Goal: Information Seeking & Learning: Learn about a topic

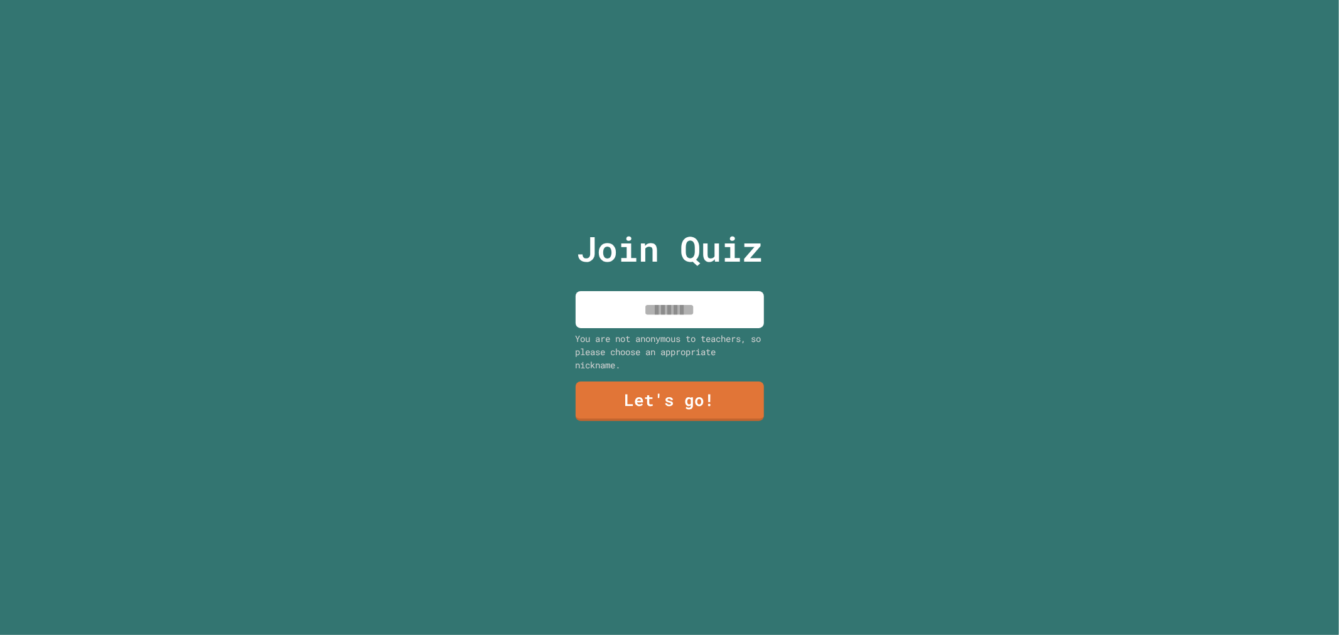
click at [720, 303] on input at bounding box center [670, 309] width 188 height 37
type input "*"
type input "*******"
click at [637, 397] on link "Let's go!" at bounding box center [669, 399] width 185 height 41
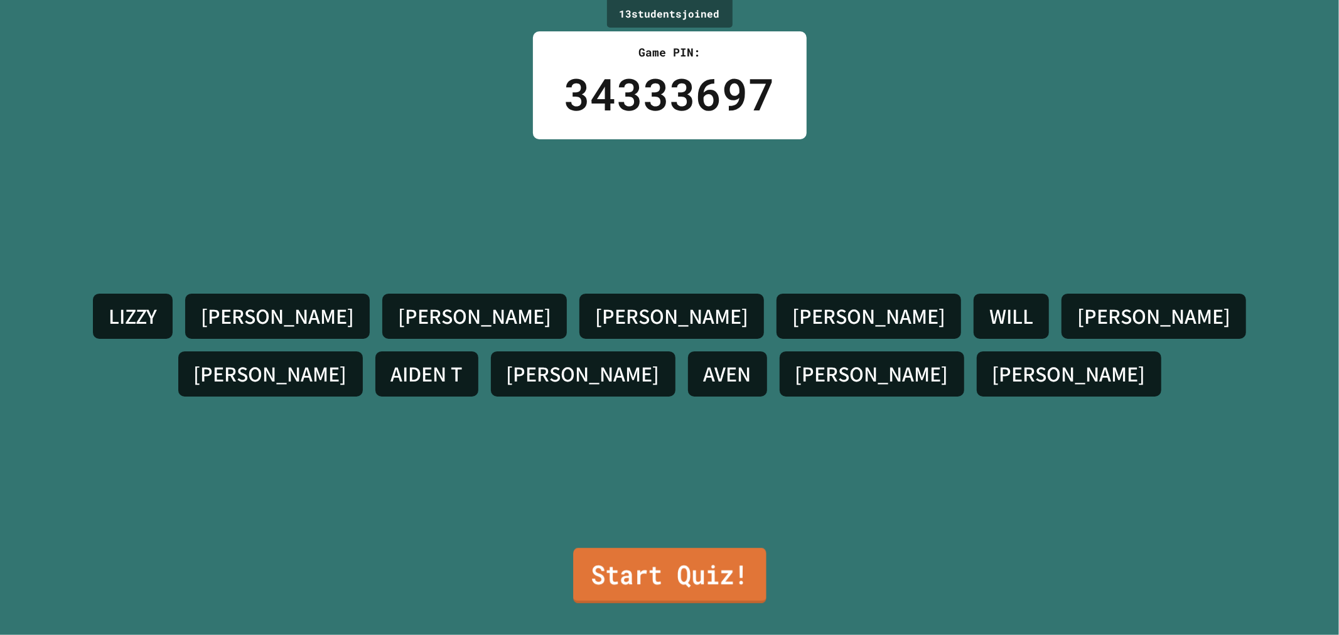
drag, startPoint x: 634, startPoint y: 544, endPoint x: 634, endPoint y: 554, distance: 10.0
click at [634, 554] on link "Start Quiz!" at bounding box center [669, 575] width 193 height 55
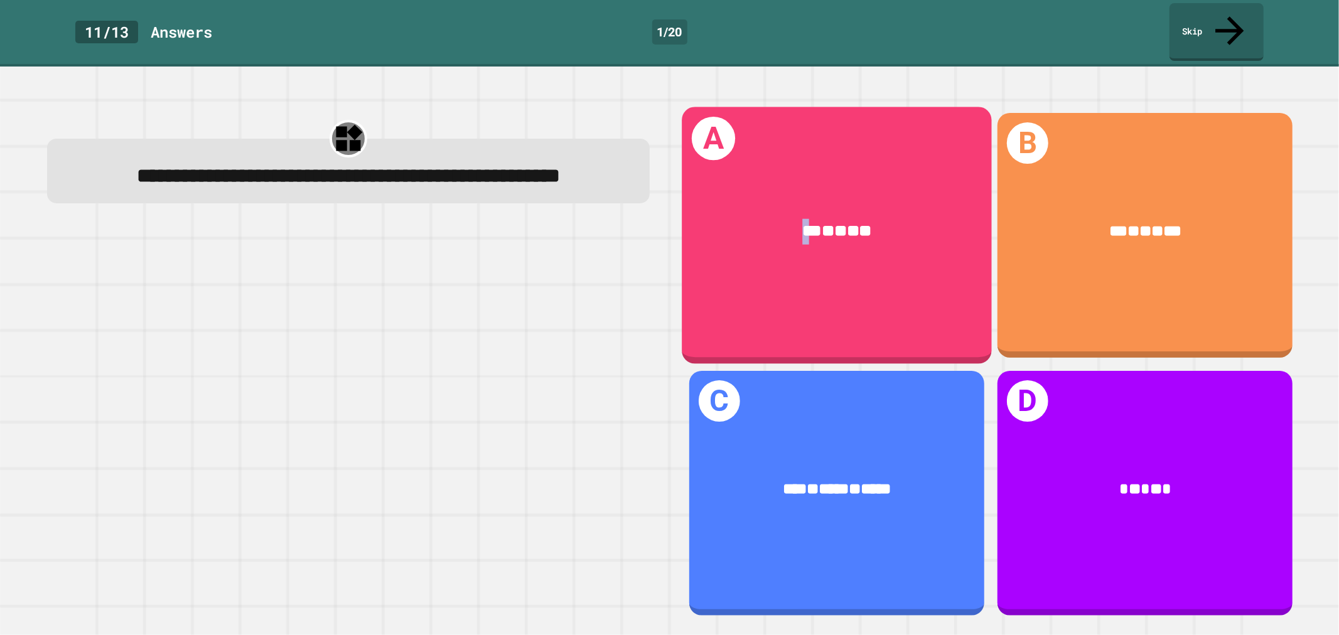
drag, startPoint x: 788, startPoint y: 230, endPoint x: 793, endPoint y: 240, distance: 11.2
click at [793, 240] on div "*** * ** * **" at bounding box center [837, 231] width 310 height 90
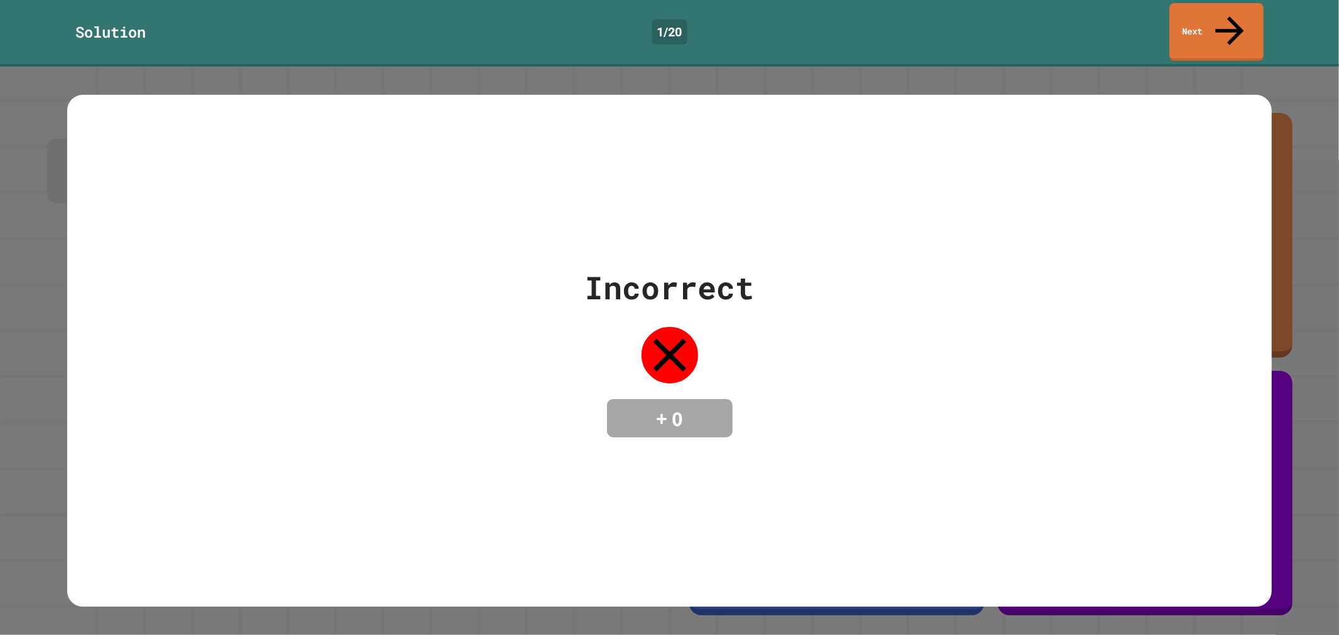
click at [1233, 33] on div "Solution 1 / 20 Next" at bounding box center [669, 33] width 1339 height 67
click at [1226, 17] on icon at bounding box center [1228, 28] width 39 height 45
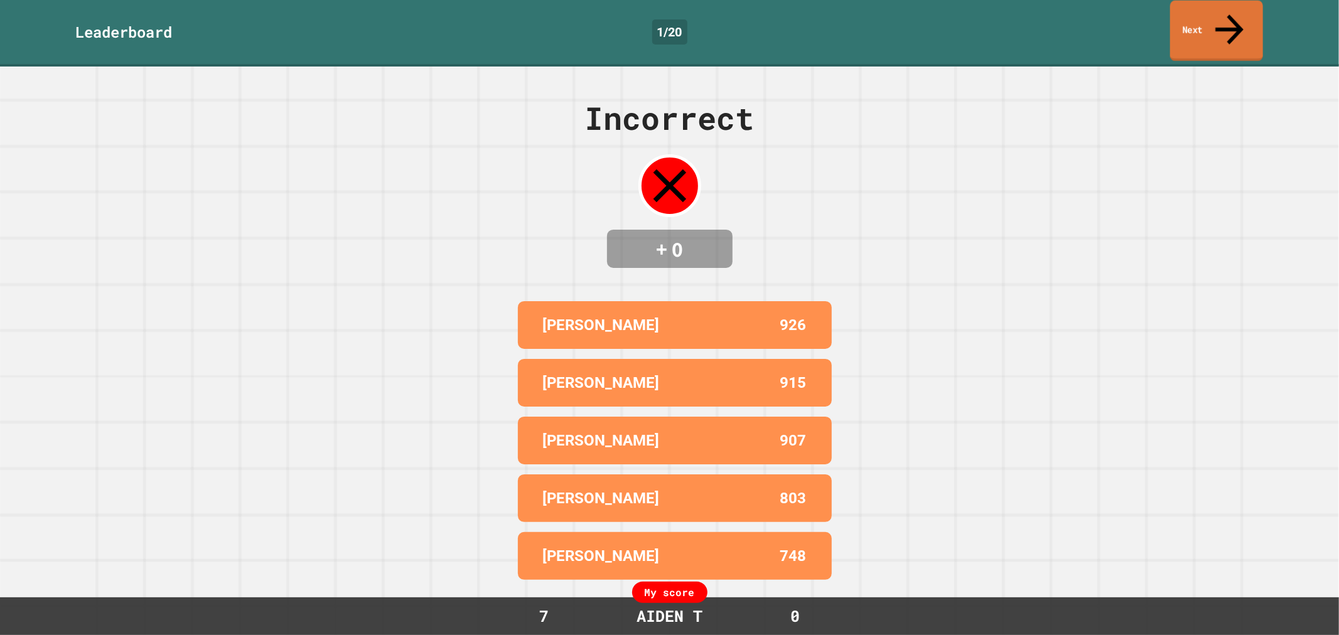
click at [1195, 19] on link "Next" at bounding box center [1216, 31] width 93 height 61
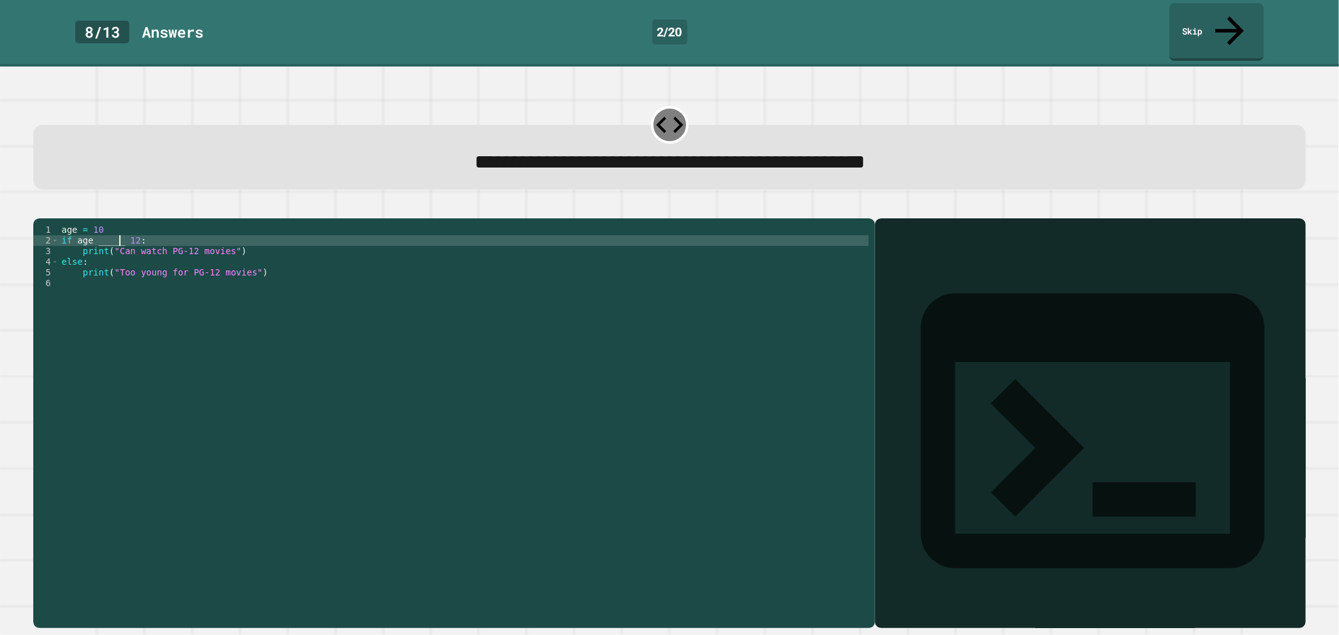
click at [121, 229] on div "age = [DEMOGRAPHIC_DATA] if age _____ [DEMOGRAPHIC_DATA] : print ( "Can watch P…" at bounding box center [464, 422] width 810 height 395
type textarea "**********"
click at [178, 67] on div "**********" at bounding box center [669, 351] width 1339 height 569
click at [193, 94] on div "**********" at bounding box center [670, 145] width 1286 height 103
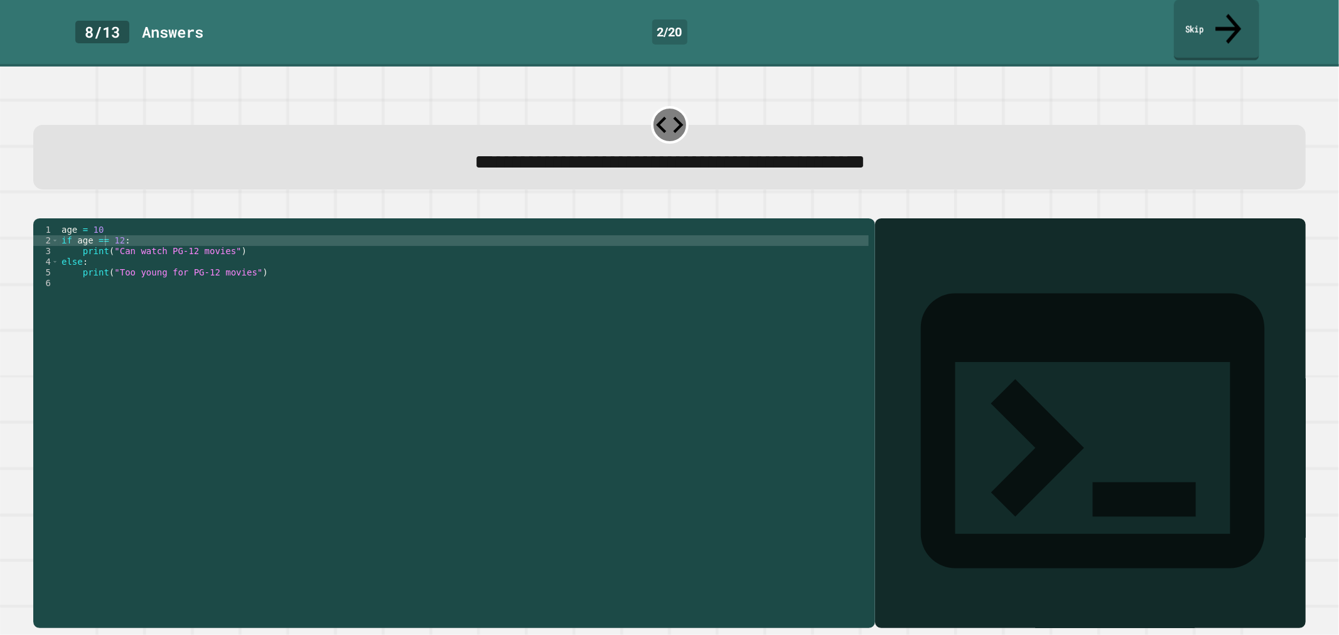
click at [1220, 27] on link "Skip" at bounding box center [1216, 30] width 85 height 61
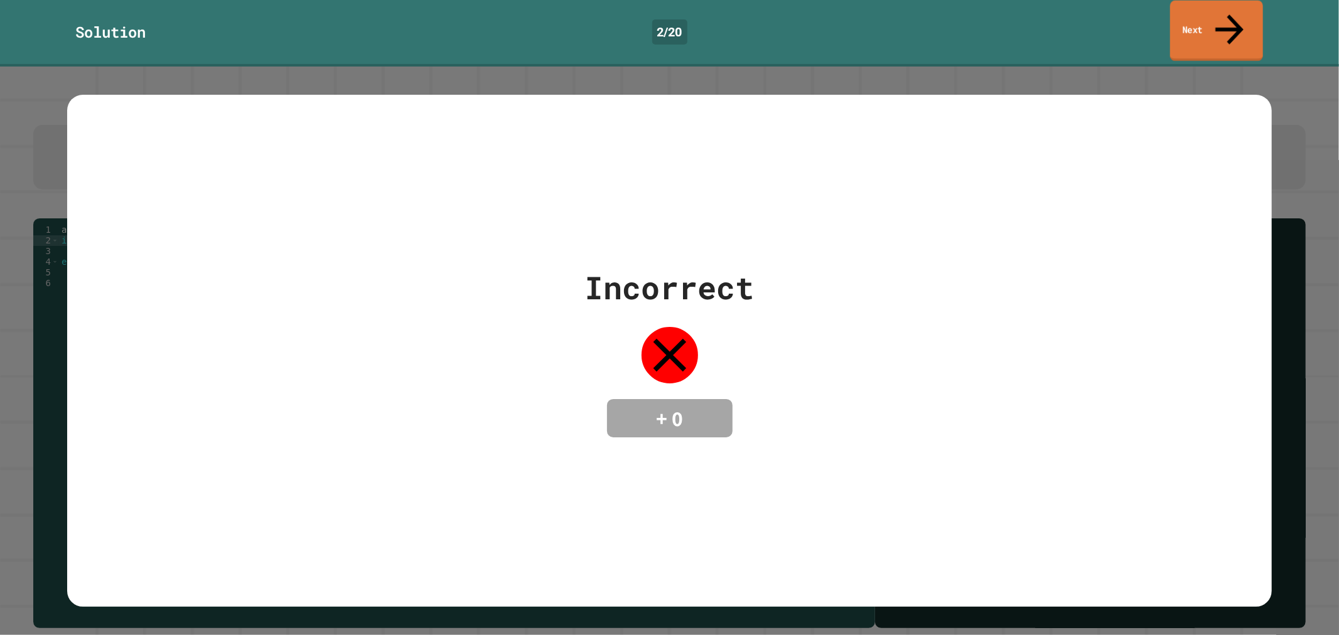
click at [1220, 27] on link "Next" at bounding box center [1216, 31] width 93 height 61
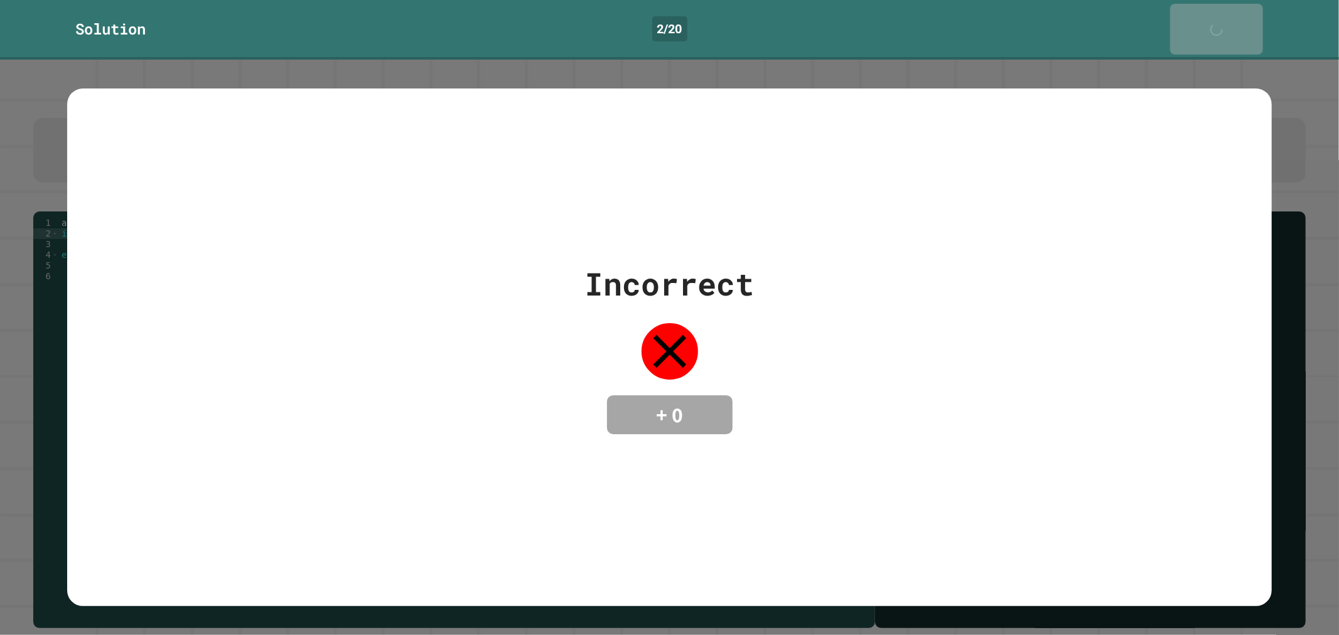
click at [1220, 27] on link "Next" at bounding box center [1216, 29] width 93 height 51
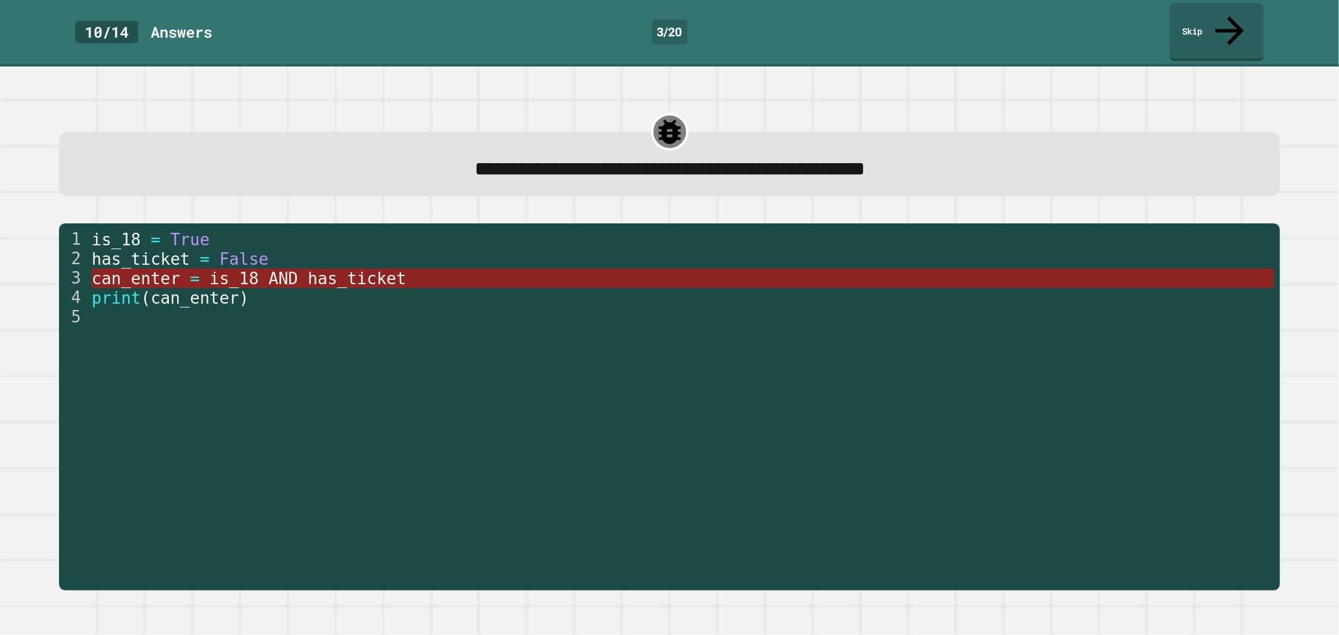
click at [269, 269] on span "AND" at bounding box center [284, 278] width 30 height 19
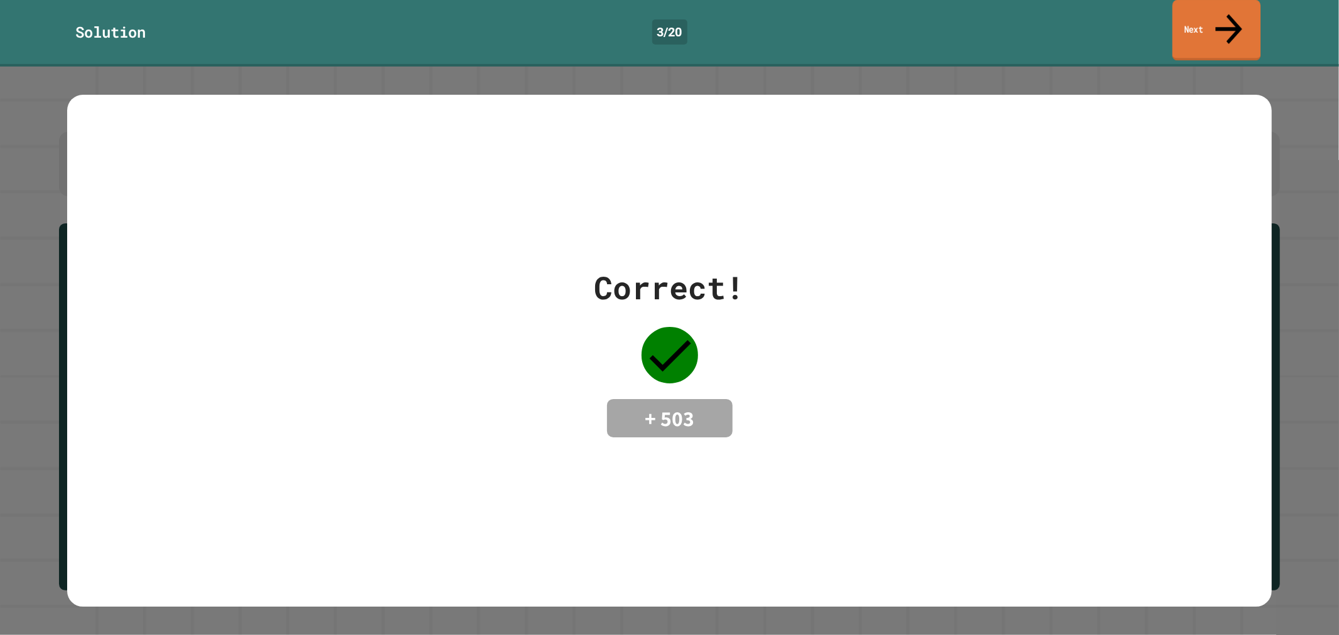
click at [1200, 2] on link "Next" at bounding box center [1217, 30] width 89 height 61
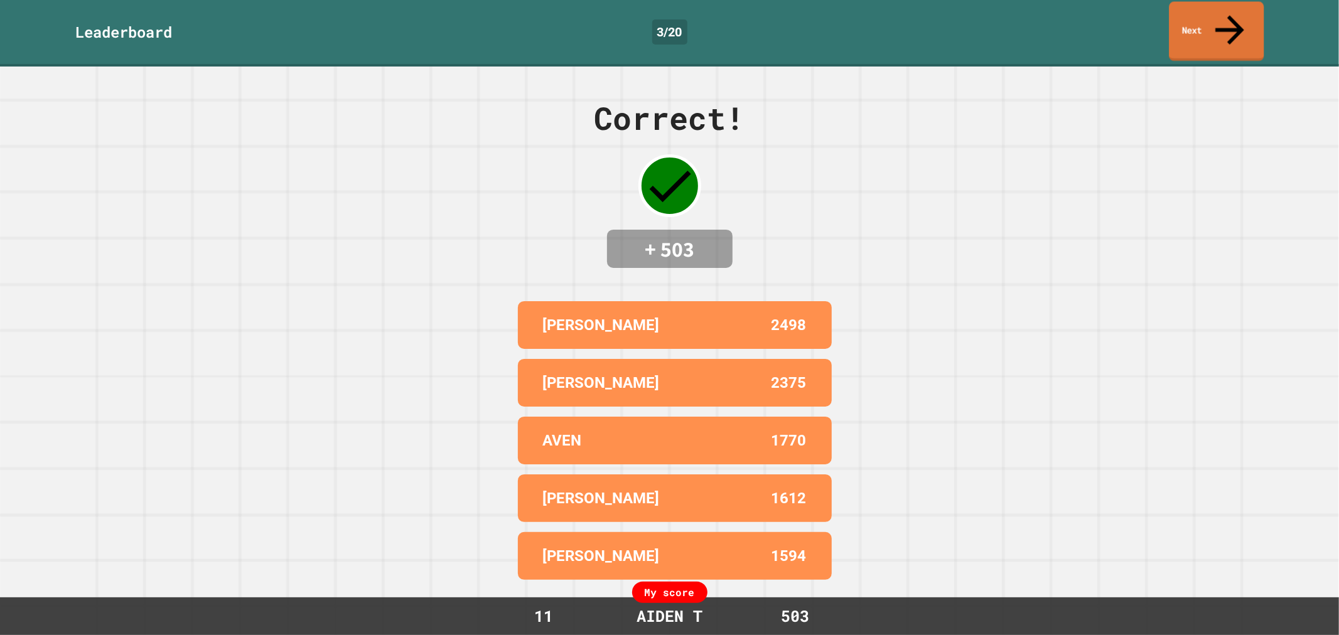
drag, startPoint x: 1191, startPoint y: 33, endPoint x: 1199, endPoint y: 22, distance: 13.4
click at [1199, 22] on link "Next" at bounding box center [1216, 31] width 95 height 60
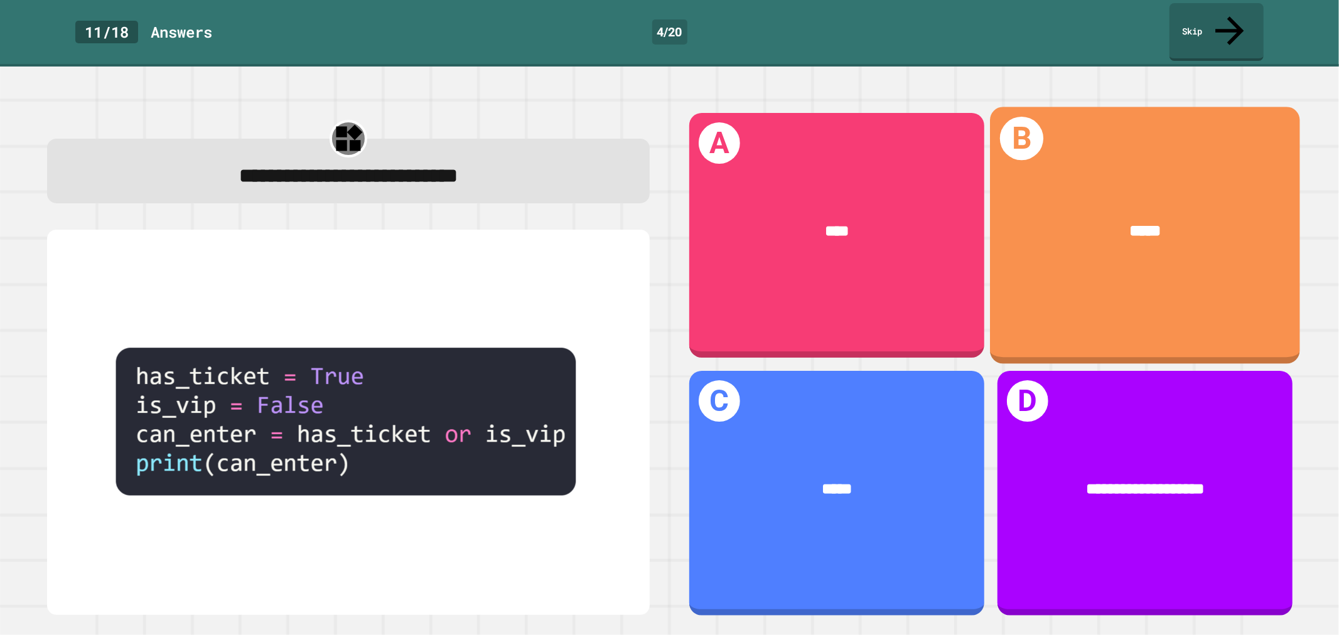
click at [1038, 220] on div "*****" at bounding box center [1145, 232] width 244 height 25
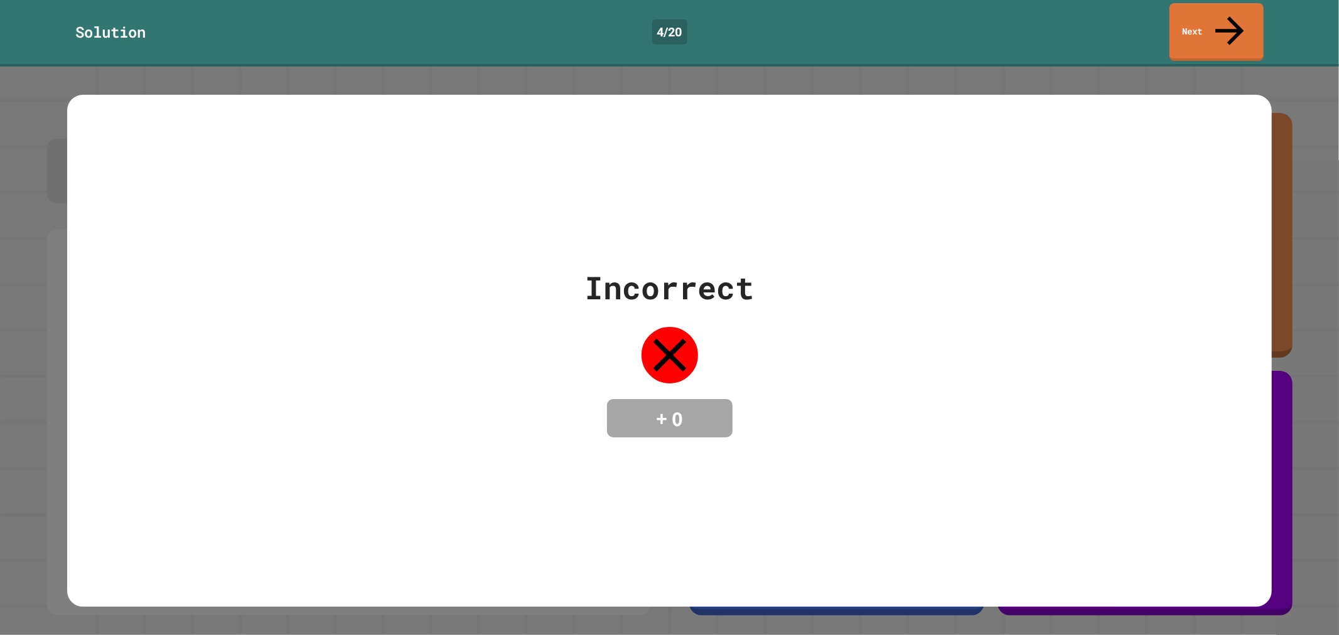
click at [1149, 23] on div "Solution 4 / 20 Next" at bounding box center [669, 32] width 1339 height 58
click at [1184, 13] on link "Next" at bounding box center [1217, 32] width 94 height 58
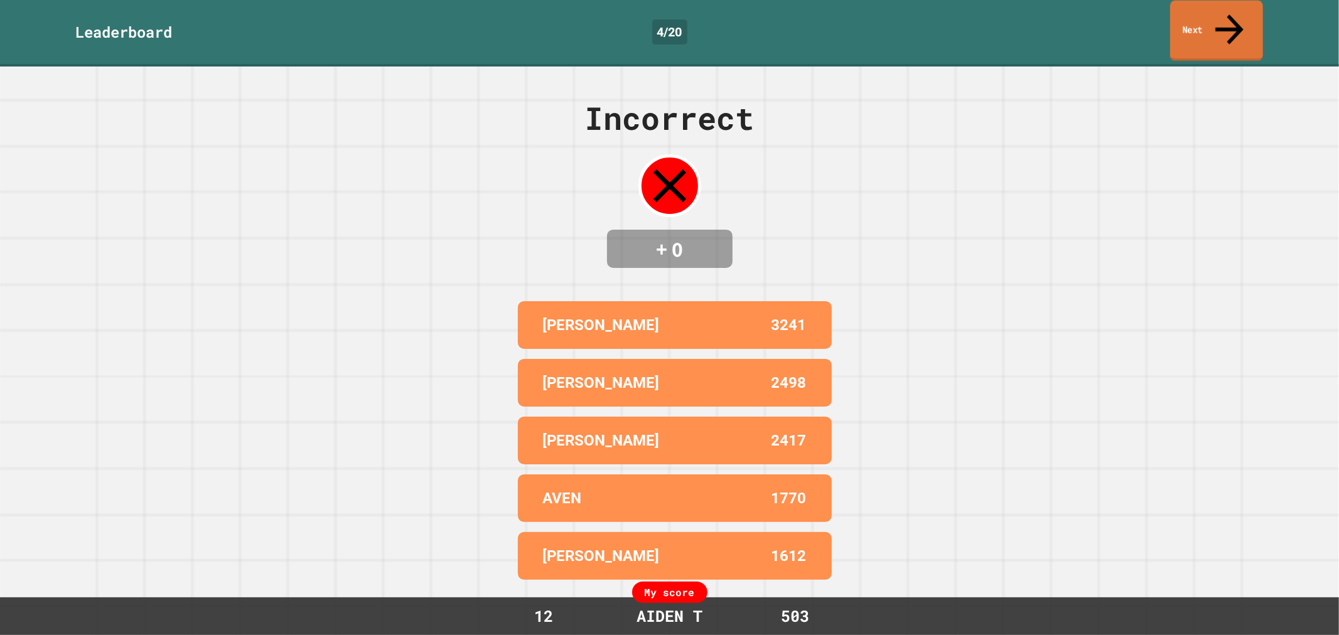
click at [1184, 13] on link "Next" at bounding box center [1216, 31] width 93 height 61
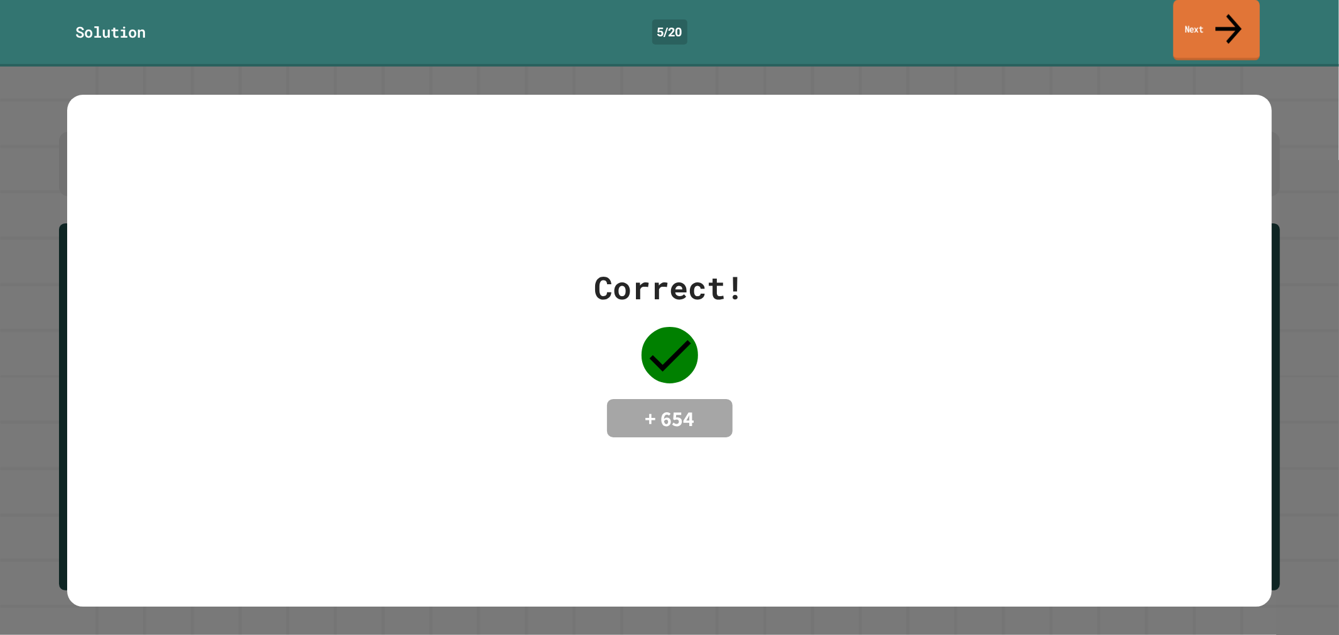
click at [1199, 11] on link "Next" at bounding box center [1216, 30] width 87 height 61
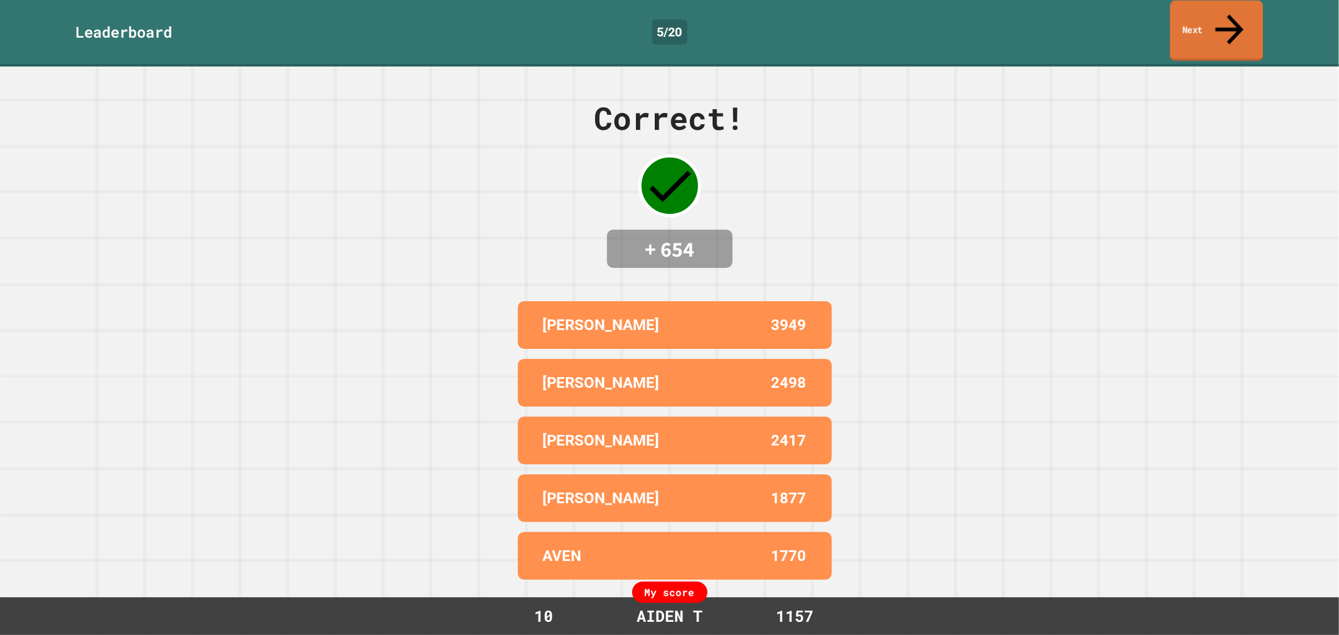
click at [1254, 9] on link "Next" at bounding box center [1216, 31] width 93 height 61
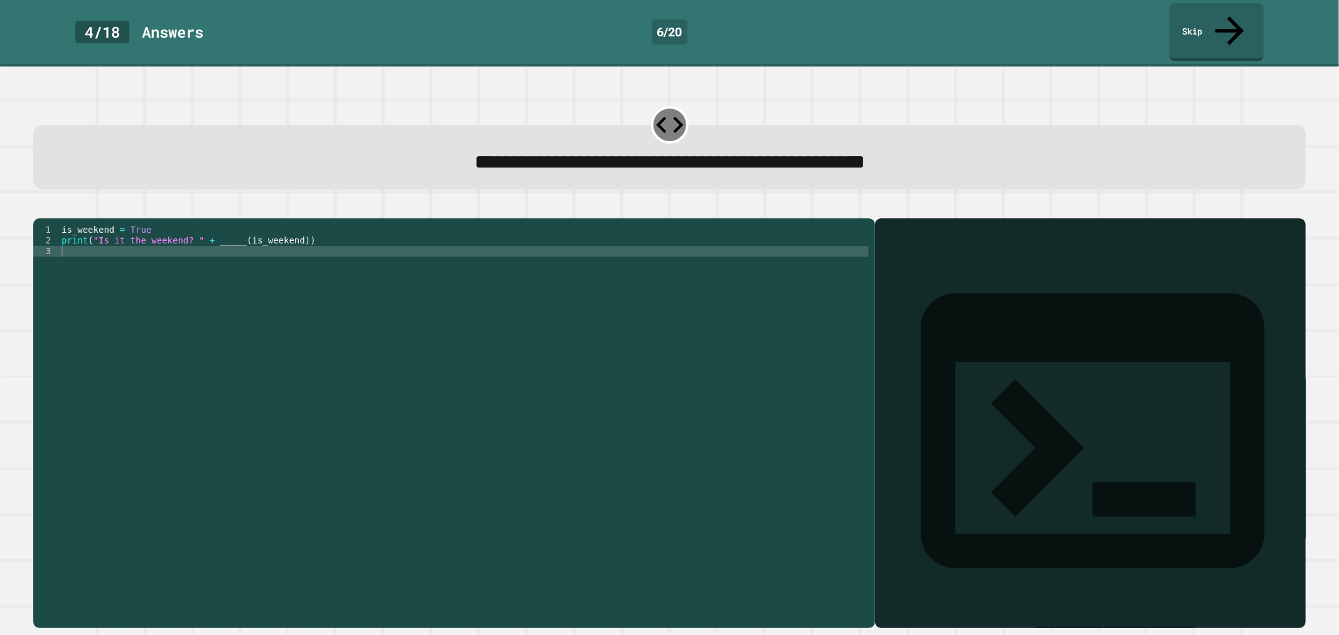
click at [233, 229] on div "is_weekend = True print ( "Is it the weekend? " + _____ ( is_weekend ))" at bounding box center [464, 422] width 810 height 395
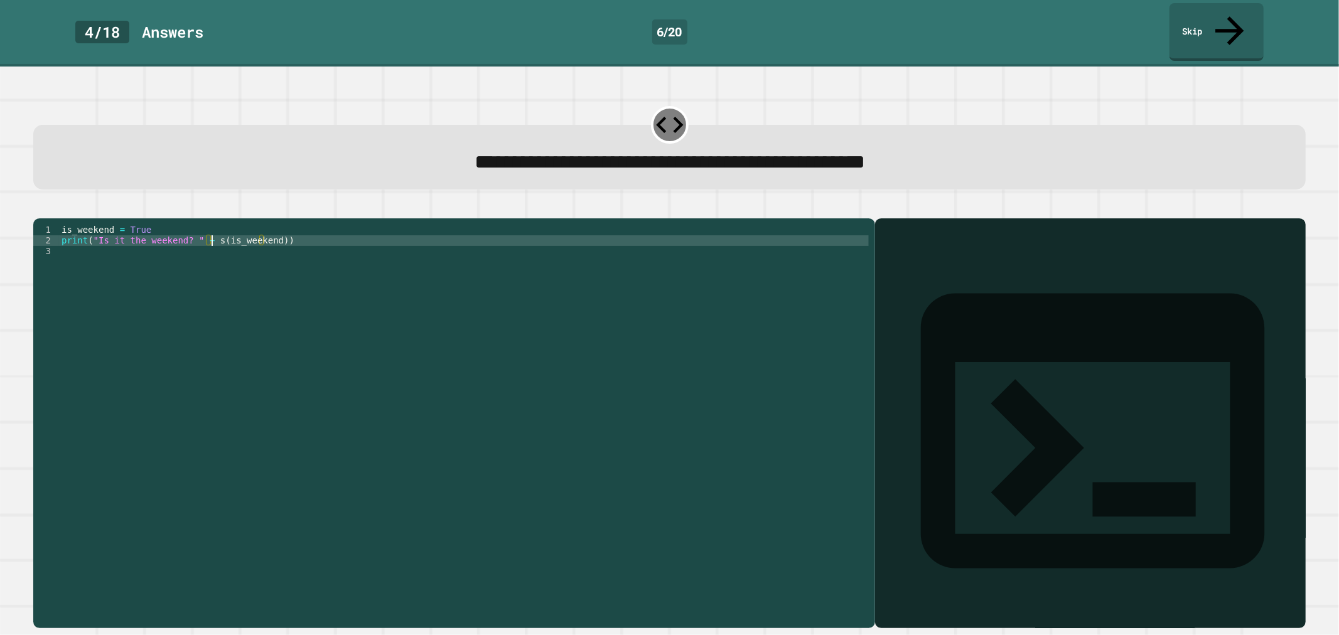
scroll to position [0, 11]
type textarea "**********"
click at [275, 147] on div "**********" at bounding box center [669, 162] width 1227 height 30
click at [341, 237] on div "is_weekend = True print ( "Is it the weekend? " + str ( is_weekend ))" at bounding box center [464, 422] width 810 height 395
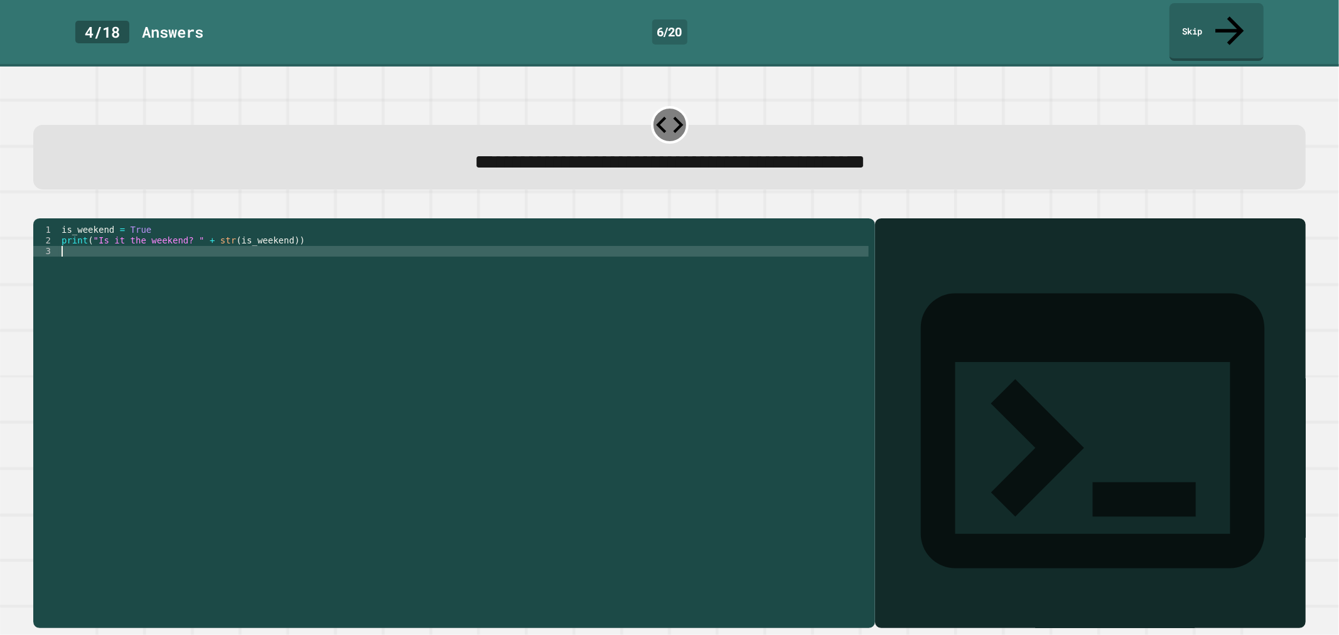
click at [40, 208] on icon "button" at bounding box center [40, 208] width 0 height 0
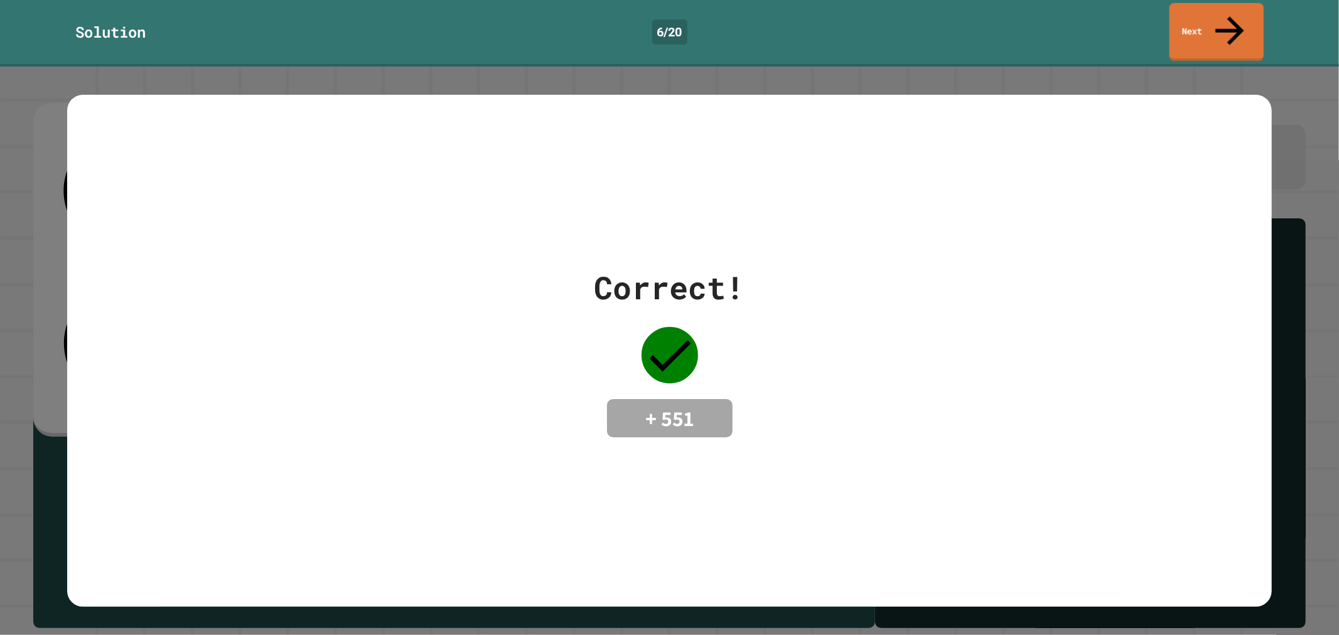
click at [1191, 8] on link "Next" at bounding box center [1217, 32] width 94 height 58
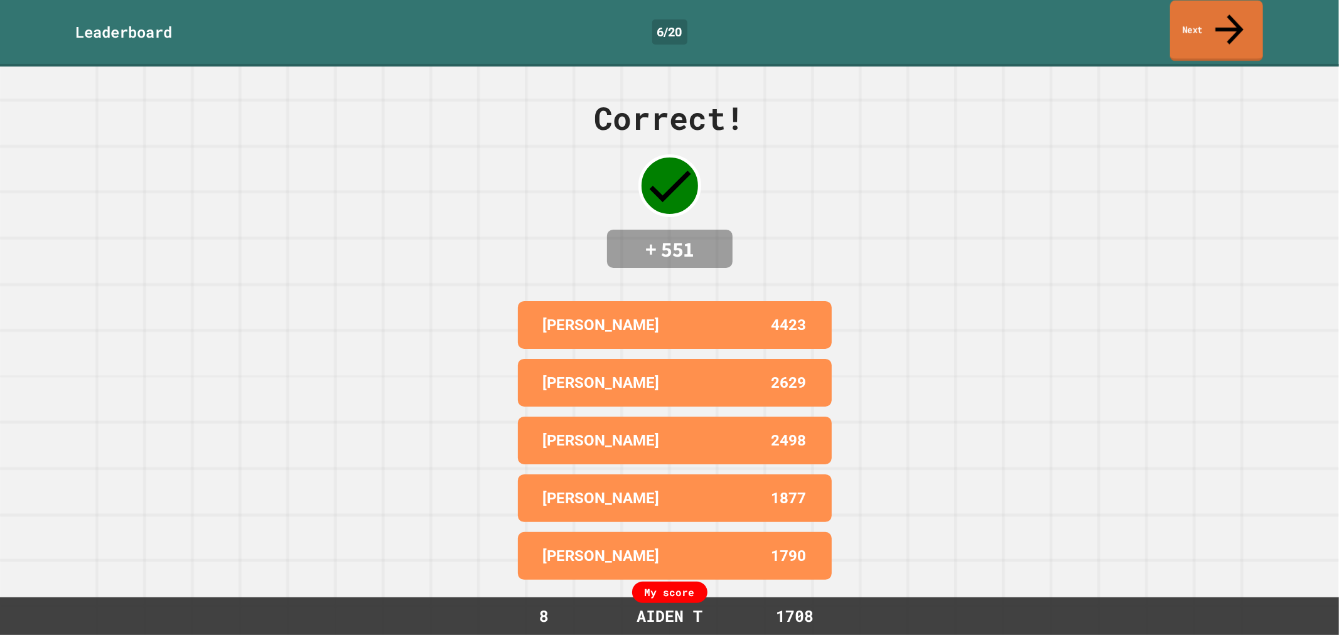
click at [1225, 23] on link "Next" at bounding box center [1216, 31] width 93 height 61
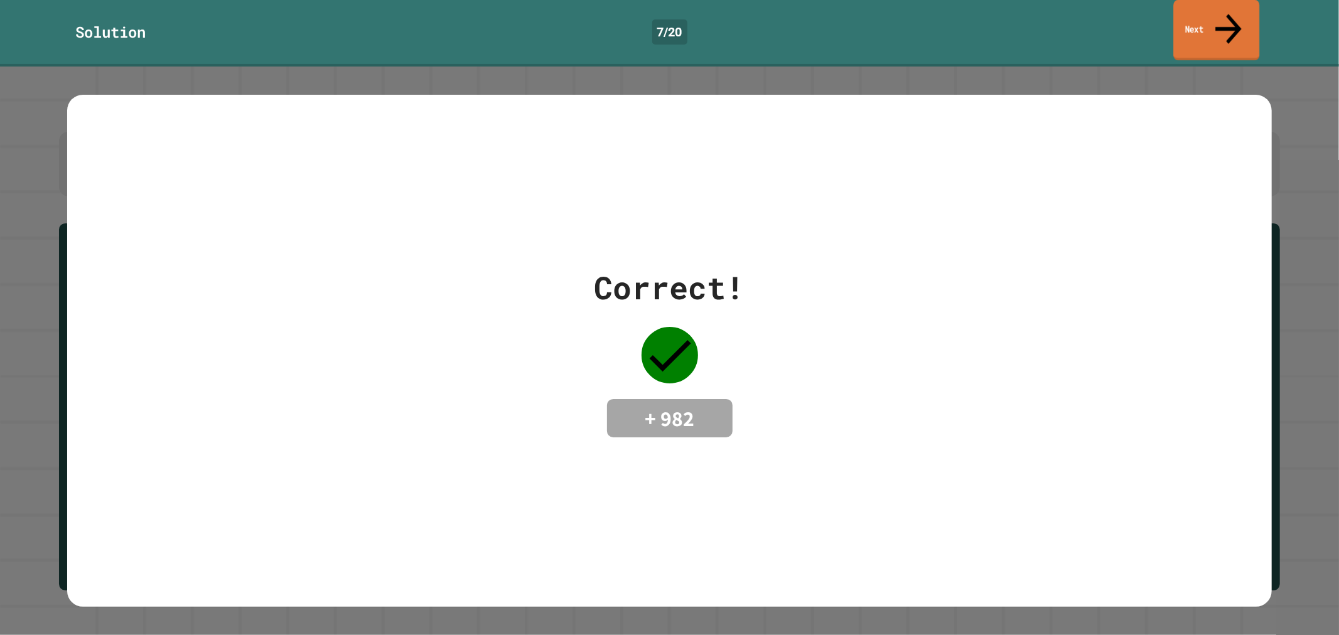
click at [1177, 24] on link "Next" at bounding box center [1216, 30] width 86 height 61
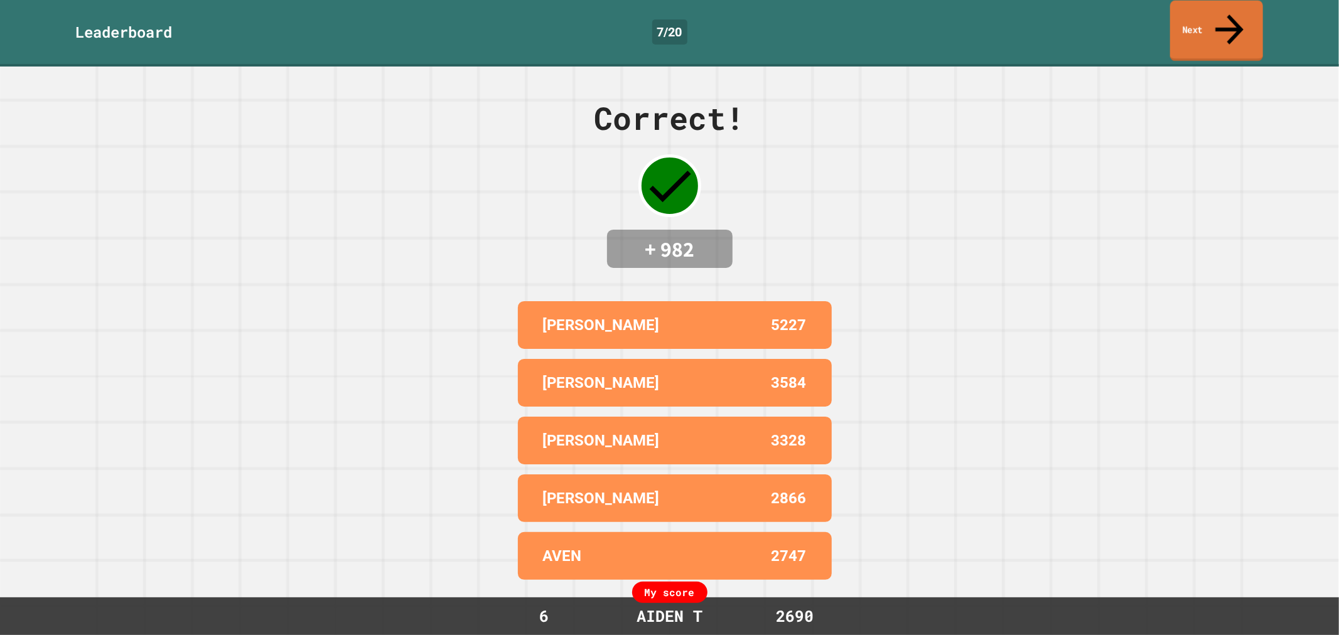
click at [1251, 28] on link "Next" at bounding box center [1216, 31] width 93 height 61
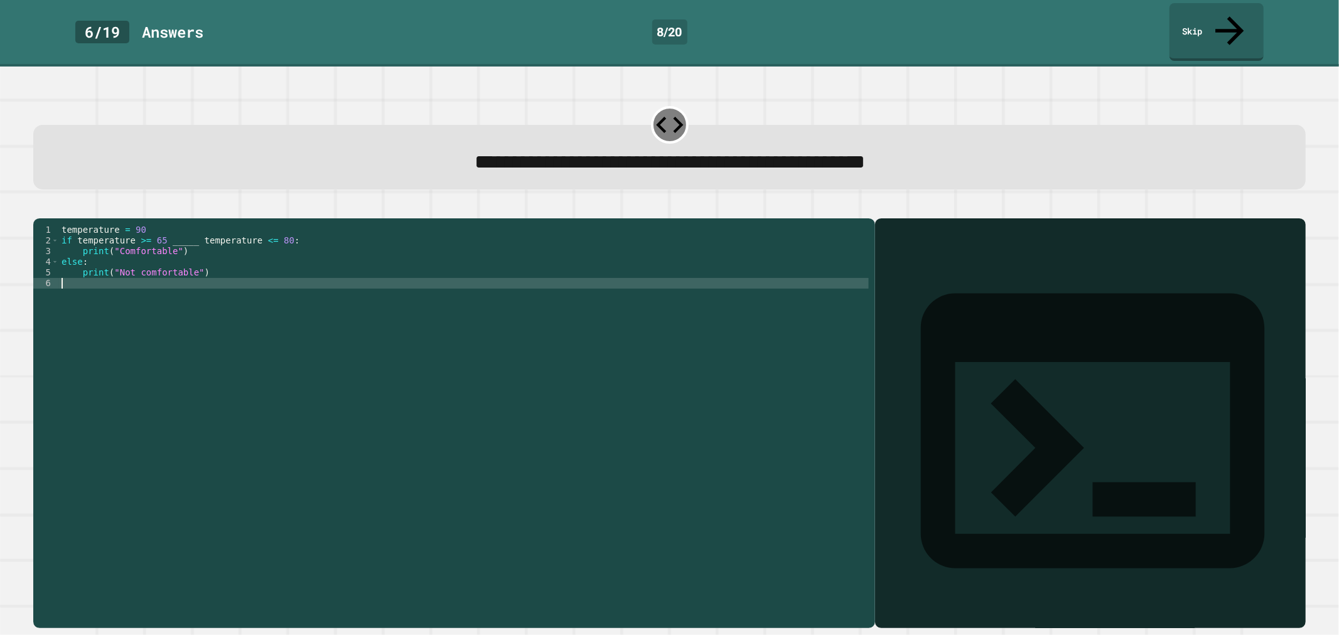
click at [245, 284] on div "temperature = 90 if temperature >= 65 _____ temperature <= 80 : print ( "Comfor…" at bounding box center [464, 422] width 810 height 395
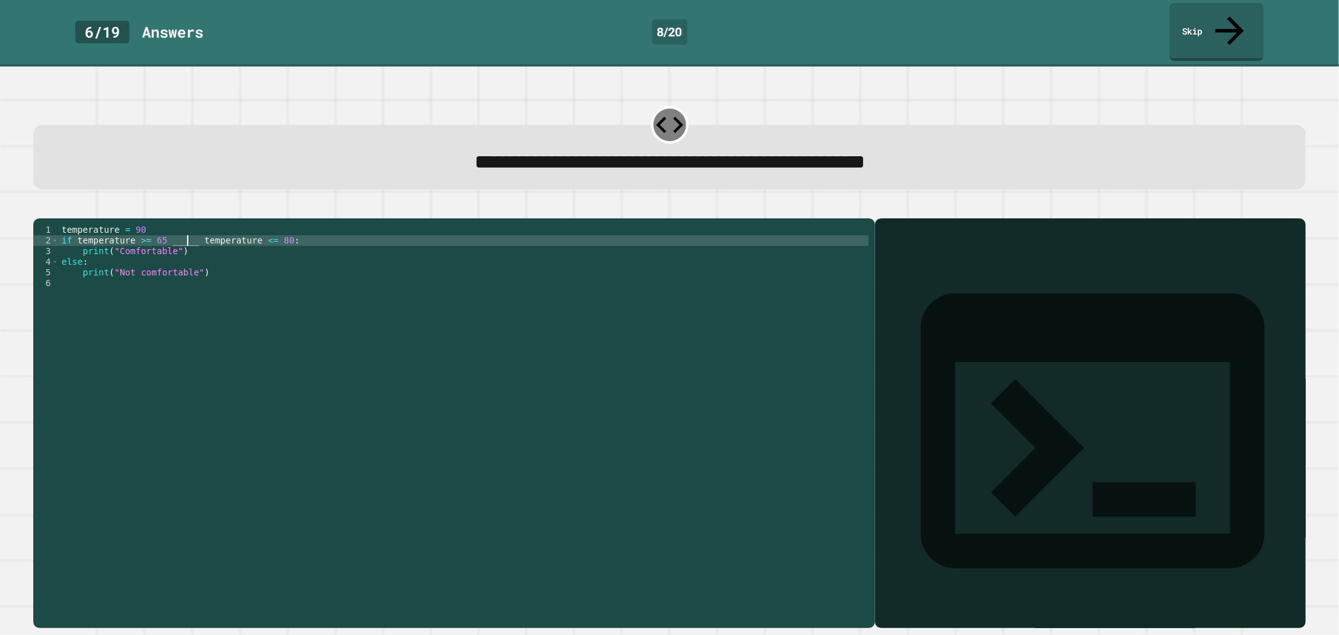
click at [187, 232] on div "temperature = 90 if temperature >= 65 _____ temperature <= 80 : print ( "Comfor…" at bounding box center [464, 422] width 810 height 395
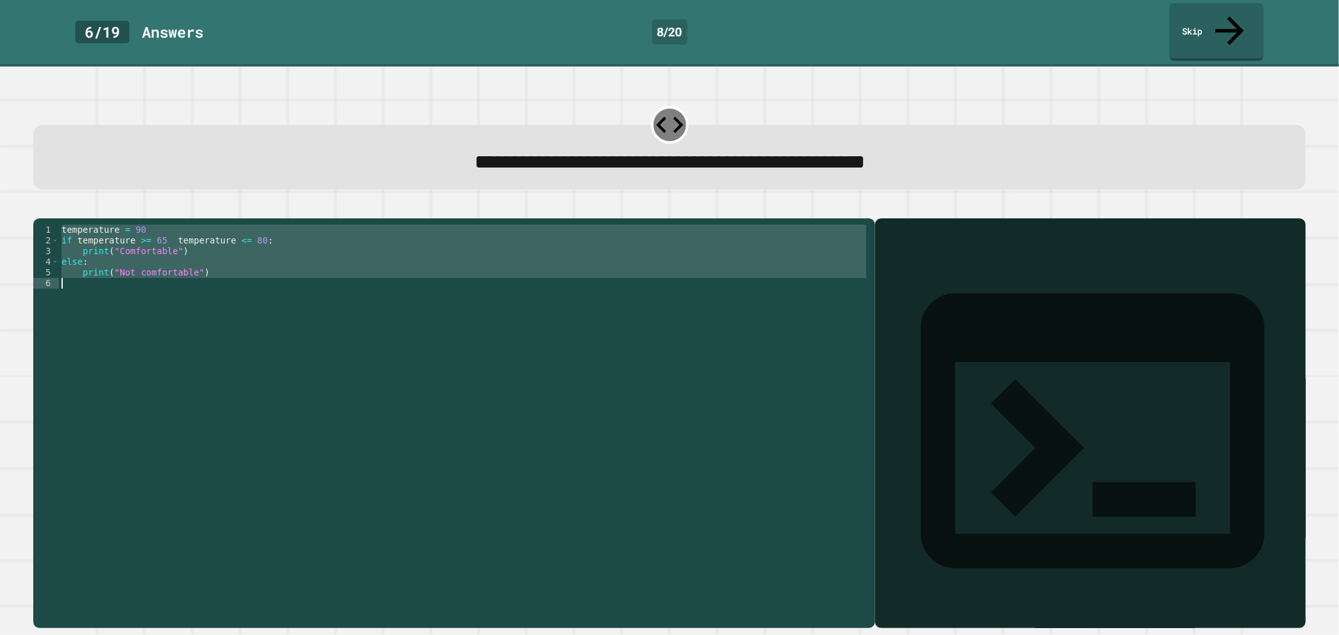
drag, startPoint x: 62, startPoint y: 221, endPoint x: 215, endPoint y: 278, distance: 163.5
click at [215, 278] on div "temperature = 90 if temperature >= 65 temperature <= 80 : print ( "Comfortable"…" at bounding box center [464, 422] width 810 height 395
click at [156, 225] on div "temperature = 90 if temperature >= 65 temperature <= 80 : print ( "Comfortable"…" at bounding box center [464, 412] width 810 height 374
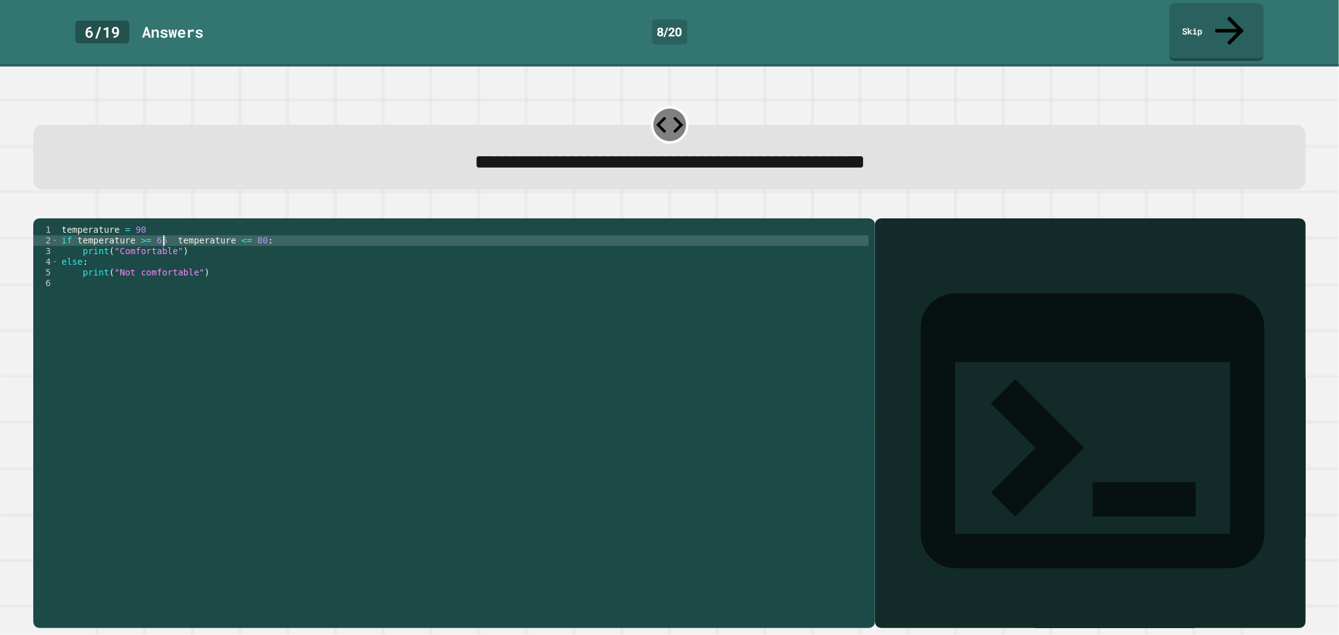
click at [162, 226] on div "temperature = 90 if temperature >= 65 temperature <= 80 : print ( "Comfortable"…" at bounding box center [464, 422] width 810 height 395
type textarea "**********"
click at [40, 208] on icon "button" at bounding box center [40, 208] width 0 height 0
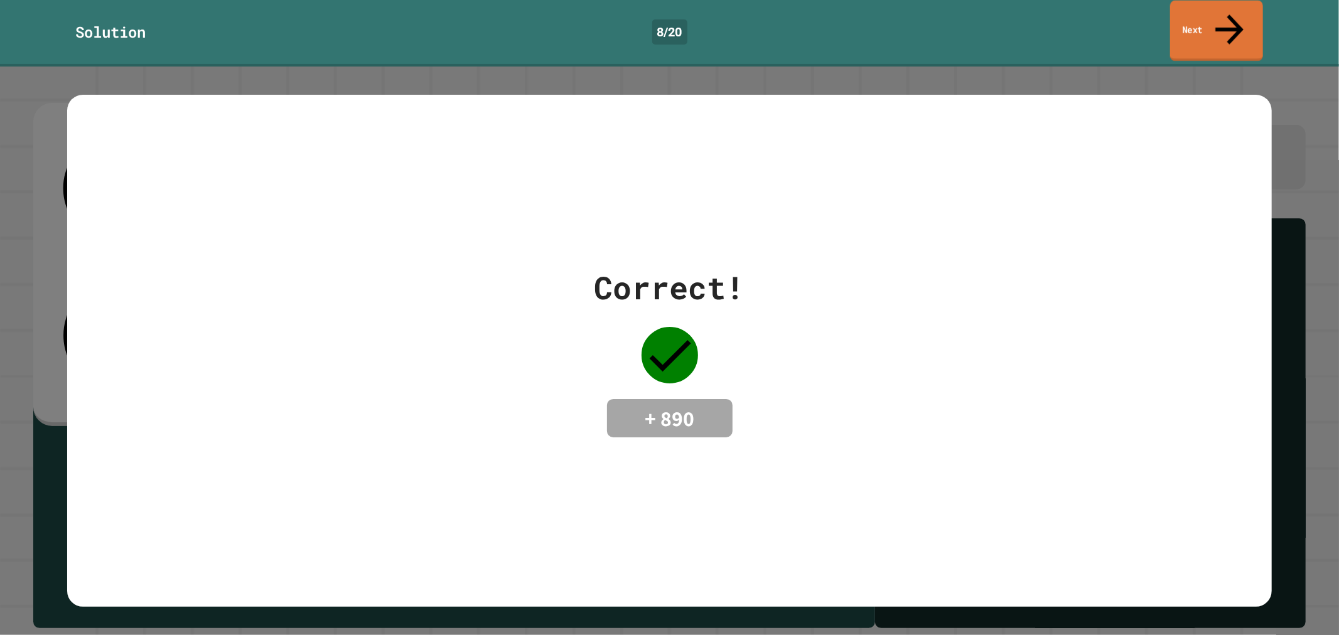
click at [1212, 23] on link "Next" at bounding box center [1216, 31] width 93 height 61
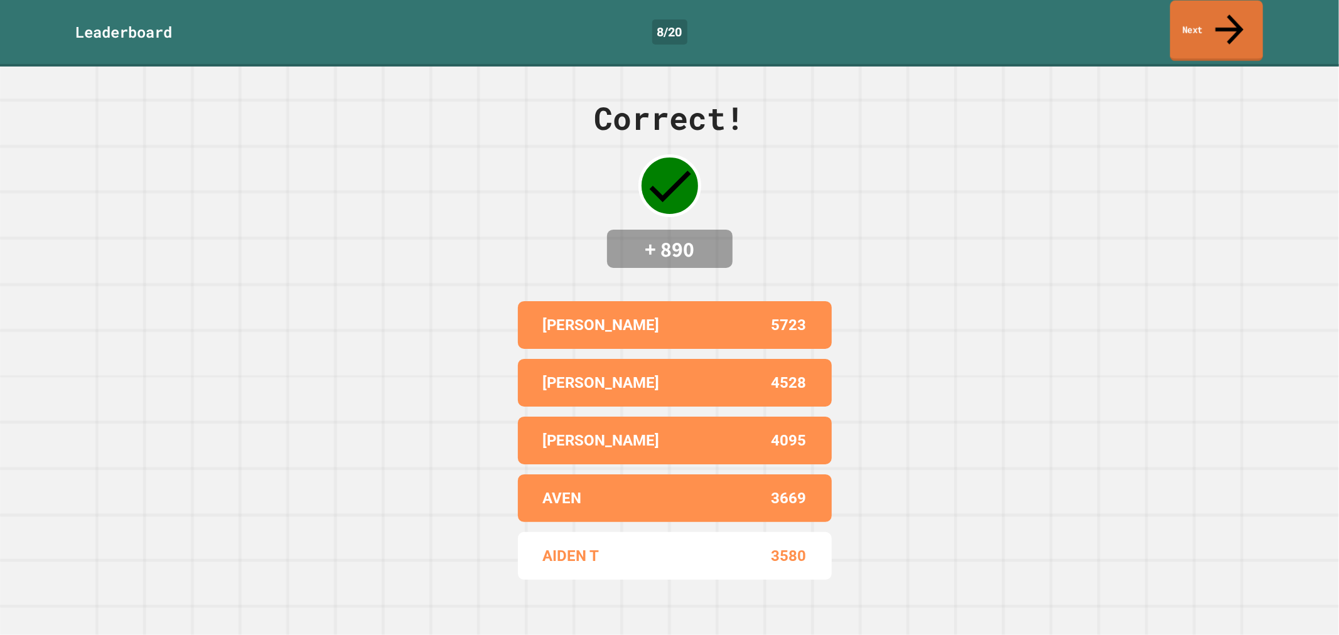
click at [1190, 8] on link "Next" at bounding box center [1216, 31] width 93 height 61
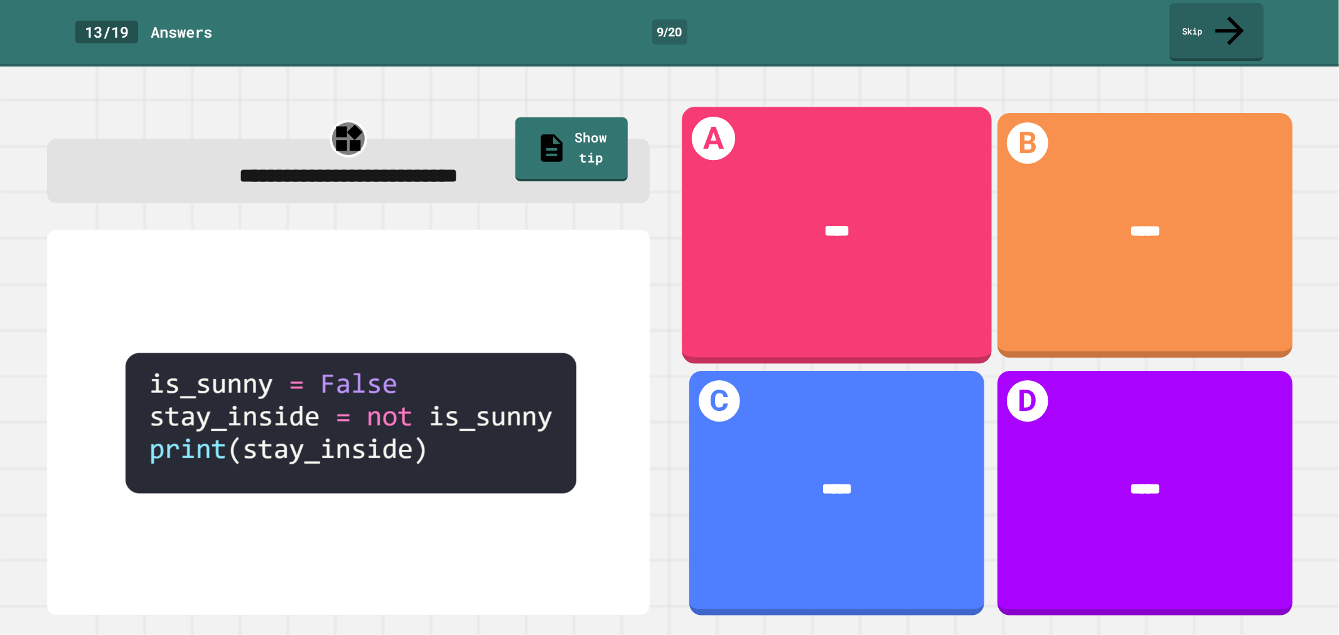
click at [814, 190] on div "****" at bounding box center [837, 231] width 310 height 90
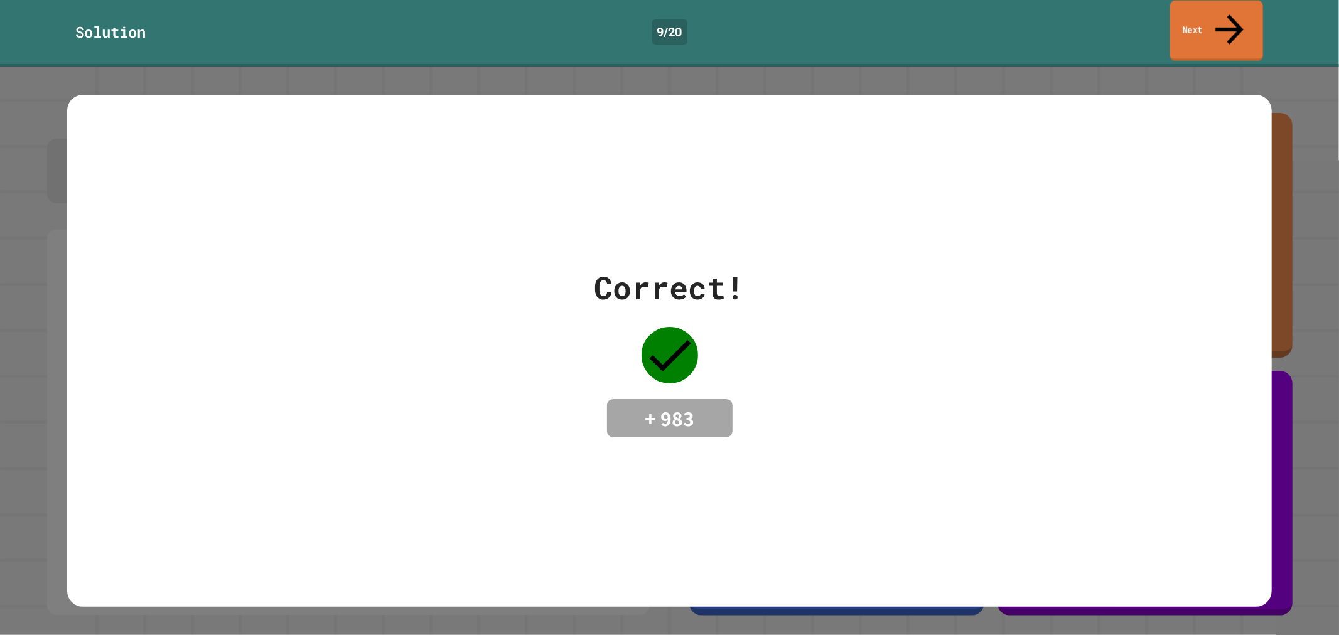
click at [1182, 10] on link "Next" at bounding box center [1216, 31] width 93 height 61
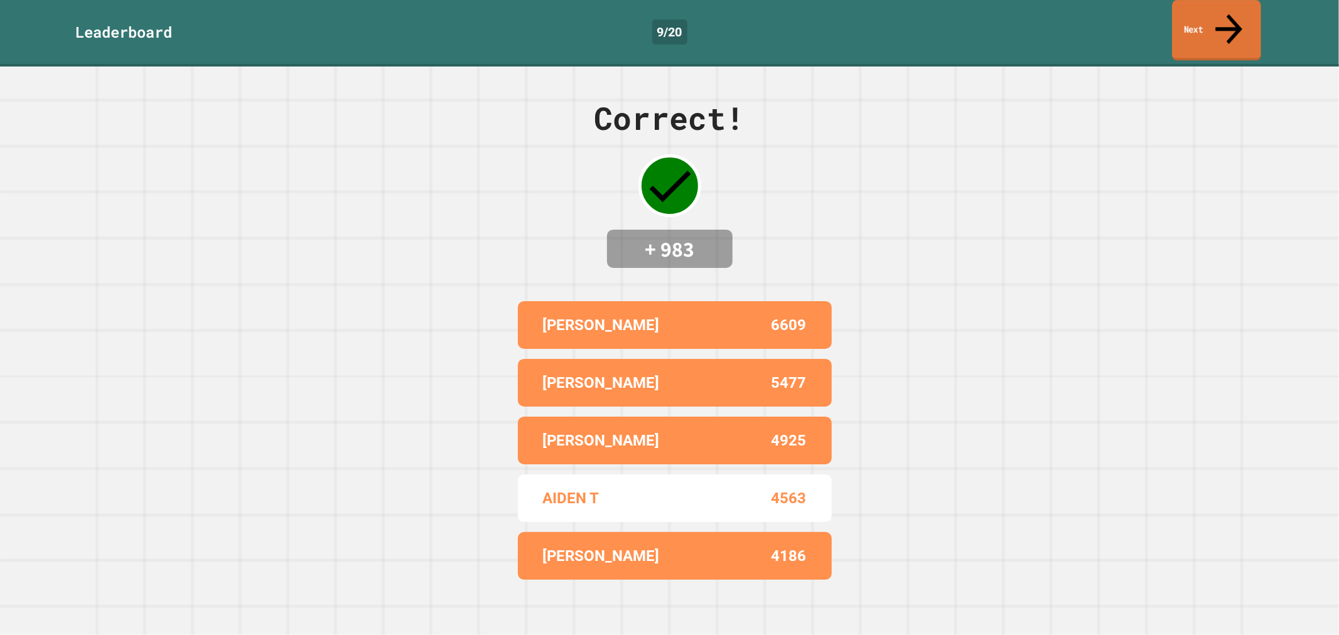
click at [1240, 19] on link "Next" at bounding box center [1216, 30] width 89 height 61
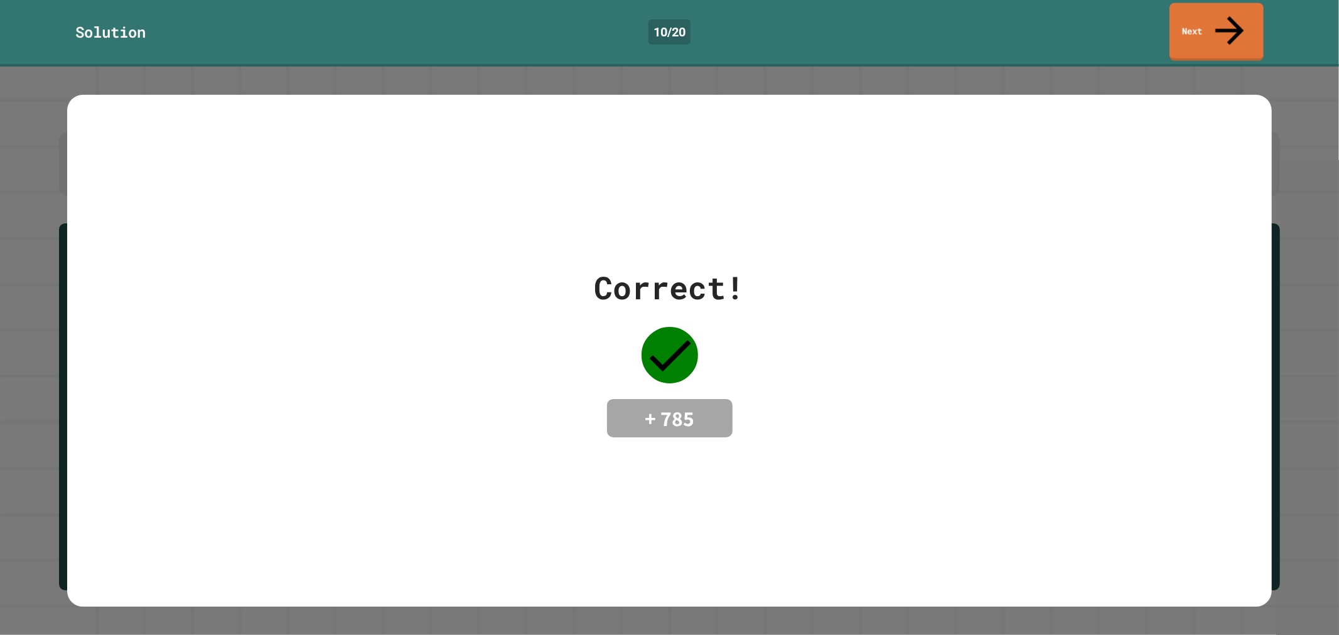
click at [1173, 19] on div "Solution 10 / 20 Next" at bounding box center [669, 32] width 1339 height 58
click at [1173, 19] on link "Next" at bounding box center [1217, 31] width 94 height 61
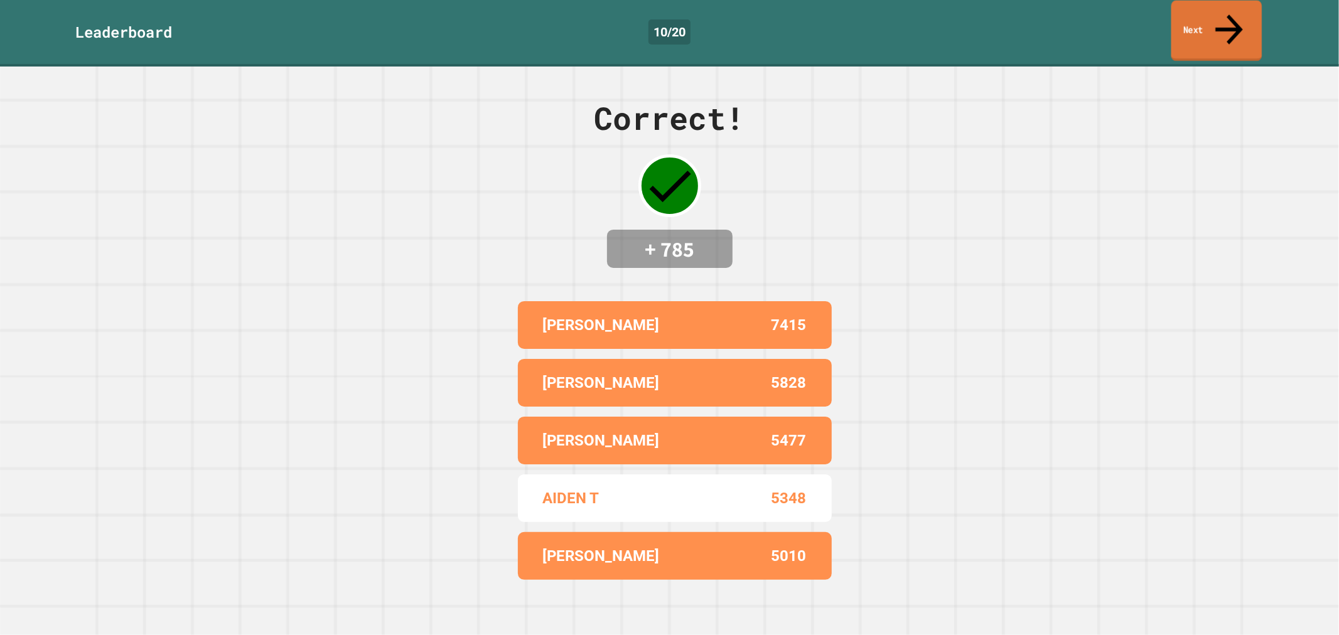
click at [1182, 20] on link "Next" at bounding box center [1217, 31] width 90 height 61
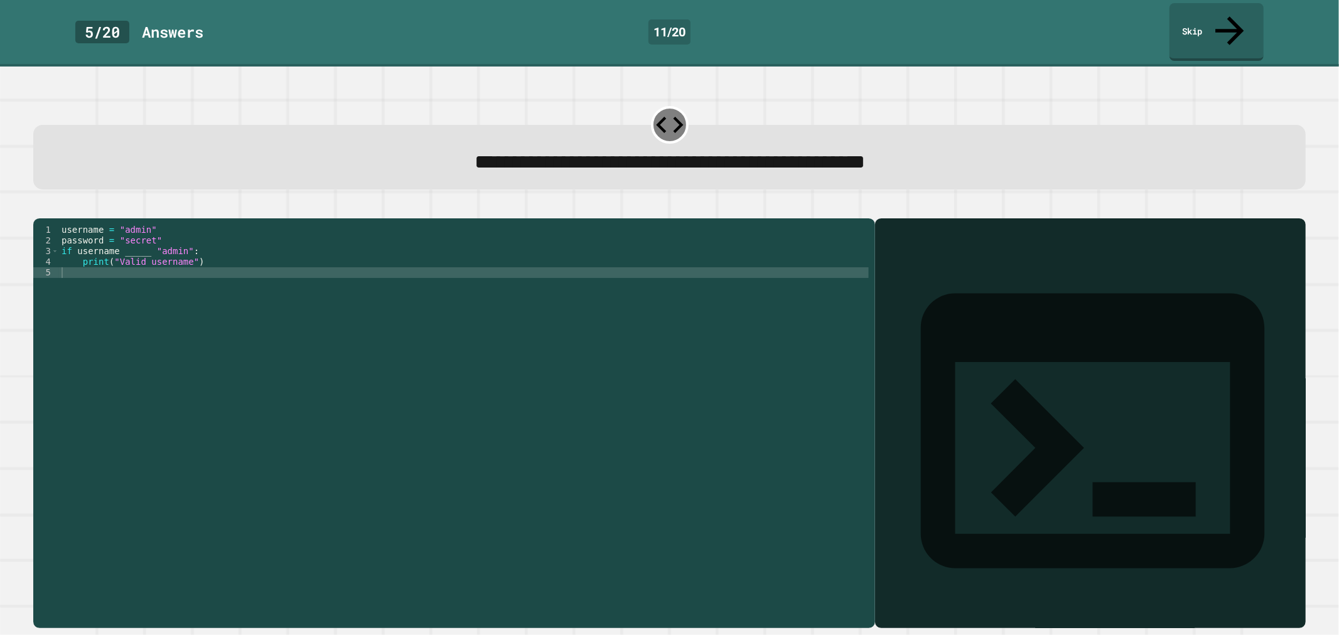
click at [140, 246] on div "username = "admin" password = "secret" if username _____ "admin" : print ( "Val…" at bounding box center [464, 422] width 810 height 395
click at [143, 245] on div "username = "admin" password = "secret" if username _____ "admin" : print ( "Val…" at bounding box center [464, 422] width 810 height 395
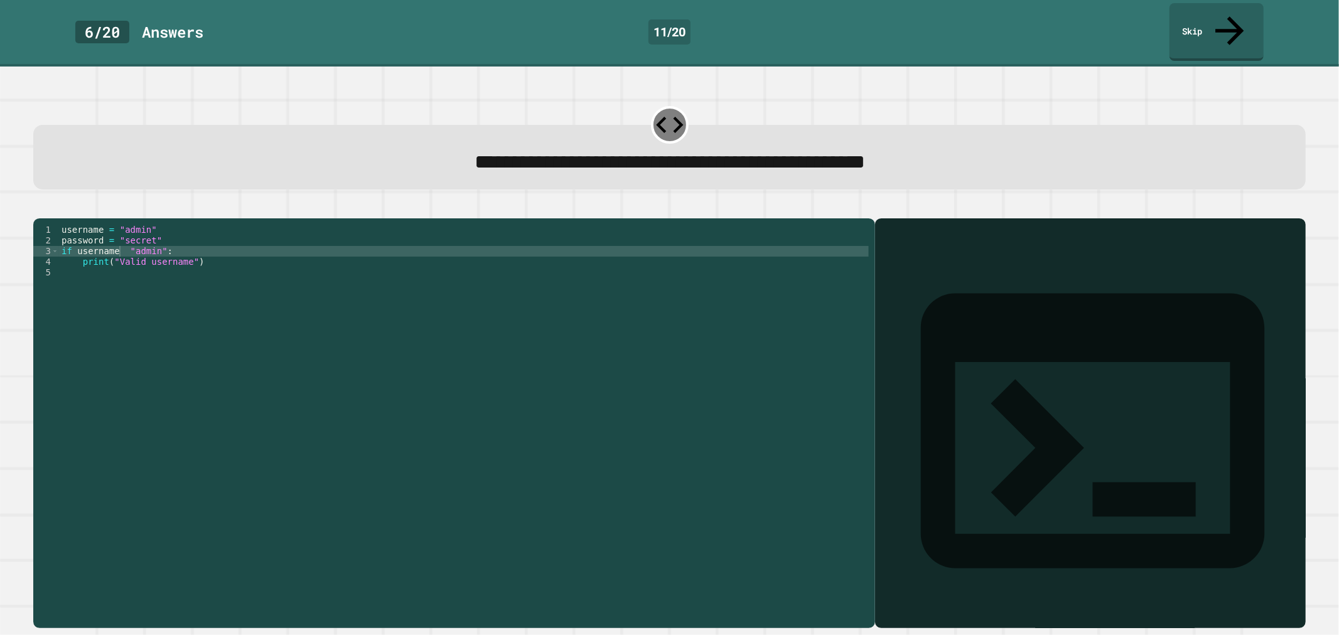
drag, startPoint x: 60, startPoint y: 205, endPoint x: 78, endPoint y: 234, distance: 33.6
click at [78, 234] on div "**********" at bounding box center [669, 416] width 1272 height 426
drag, startPoint x: 57, startPoint y: 218, endPoint x: 142, endPoint y: 262, distance: 96.0
click at [142, 262] on div "**********" at bounding box center [451, 412] width 836 height 374
click at [60, 218] on div "**********" at bounding box center [454, 423] width 842 height 411
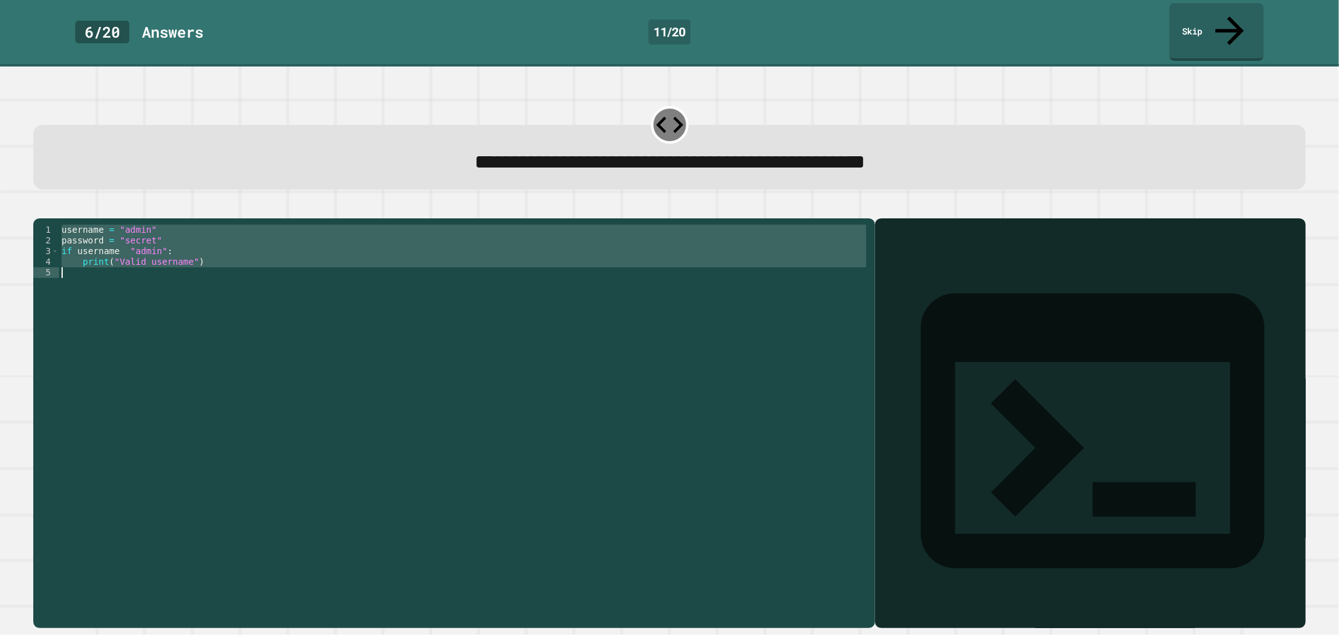
drag, startPoint x: 59, startPoint y: 216, endPoint x: 185, endPoint y: 267, distance: 136.3
click at [185, 267] on div "username = "admin" password = "secret" if username "admin" : print ( "Valid use…" at bounding box center [464, 422] width 810 height 395
click at [122, 237] on div "username = "admin" password = "secret" if username "admin" : print ( "Valid use…" at bounding box center [464, 412] width 810 height 374
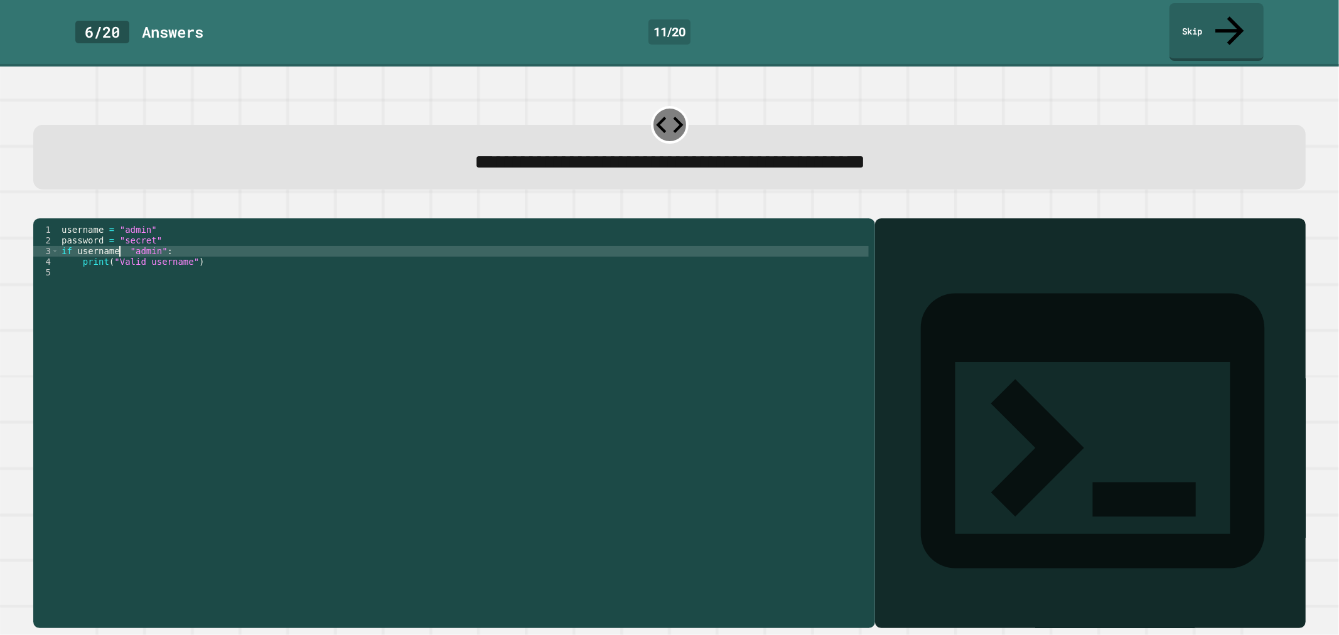
scroll to position [0, 4]
type textarea "**********"
click at [40, 208] on button "button" at bounding box center [40, 208] width 0 height 0
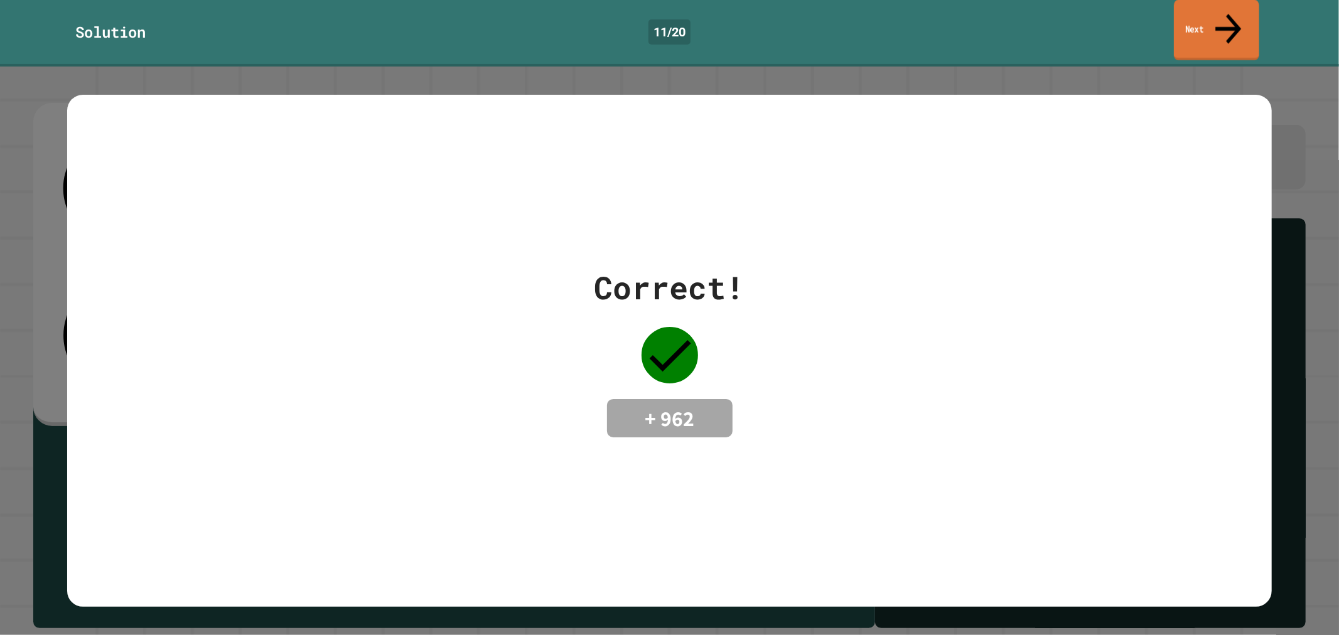
click at [1196, 22] on link "Next" at bounding box center [1216, 30] width 85 height 61
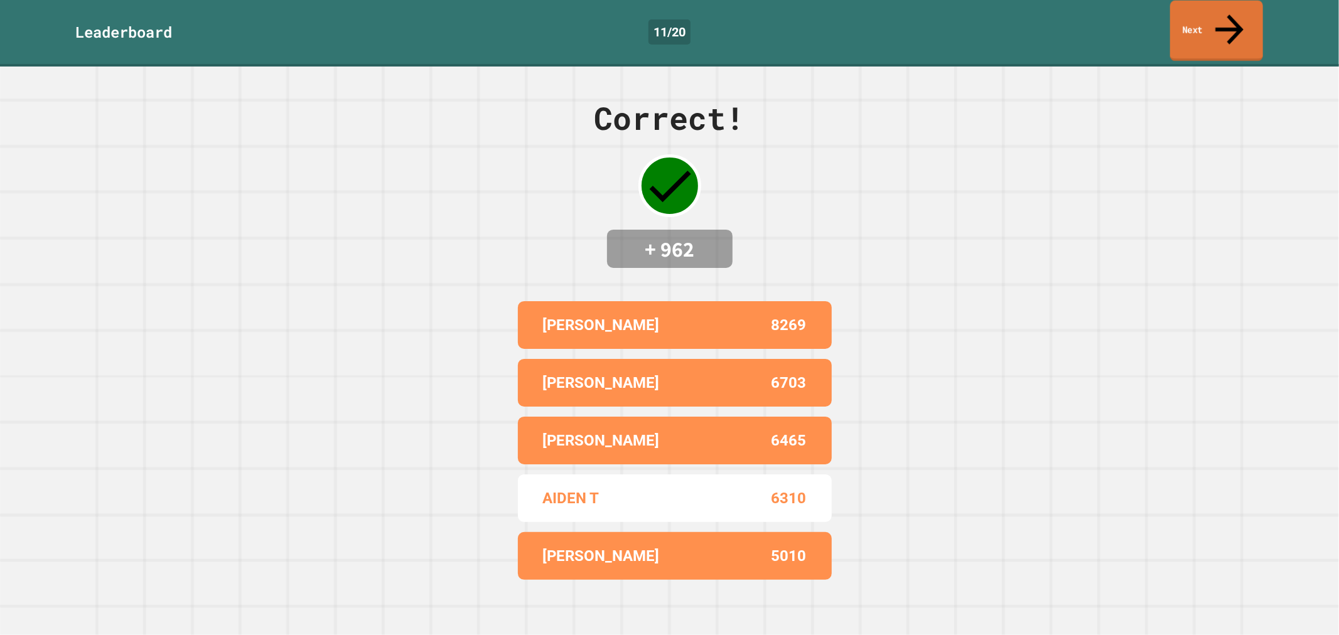
click at [1205, 26] on link "Next" at bounding box center [1216, 31] width 93 height 61
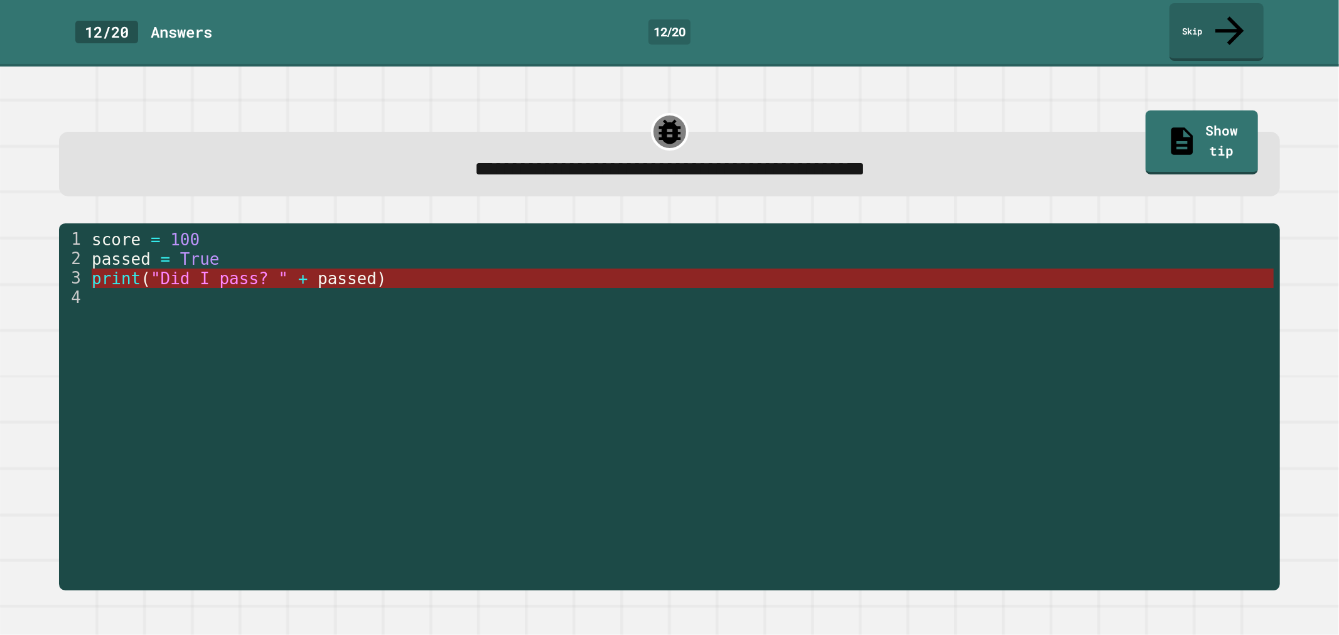
click at [131, 269] on span "print" at bounding box center [116, 278] width 49 height 19
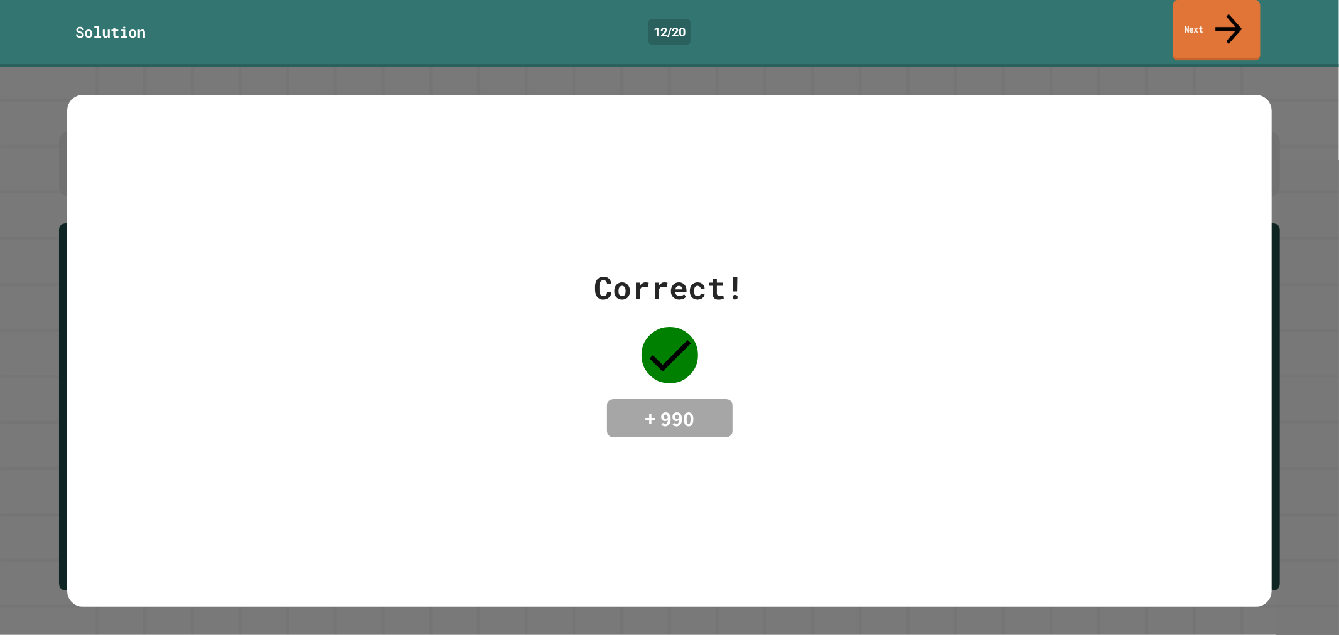
click at [1175, 28] on link "Next" at bounding box center [1216, 30] width 87 height 61
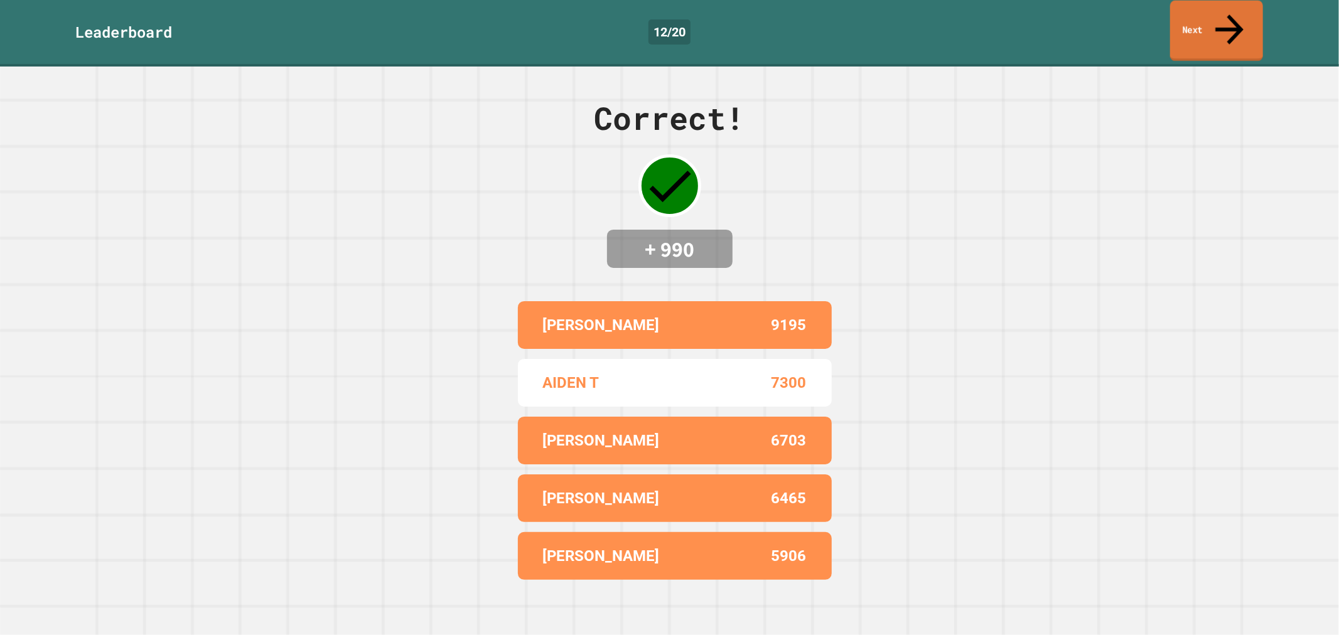
click at [1181, 17] on link "Next" at bounding box center [1216, 31] width 93 height 61
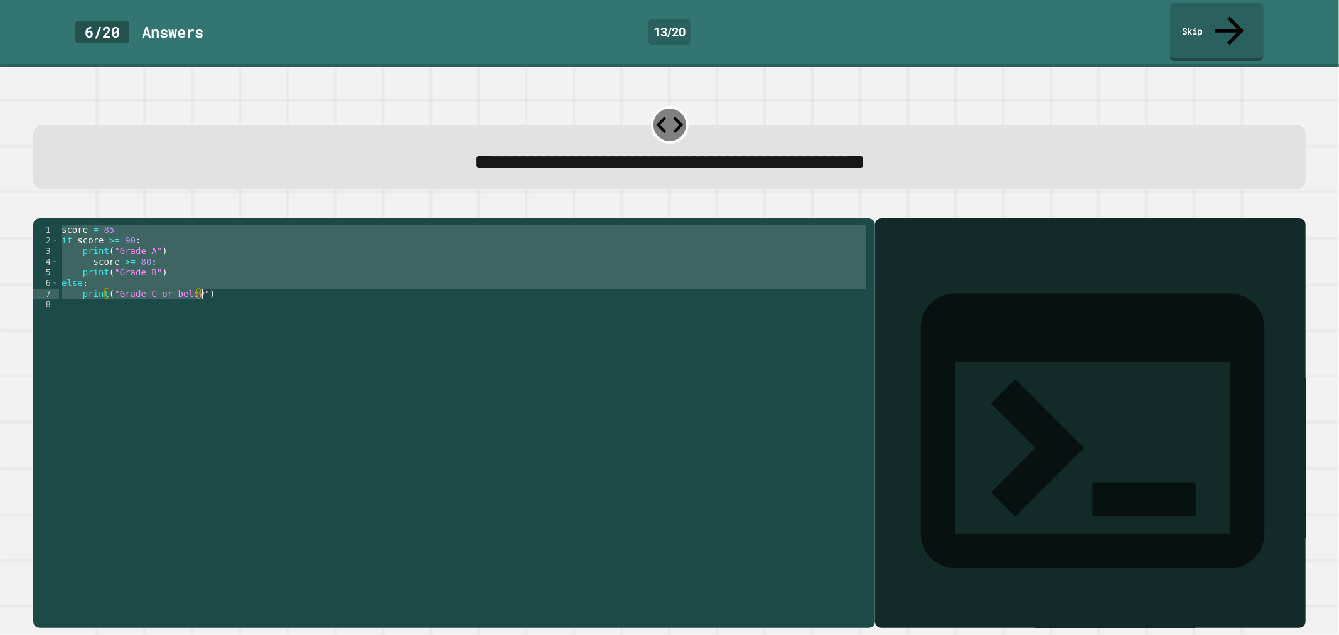
drag, startPoint x: 62, startPoint y: 221, endPoint x: 226, endPoint y: 288, distance: 177.5
click at [226, 288] on div "score = 85 if score >= 90 : print ( "Grade A" ) _____ score >= 80 : print ( "Gr…" at bounding box center [464, 422] width 810 height 395
click at [88, 252] on div "score = 85 if score >= 90 : print ( "Grade A" ) _____ score >= 80 : print ( "Gr…" at bounding box center [464, 412] width 810 height 374
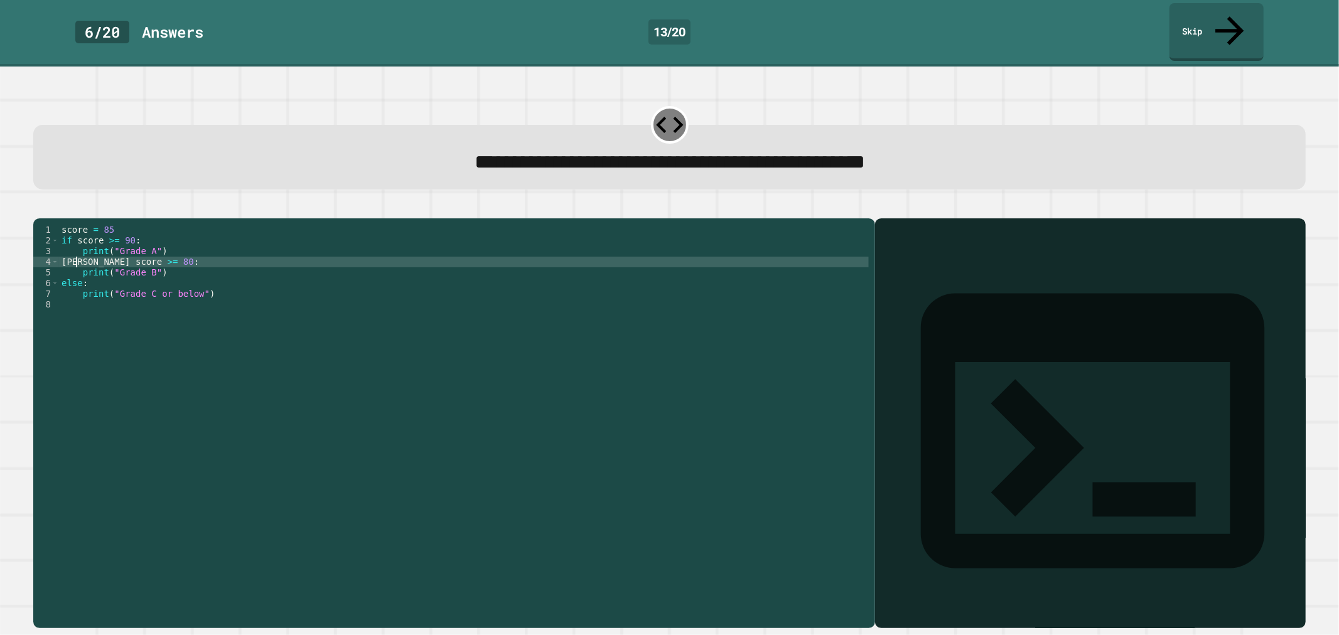
scroll to position [0, 1]
type textarea "**********"
click at [40, 208] on icon "button" at bounding box center [40, 208] width 0 height 0
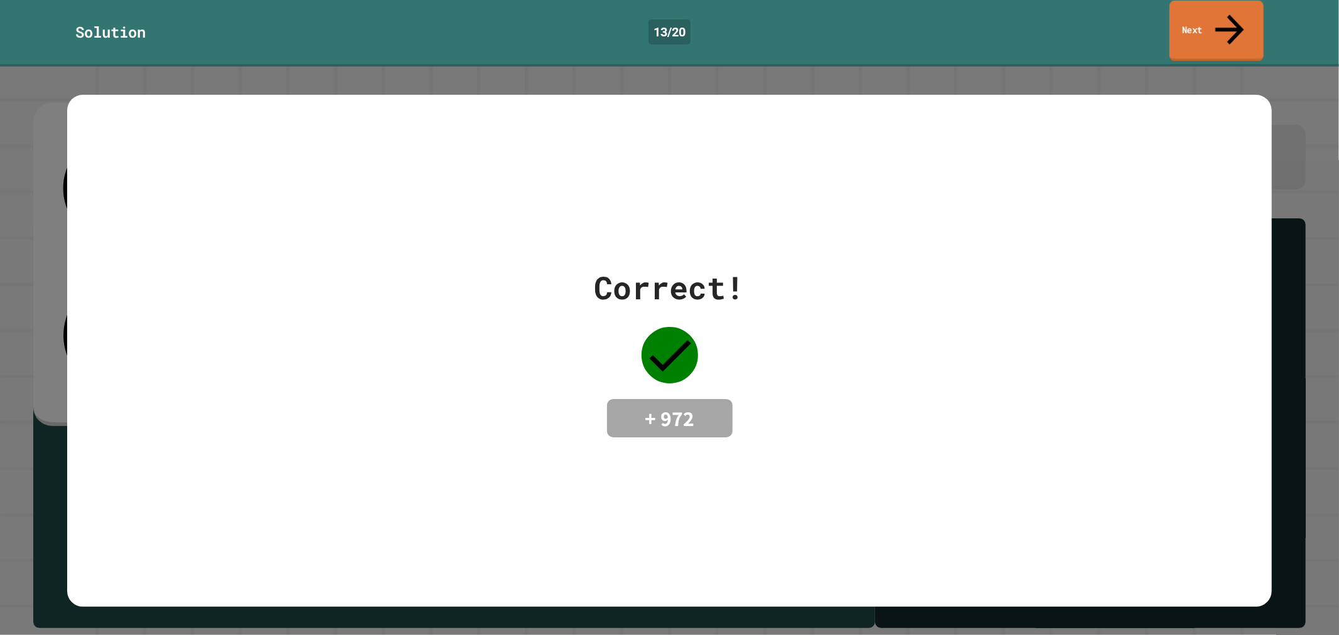
click at [1221, 11] on link "Next" at bounding box center [1217, 31] width 94 height 61
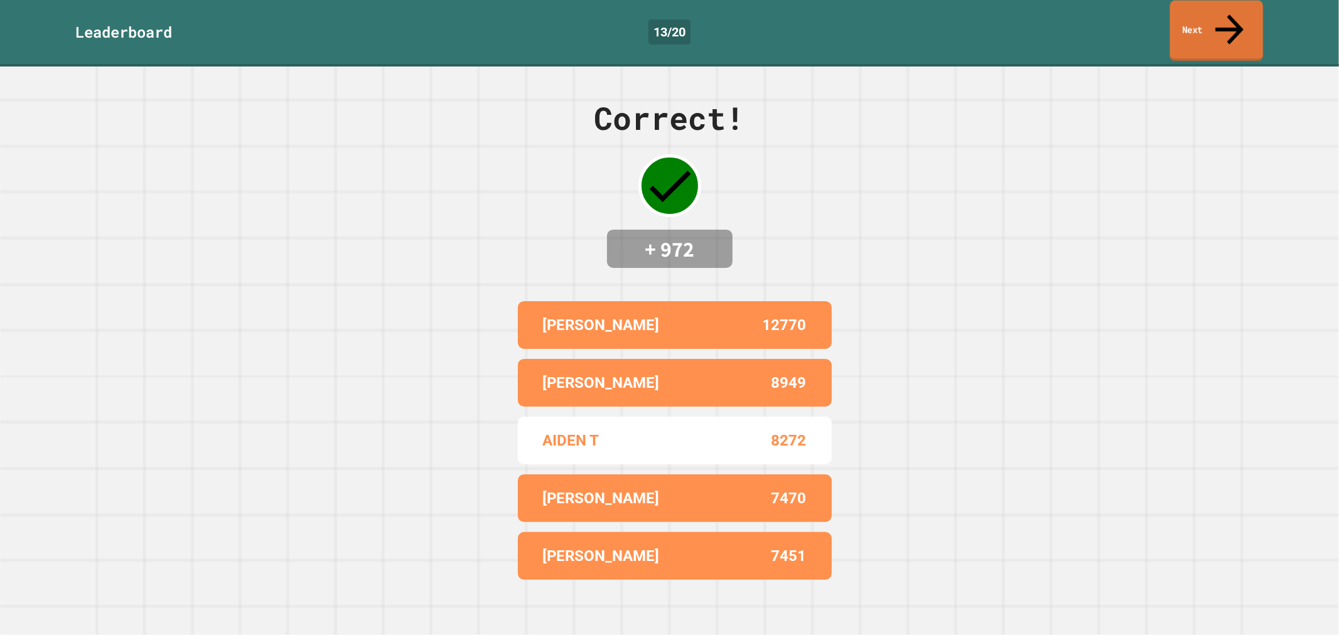
click at [1207, 14] on link "Next" at bounding box center [1217, 31] width 94 height 61
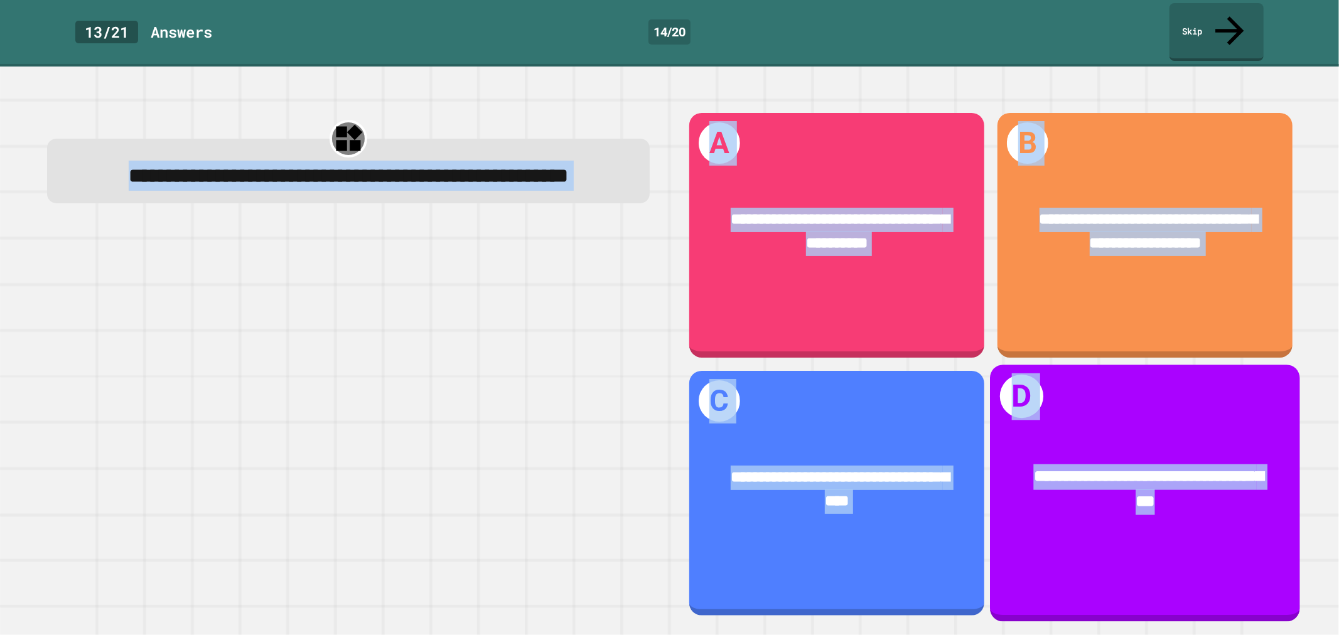
drag, startPoint x: 65, startPoint y: 140, endPoint x: 1236, endPoint y: 513, distance: 1228.3
click at [1236, 513] on div "**********" at bounding box center [670, 365] width 1286 height 542
copy div "**********"
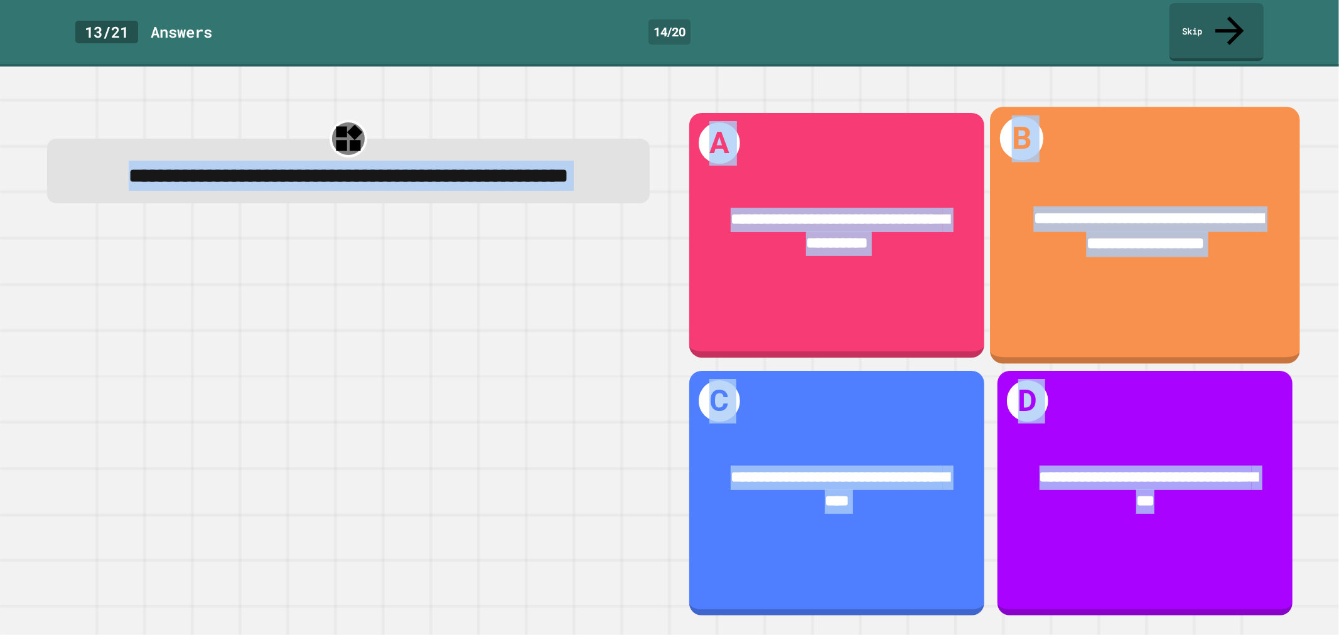
click at [1077, 175] on div "**********" at bounding box center [1145, 233] width 310 height 116
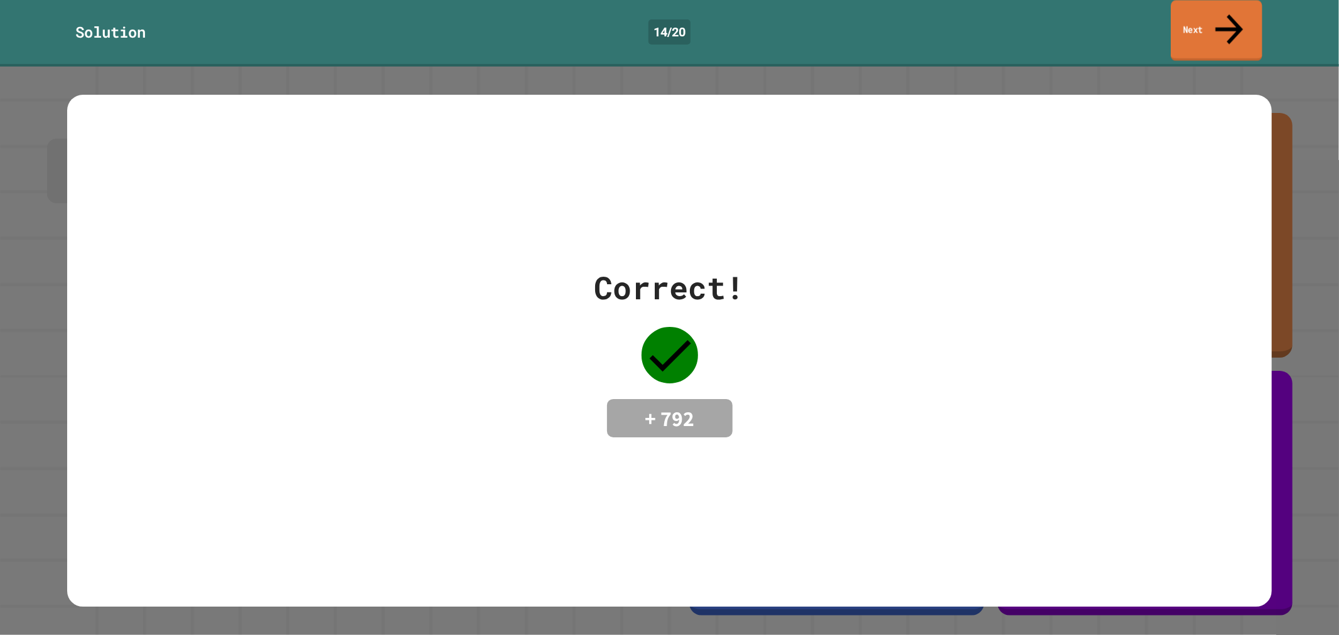
click at [1190, 21] on link "Next" at bounding box center [1216, 30] width 91 height 61
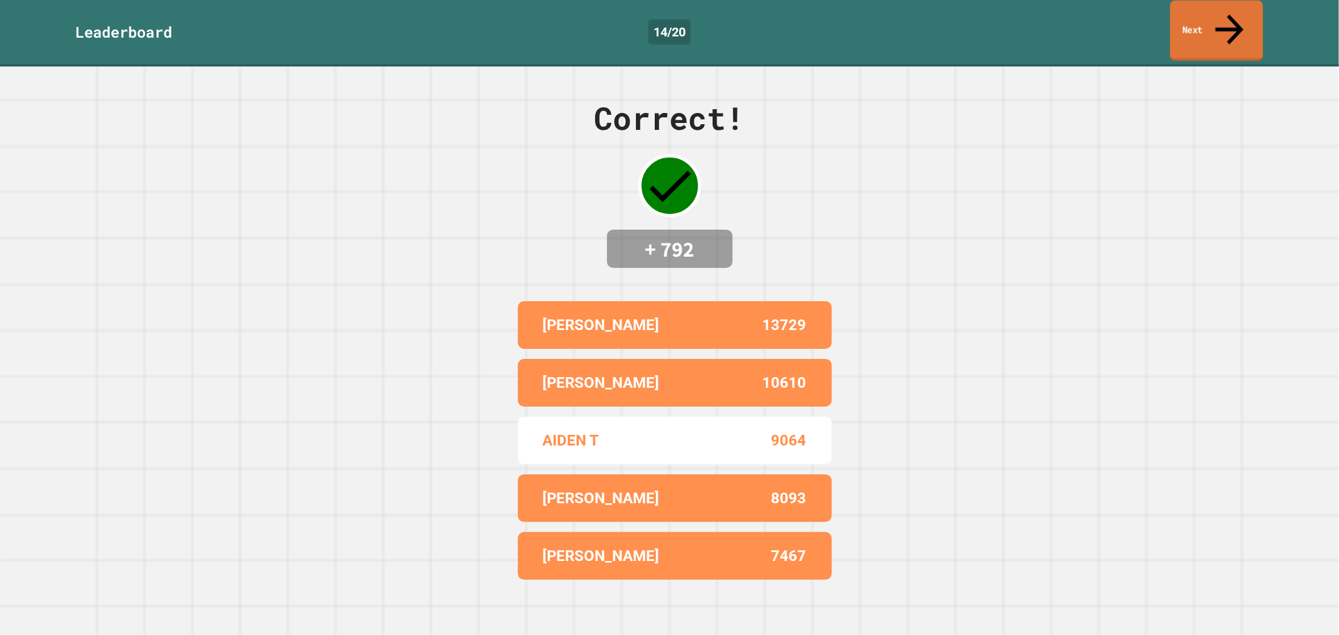
click at [1193, 15] on link "Next" at bounding box center [1216, 31] width 93 height 61
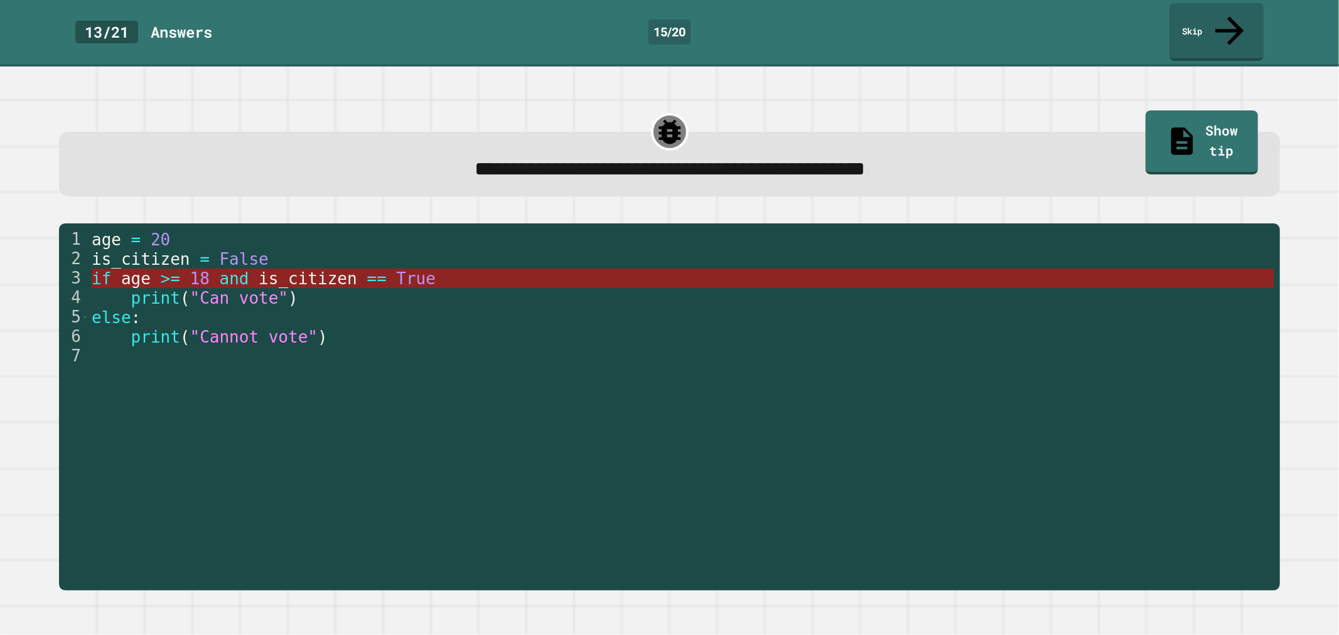
click at [226, 269] on span "and" at bounding box center [235, 278] width 30 height 19
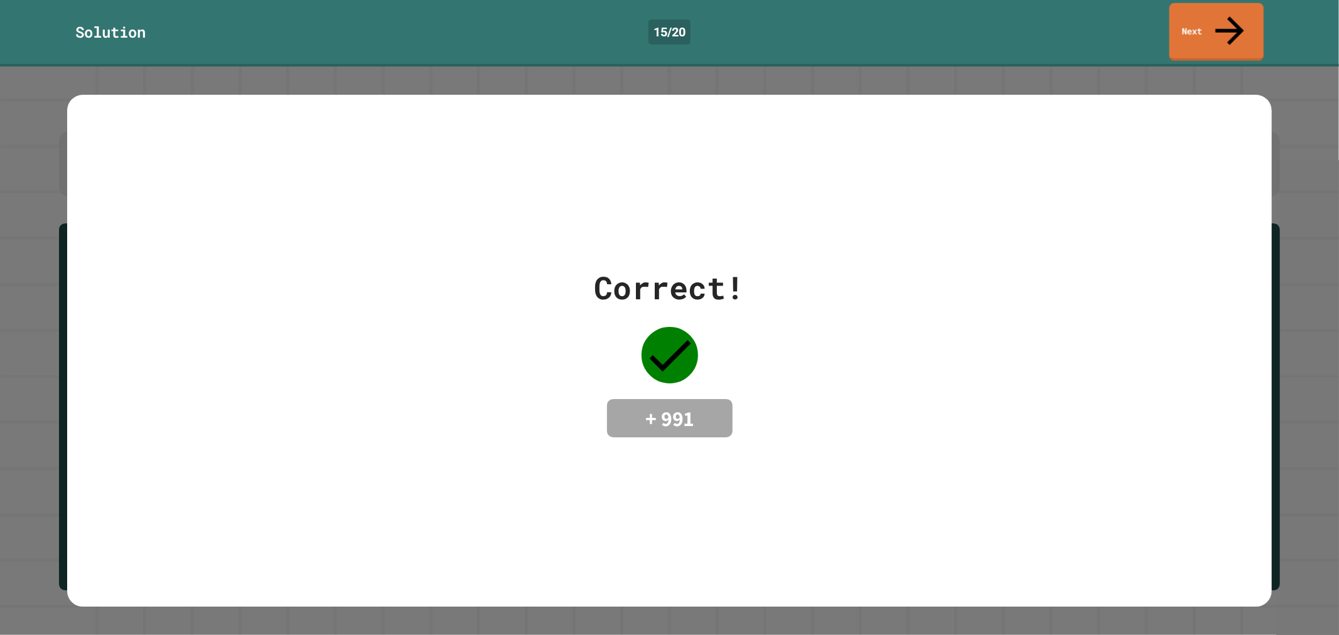
click at [1239, 10] on link "Next" at bounding box center [1217, 32] width 94 height 58
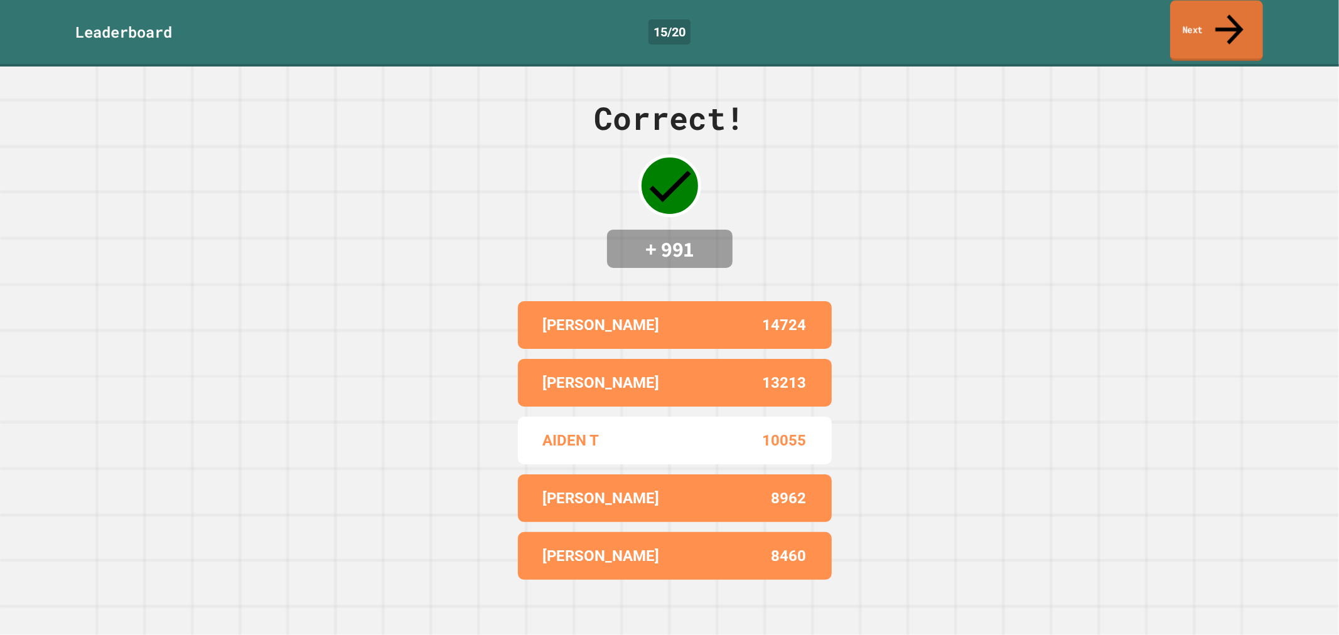
click at [1245, 16] on link "Next" at bounding box center [1216, 31] width 93 height 61
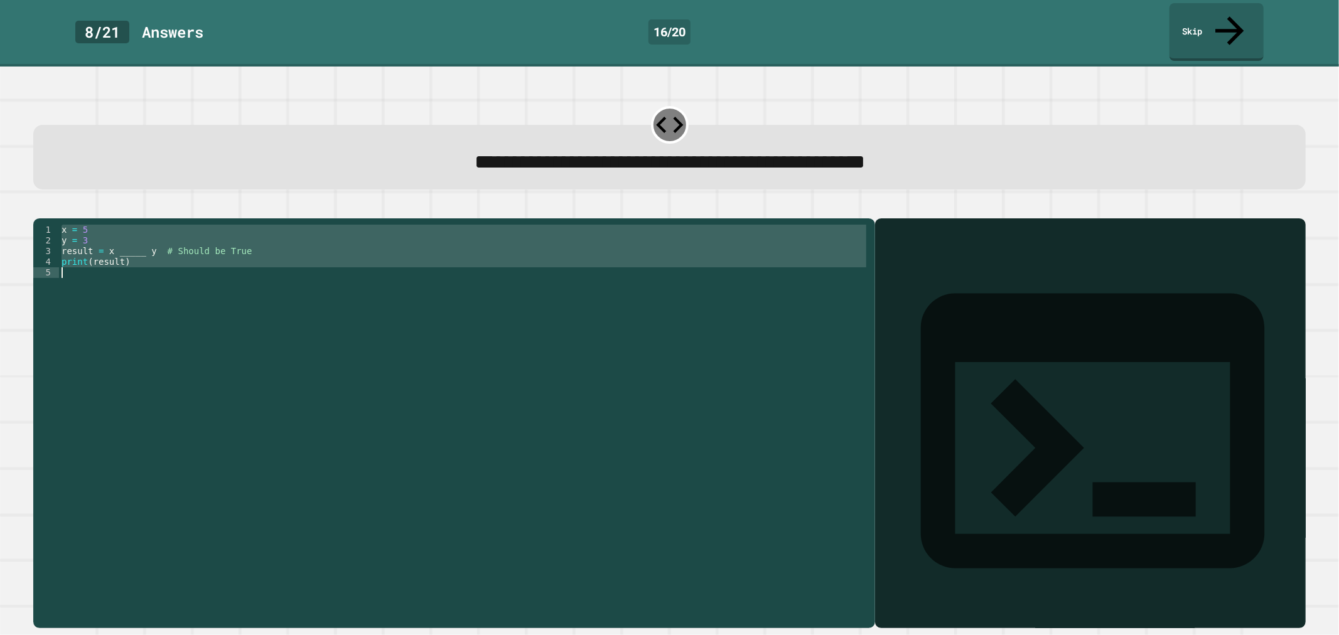
drag, startPoint x: 61, startPoint y: 217, endPoint x: 163, endPoint y: 260, distance: 111.1
click at [163, 260] on div "x = 5 y = 3 result = x _____ y # Should be True print ( result )" at bounding box center [464, 422] width 810 height 395
click at [140, 240] on div "x = 5 y = 3 result = x _____ y # Should be True print ( result )" at bounding box center [464, 412] width 810 height 374
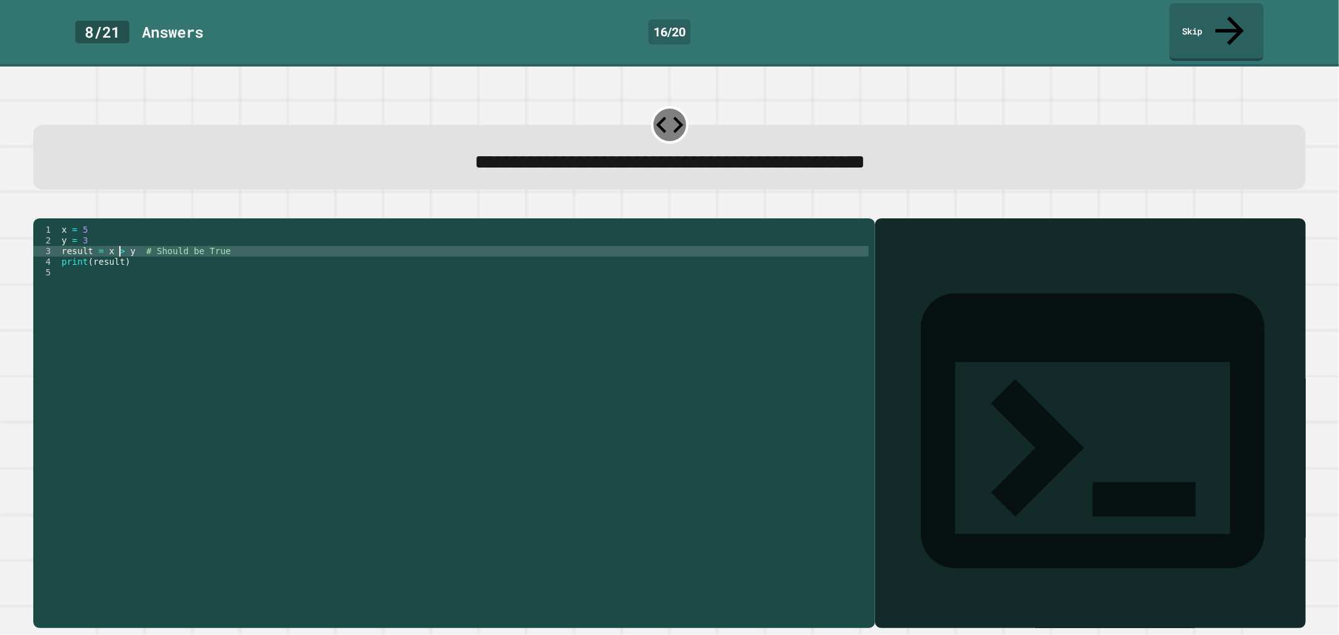
scroll to position [0, 3]
type textarea "**********"
click at [40, 208] on button "button" at bounding box center [40, 208] width 0 height 0
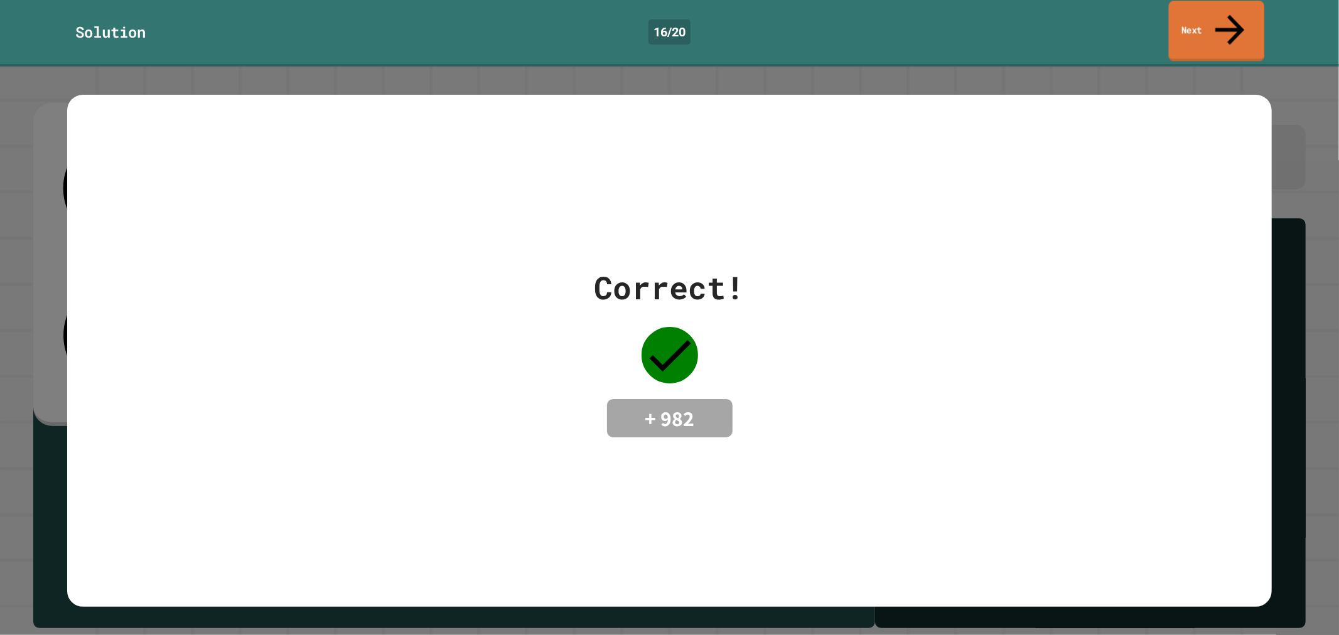
click at [1179, 8] on link "Next" at bounding box center [1217, 31] width 96 height 61
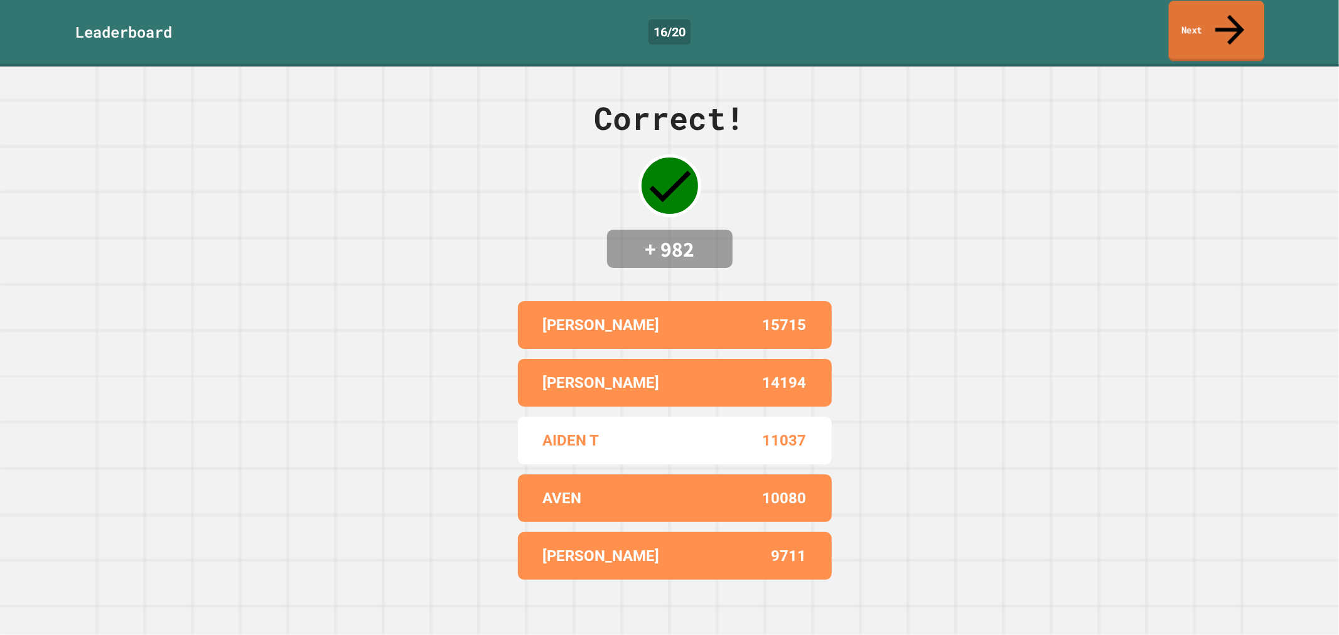
click at [1204, 20] on link "Next" at bounding box center [1216, 31] width 95 height 61
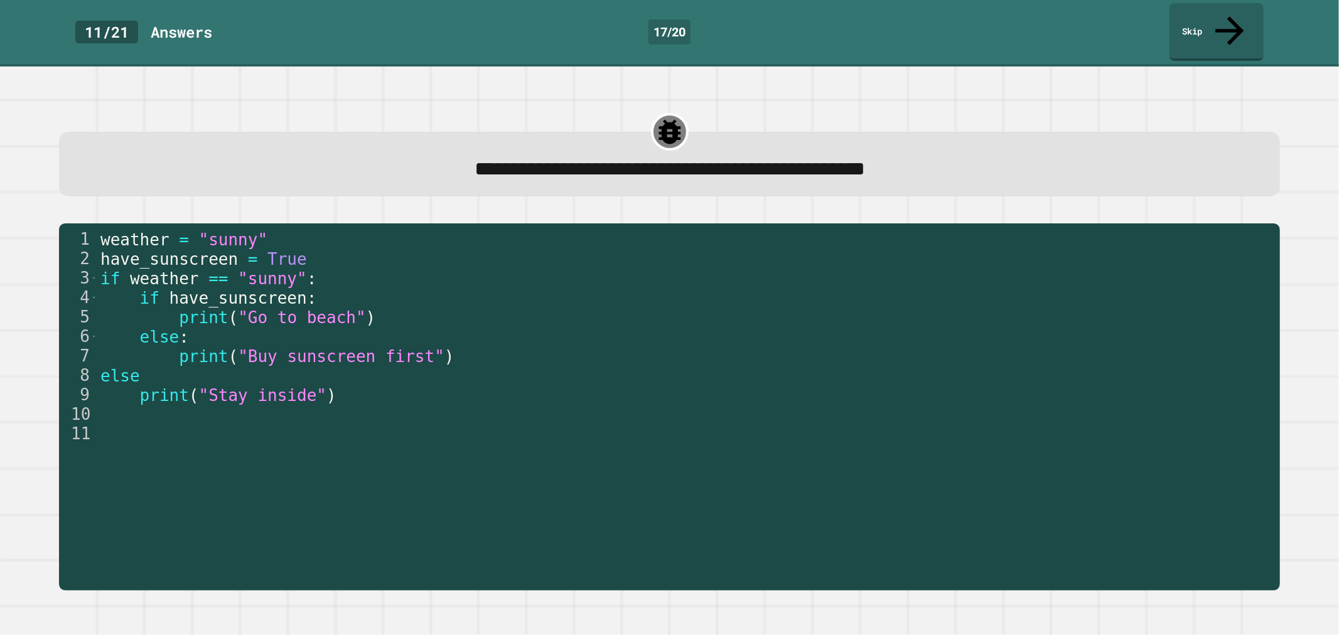
drag, startPoint x: 97, startPoint y: 212, endPoint x: 142, endPoint y: 479, distance: 271.2
click at [142, 479] on div "1 2 3 4 5 6 7 8 9 10 11 weather = "sunny" have_sunscreen = True if weather == "…" at bounding box center [666, 405] width 1215 height 350
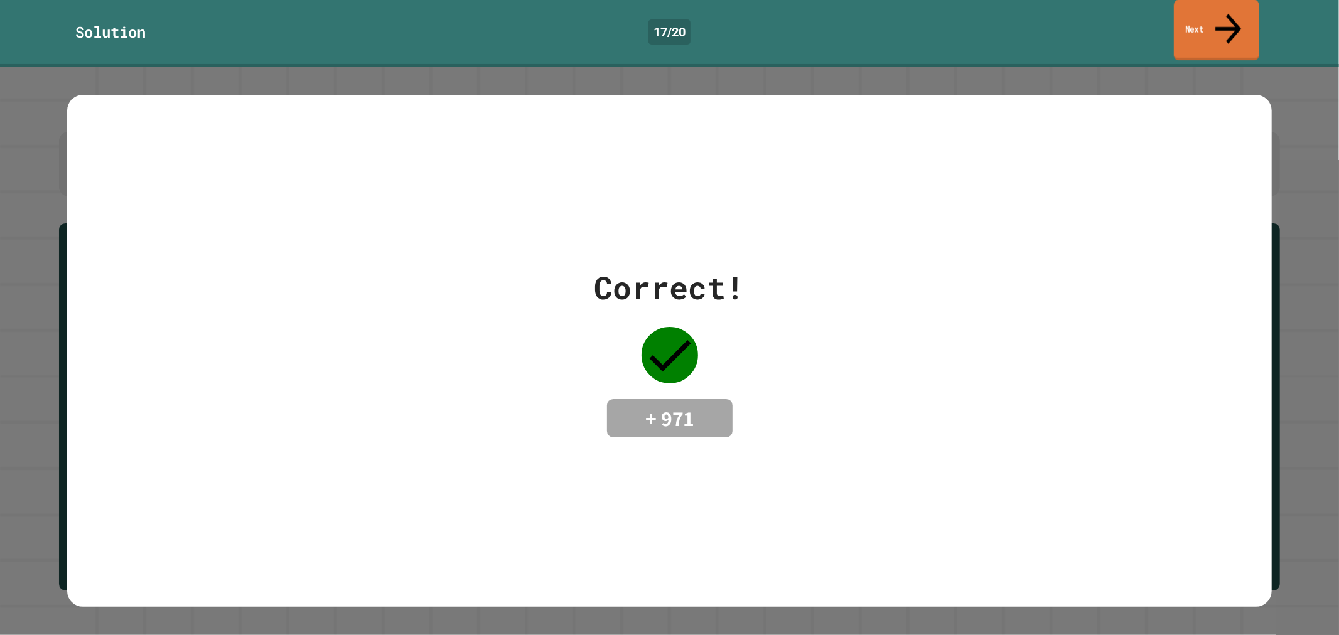
click at [1187, 17] on link "Next" at bounding box center [1216, 30] width 85 height 61
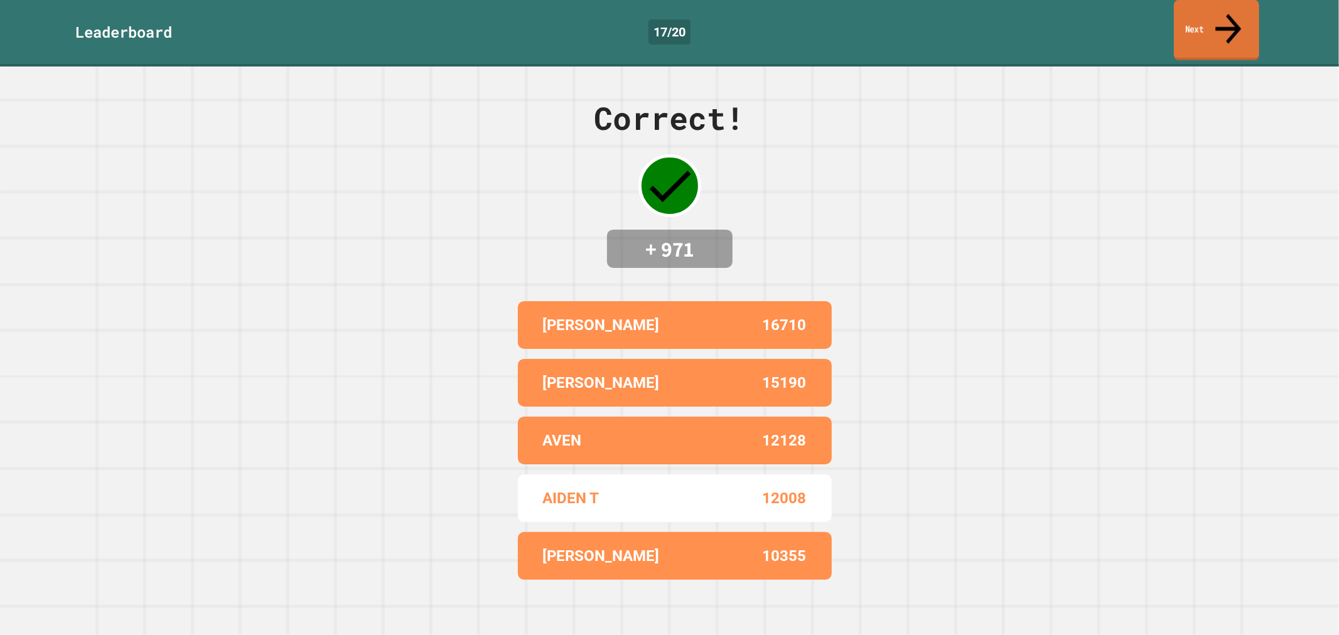
click at [1226, 18] on icon at bounding box center [1228, 28] width 39 height 45
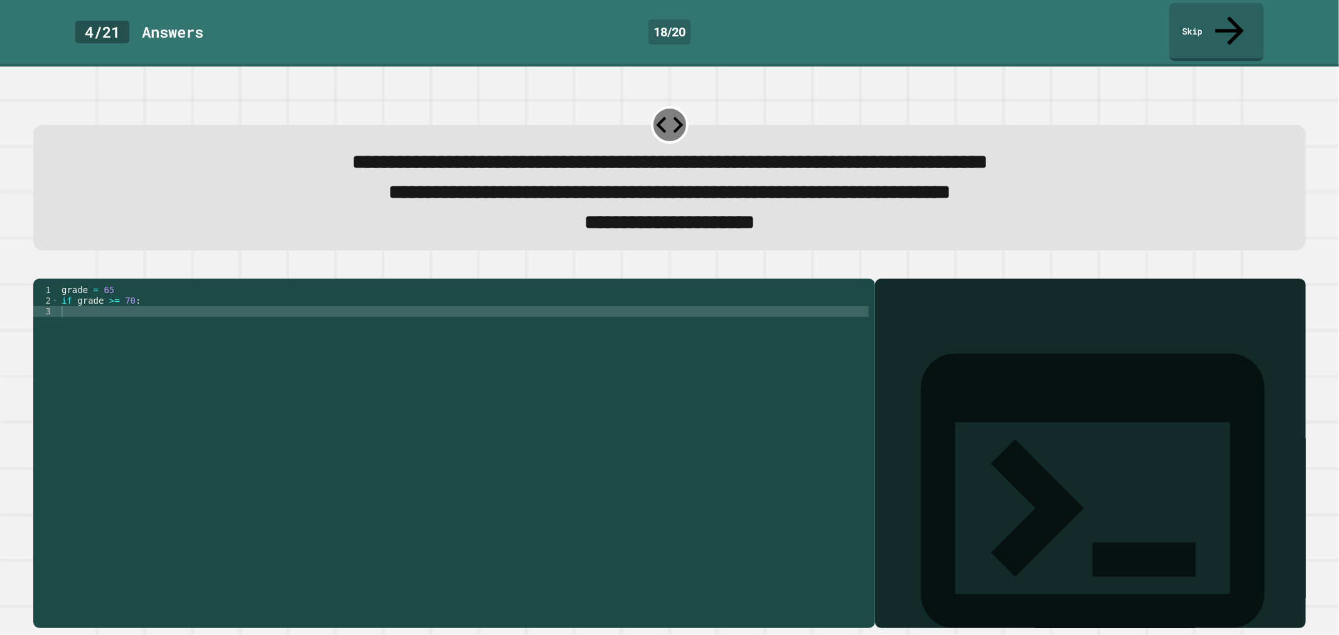
click at [126, 308] on div "grade = 65 if grade >= 70 :" at bounding box center [464, 450] width 810 height 331
type textarea "**********"
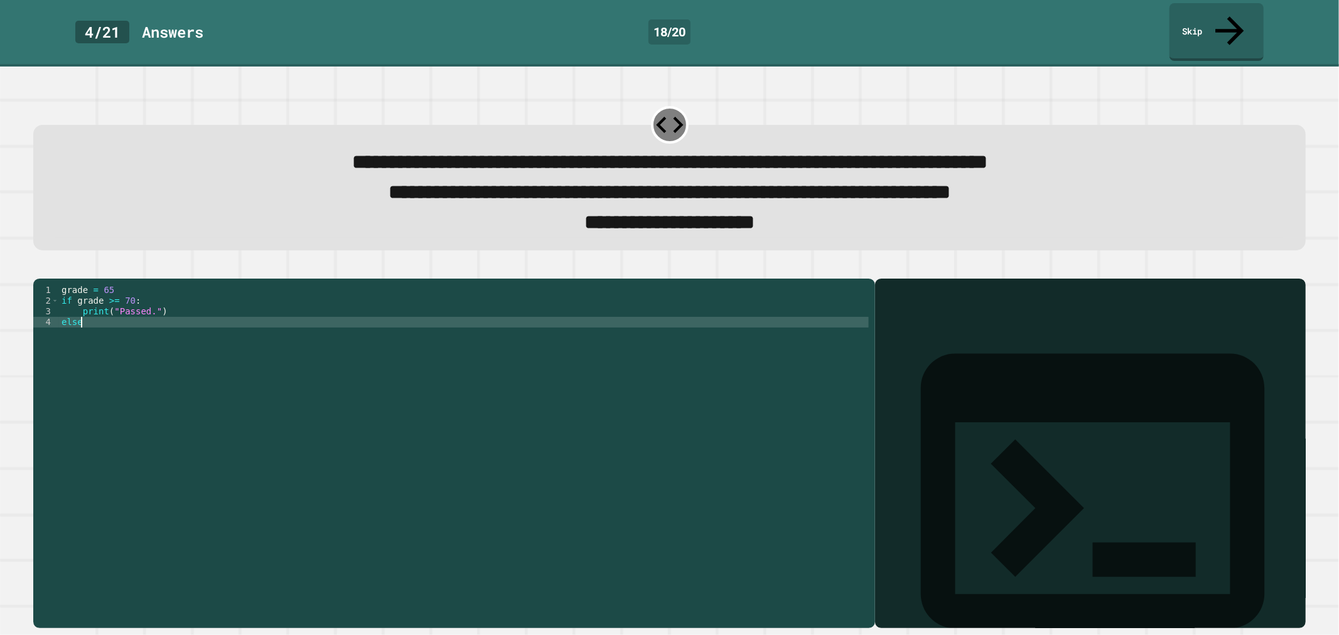
scroll to position [0, 1]
type textarea "*****"
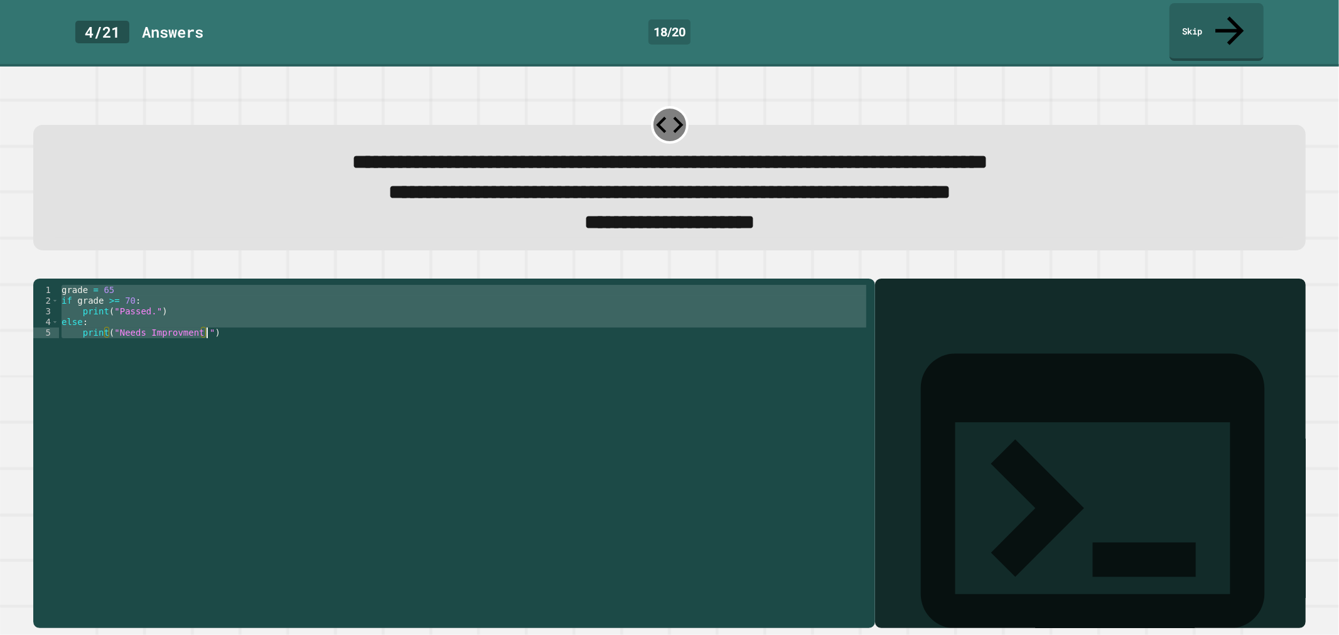
drag, startPoint x: 60, startPoint y: 281, endPoint x: 230, endPoint y: 339, distance: 179.1
click at [230, 339] on div "grade = 65 if grade >= 70 : print ( "Passed." ) else : print ( "Needs Improvmen…" at bounding box center [464, 450] width 810 height 331
click at [40, 269] on button "button" at bounding box center [40, 269] width 0 height 0
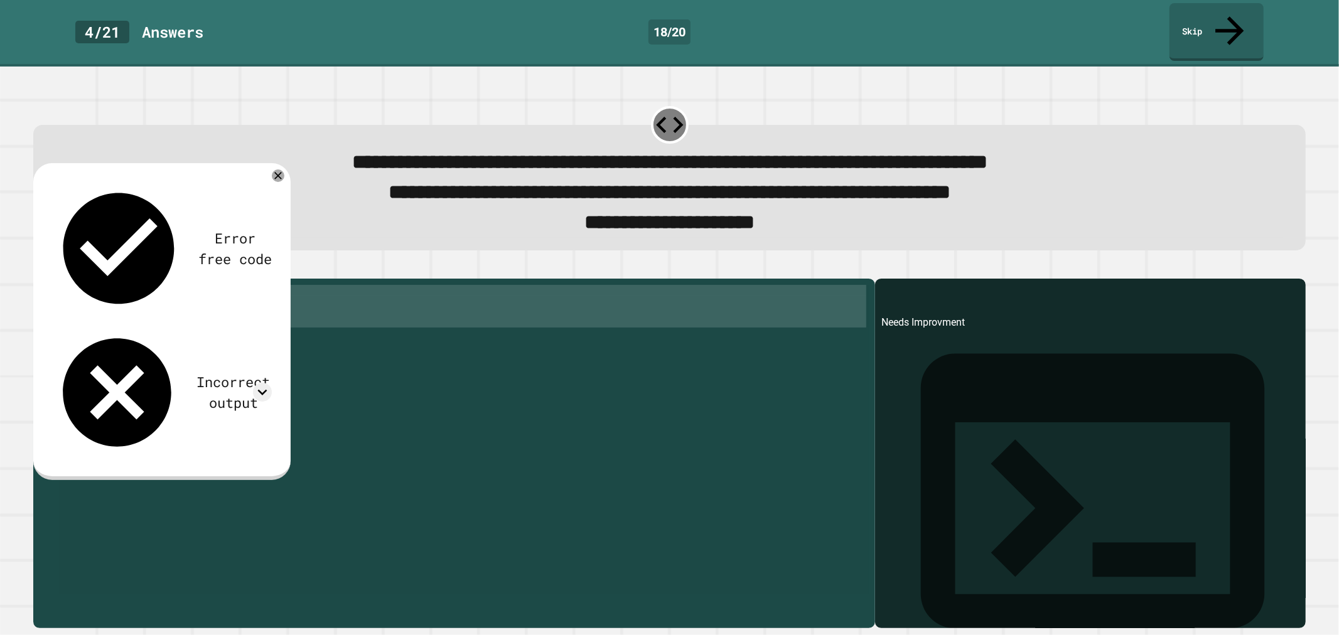
click at [212, 335] on div "grade = 65 if grade >= 70 : print ( "Passed." ) else : print ( "Needs Improvmen…" at bounding box center [464, 440] width 810 height 310
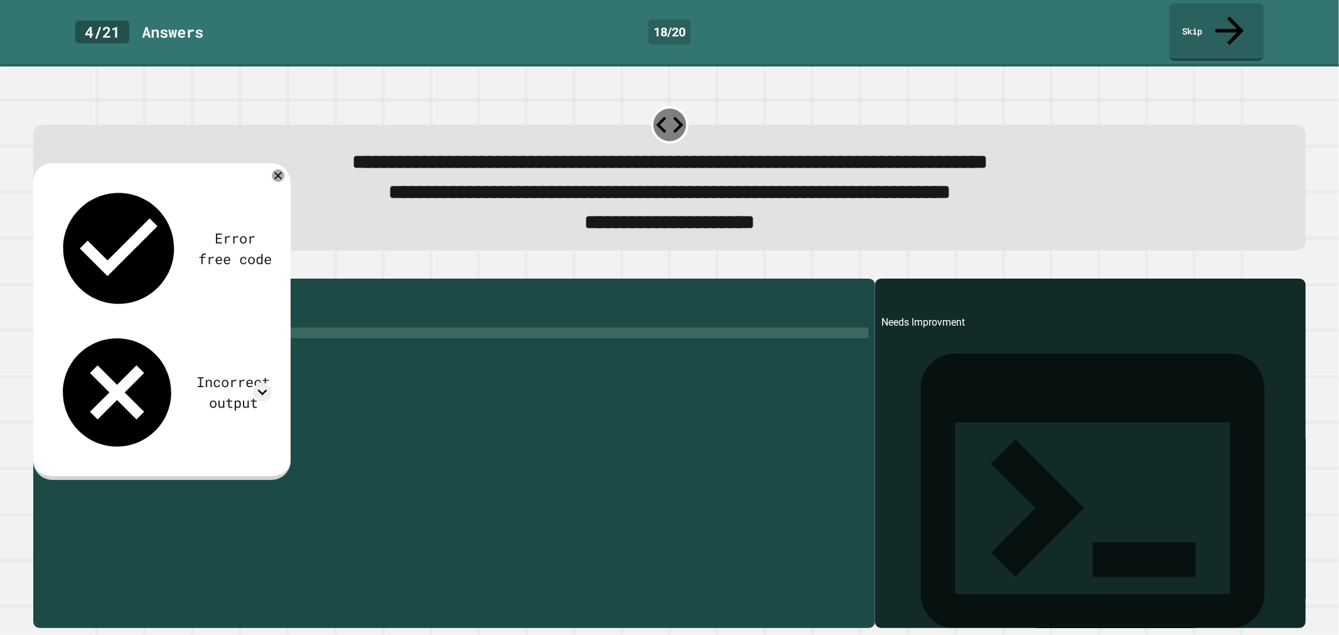
click at [200, 330] on div "grade = 65 if grade >= 70 : print ( "Passed." ) else : print ( "Needs Improvmen…" at bounding box center [464, 450] width 810 height 331
click at [197, 323] on div "grade = 65 if grade >= 70 : print ( "Passed." ) else : print ( "Needs Improvmen…" at bounding box center [464, 450] width 810 height 331
click at [192, 333] on div "grade = 65 if grade >= 70 : print ( "Passed." ) else : print ( "Needs Improvmen…" at bounding box center [464, 450] width 810 height 331
click at [185, 322] on div "grade = 65 if grade >= 70 : print ( "Passed." ) else : print ( "Needs Improvmen…" at bounding box center [464, 450] width 810 height 331
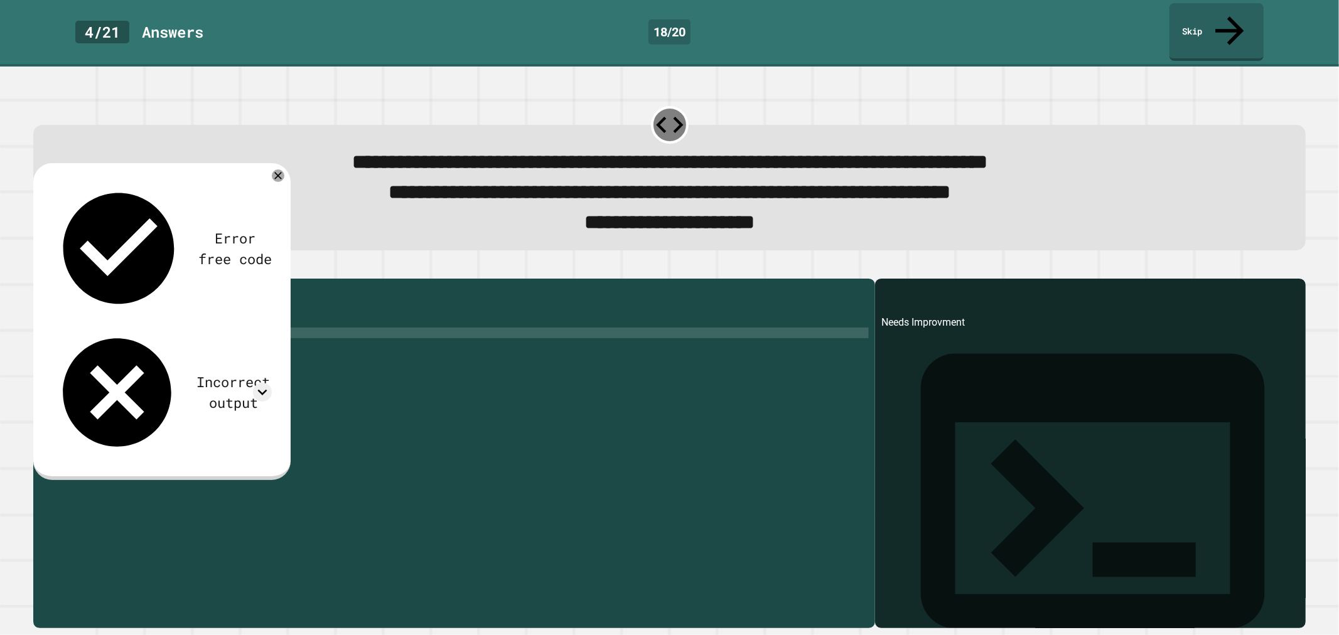
click at [195, 333] on div "grade = 65 if grade >= 70 : print ( "Passed." ) else : print ( "Needs Improvmen…" at bounding box center [464, 450] width 810 height 331
click at [187, 380] on div "grade = 65 if grade >= 70 : print ( "Passed." ) else : print ( "Needs Improvmen…" at bounding box center [464, 450] width 810 height 331
click at [36, 265] on div at bounding box center [669, 271] width 1272 height 15
click at [40, 269] on icon "button" at bounding box center [40, 269] width 0 height 0
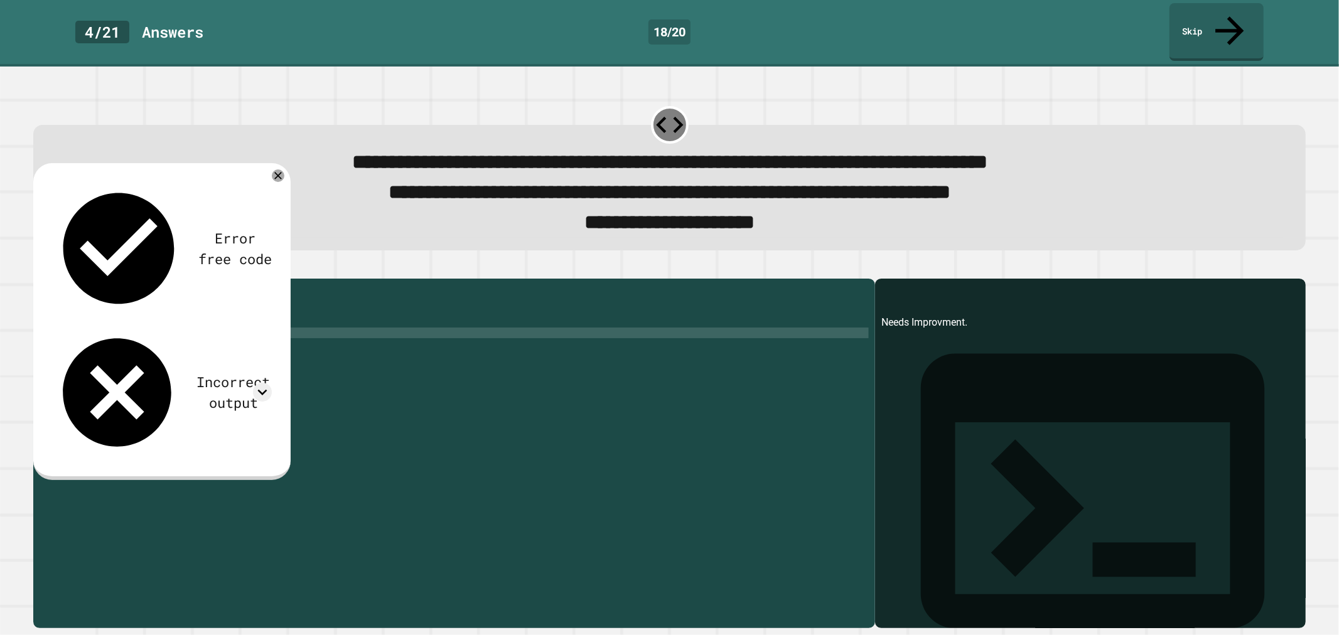
click at [195, 372] on div "Incorrect output" at bounding box center [233, 392] width 77 height 41
click at [220, 372] on div "Incorrect output" at bounding box center [233, 392] width 77 height 41
click at [266, 383] on icon at bounding box center [262, 392] width 19 height 19
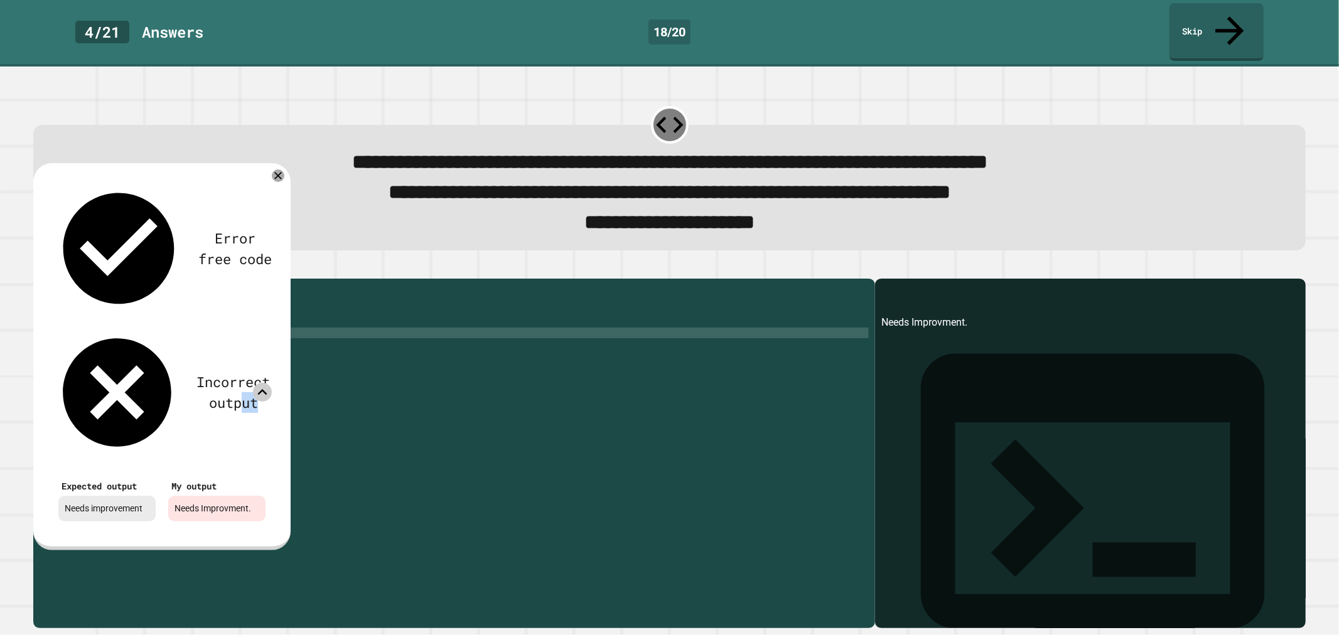
click at [266, 383] on icon at bounding box center [262, 392] width 19 height 19
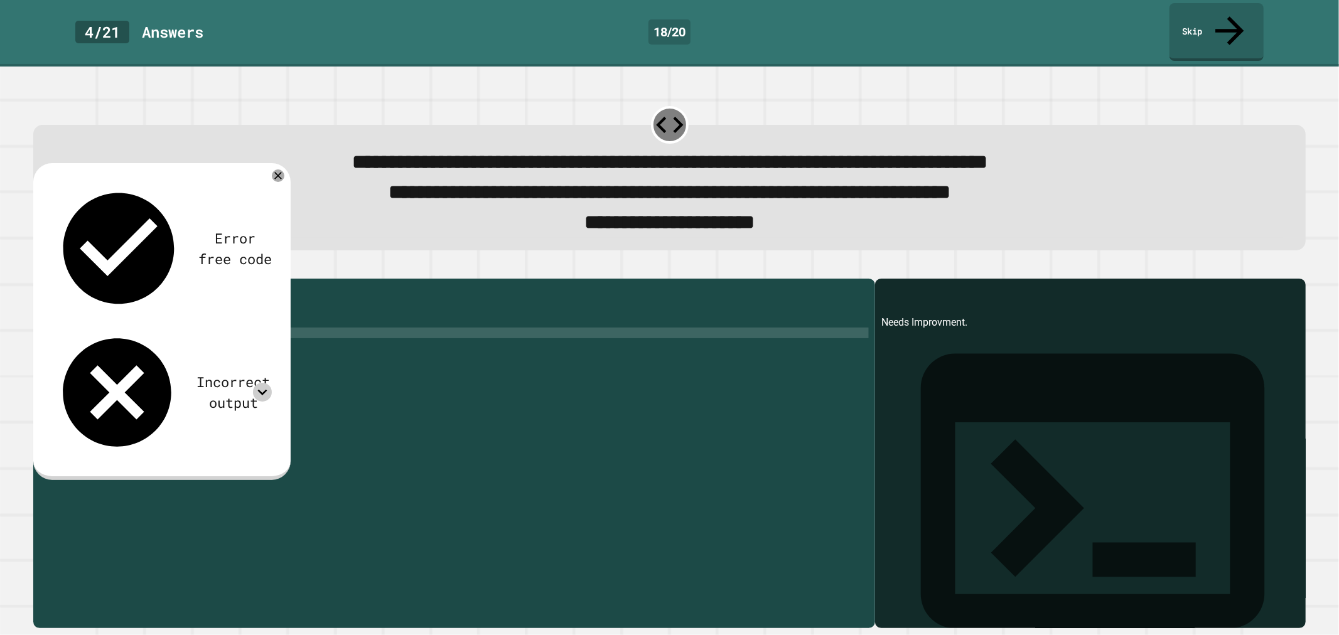
click at [193, 324] on div "grade = 65 if grade >= 70 : print ( "Passed." ) else : print ( "Needs Improvmen…" at bounding box center [464, 450] width 810 height 331
click at [193, 326] on div "grade = 65 if grade >= 70 : print ( "Passed." ) else : print ( "Needs Improvmen…" at bounding box center [464, 450] width 810 height 331
click at [195, 331] on div "grade = 65 if grade >= 70 : print ( "Passed." ) else : print ( "Needs Improvmen…" at bounding box center [464, 450] width 810 height 331
click at [250, 328] on div "Incorrect output" at bounding box center [162, 393] width 220 height 130
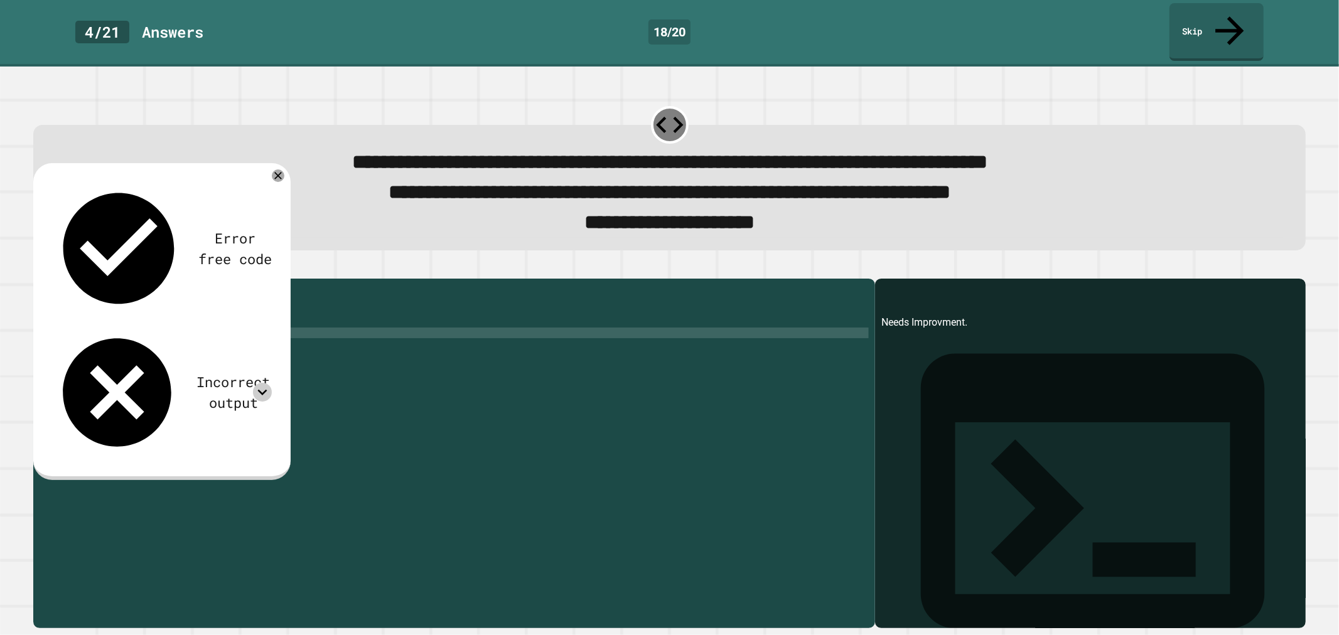
click at [262, 383] on icon at bounding box center [262, 392] width 19 height 19
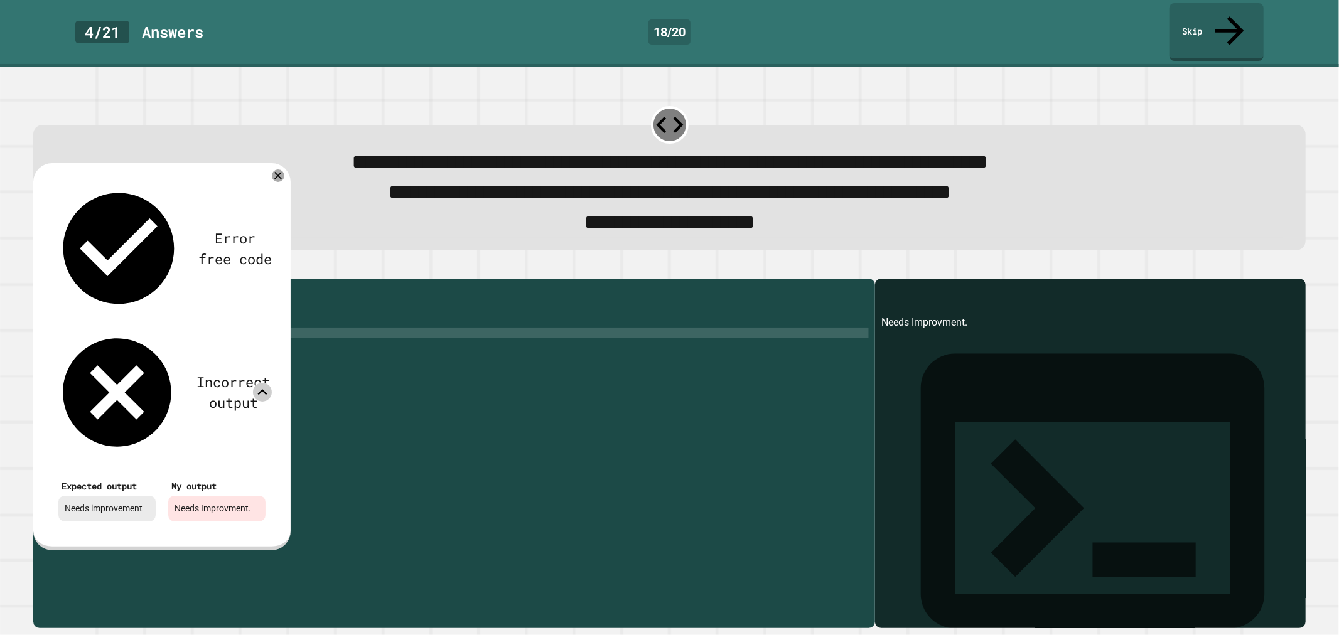
click at [266, 383] on icon at bounding box center [262, 392] width 19 height 19
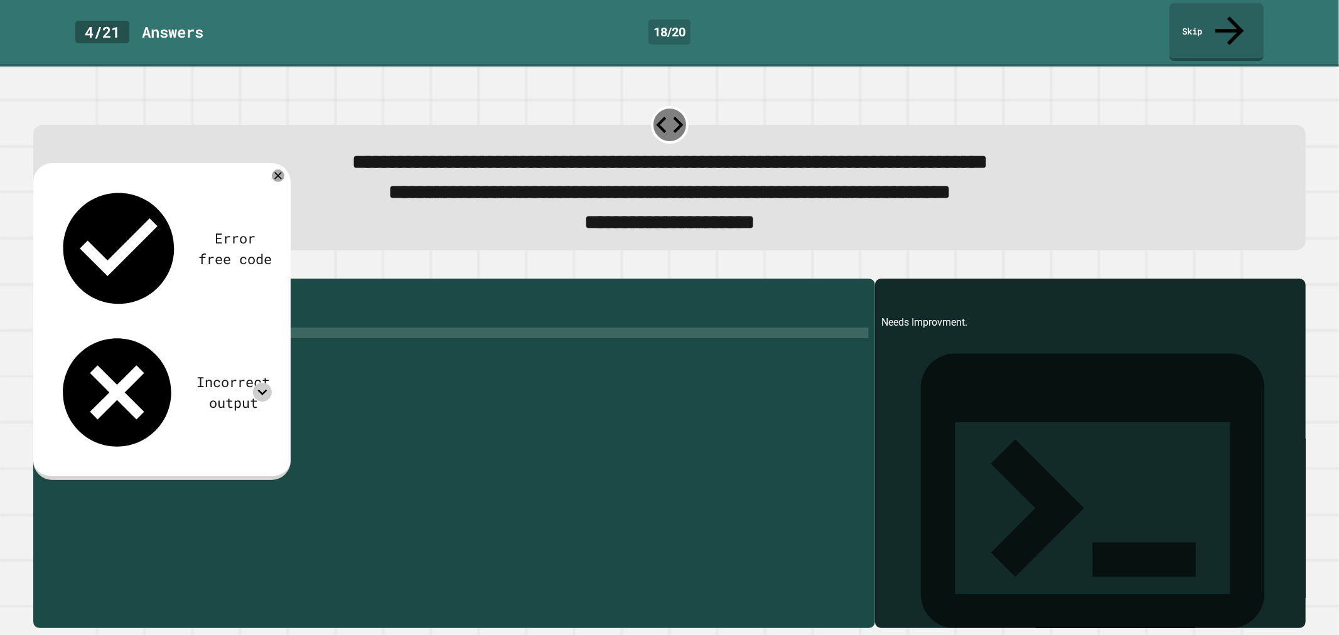
click at [172, 330] on div "grade = 65 if grade >= 70 : print ( "Passed." ) else : print ( "Needs Improvmen…" at bounding box center [464, 450] width 810 height 331
click at [40, 269] on icon "button" at bounding box center [40, 269] width 0 height 0
click at [198, 333] on div "grade = 65 if grade >= 70 : print ( "Passed." ) else : print ( "Needs Improveme…" at bounding box center [464, 450] width 810 height 331
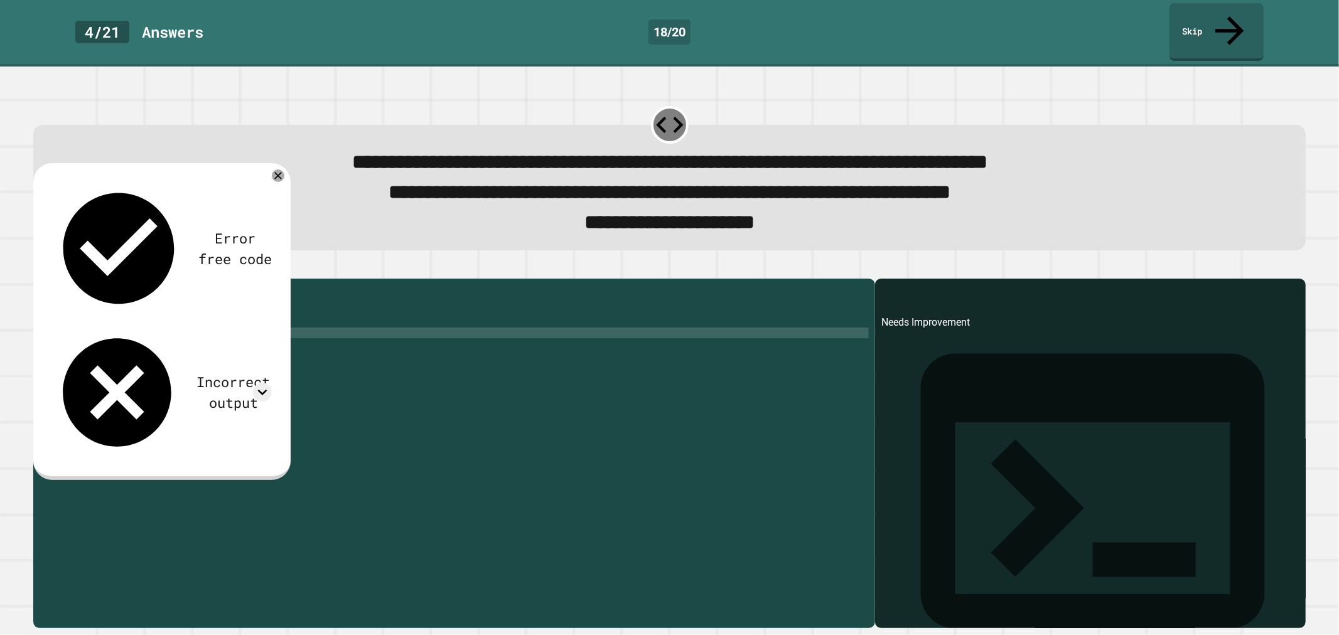
click at [40, 269] on icon "button" at bounding box center [40, 269] width 0 height 0
click at [270, 383] on icon at bounding box center [262, 392] width 19 height 19
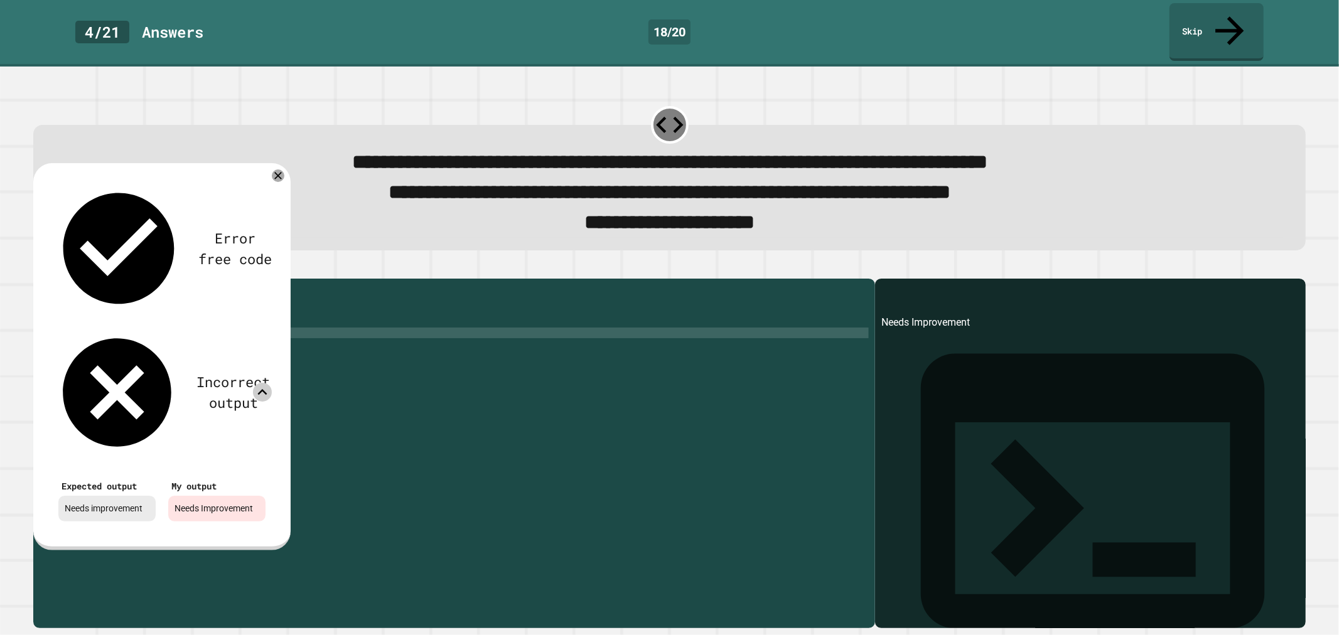
click at [148, 335] on div "grade = 65 if grade >= 70 : print ( "Passed." ) else : print ( "Needs Improveme…" at bounding box center [464, 450] width 810 height 331
click at [148, 328] on div "grade = 65 if grade >= 70 : print ( "Passed." ) else : print ( "Needs Improveme…" at bounding box center [464, 450] width 810 height 331
click at [139, 397] on div "grade = 65 if grade >= 70 : print ( "Passed." ) else : print ( "Needs improveme…" at bounding box center [464, 450] width 810 height 331
type textarea "**********"
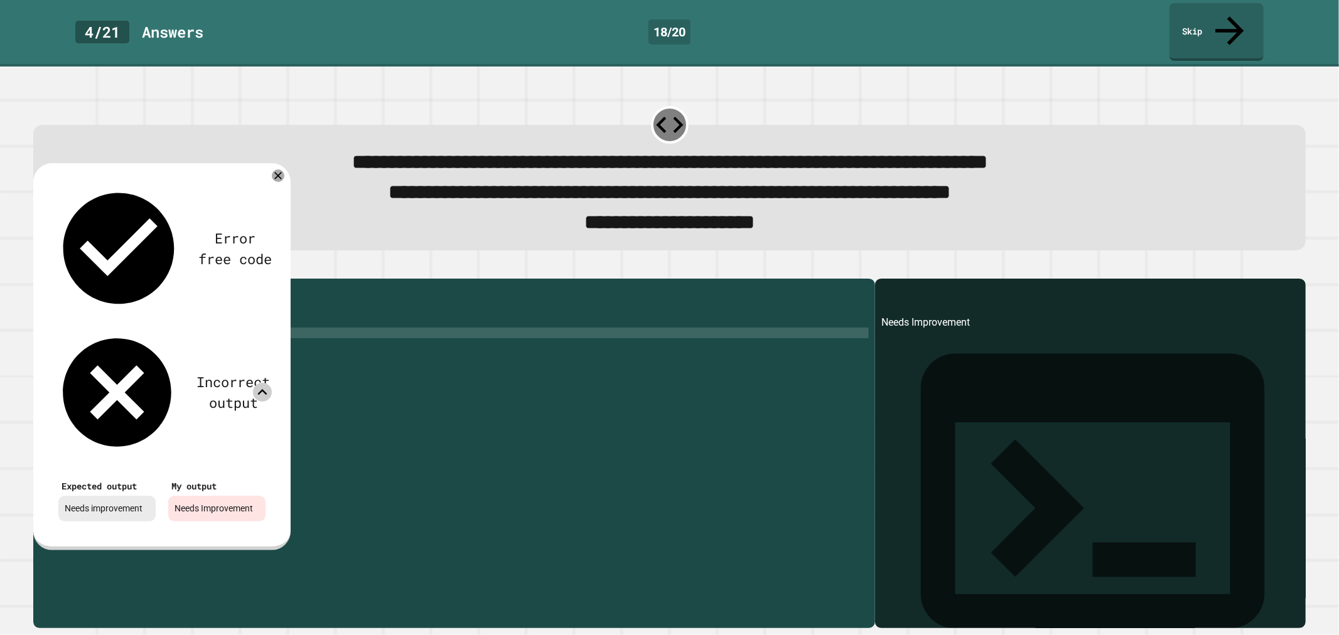
click at [260, 383] on icon at bounding box center [262, 392] width 19 height 19
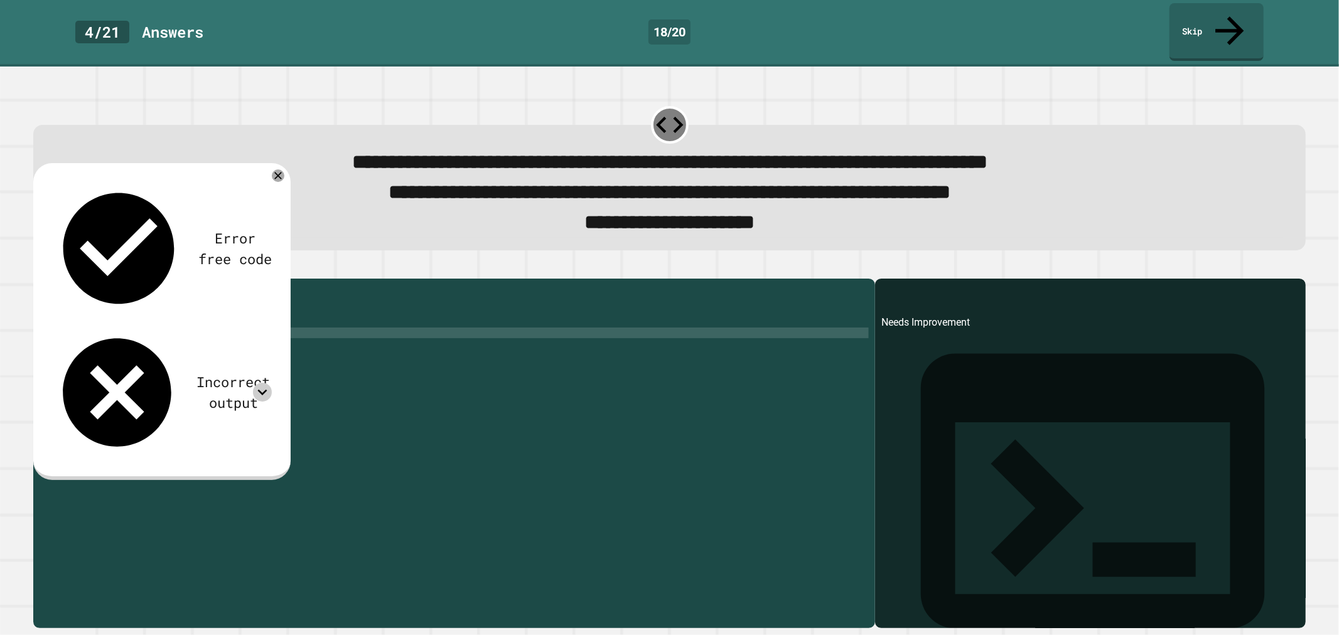
click at [40, 269] on icon "button" at bounding box center [40, 269] width 0 height 0
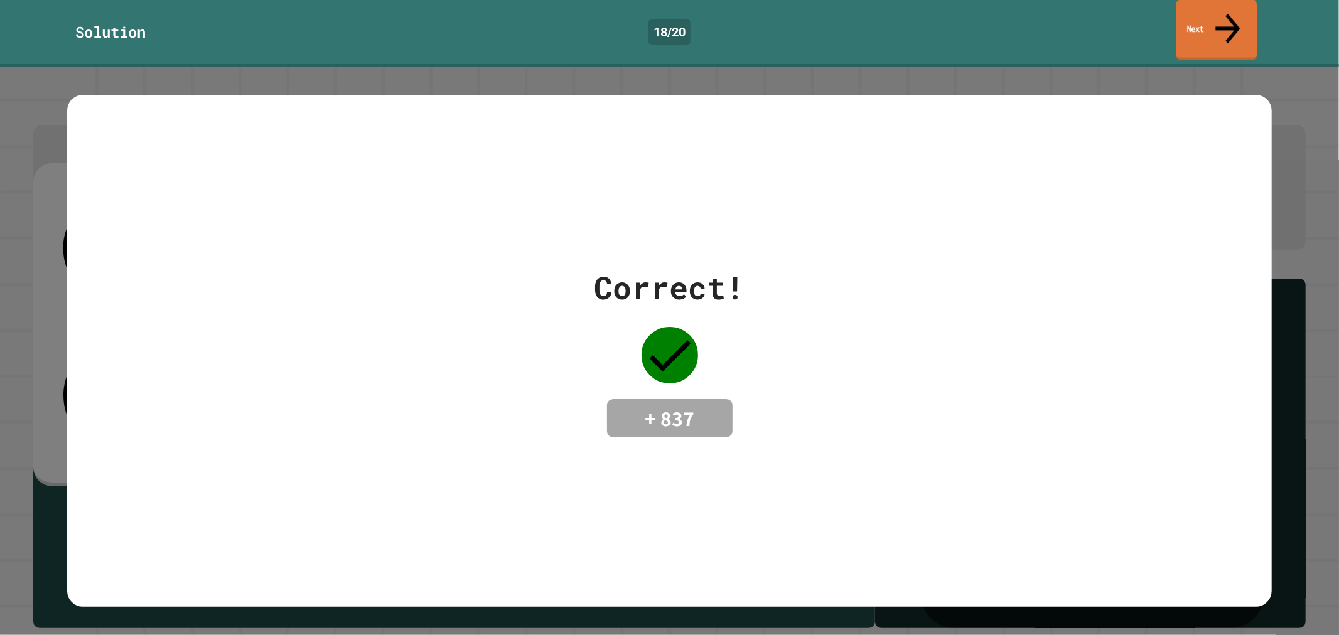
click at [1207, 11] on link "Next" at bounding box center [1216, 29] width 81 height 61
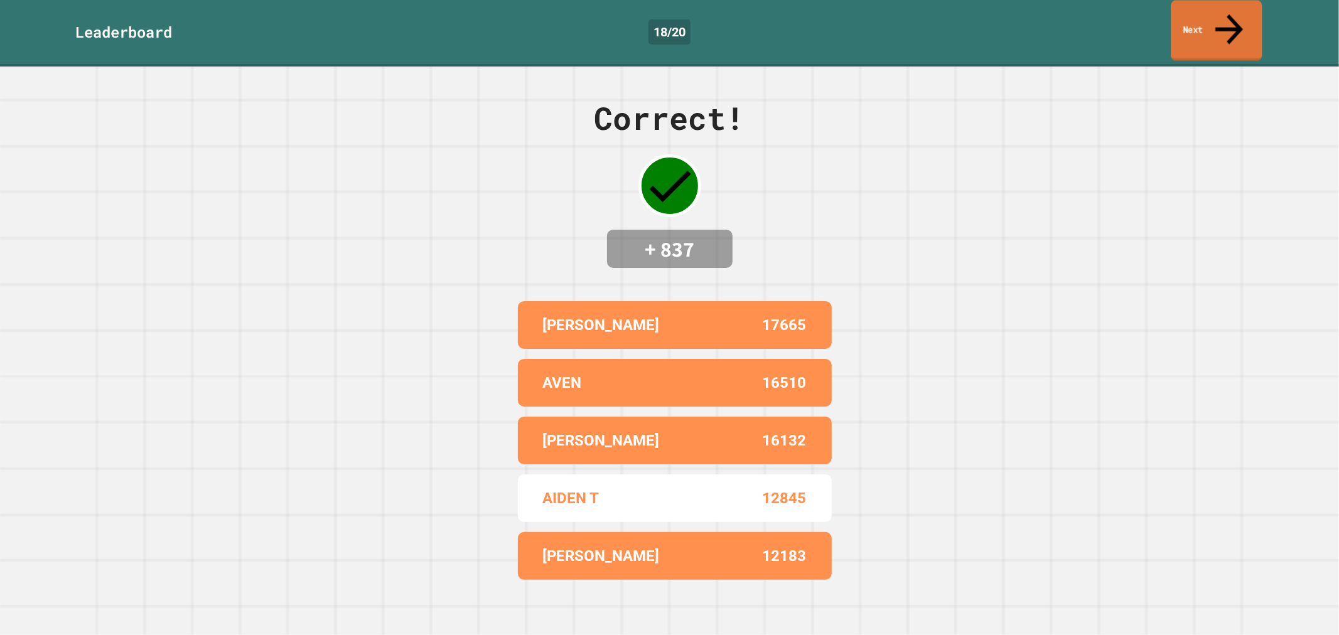
click at [1209, 13] on link "Next" at bounding box center [1216, 30] width 91 height 61
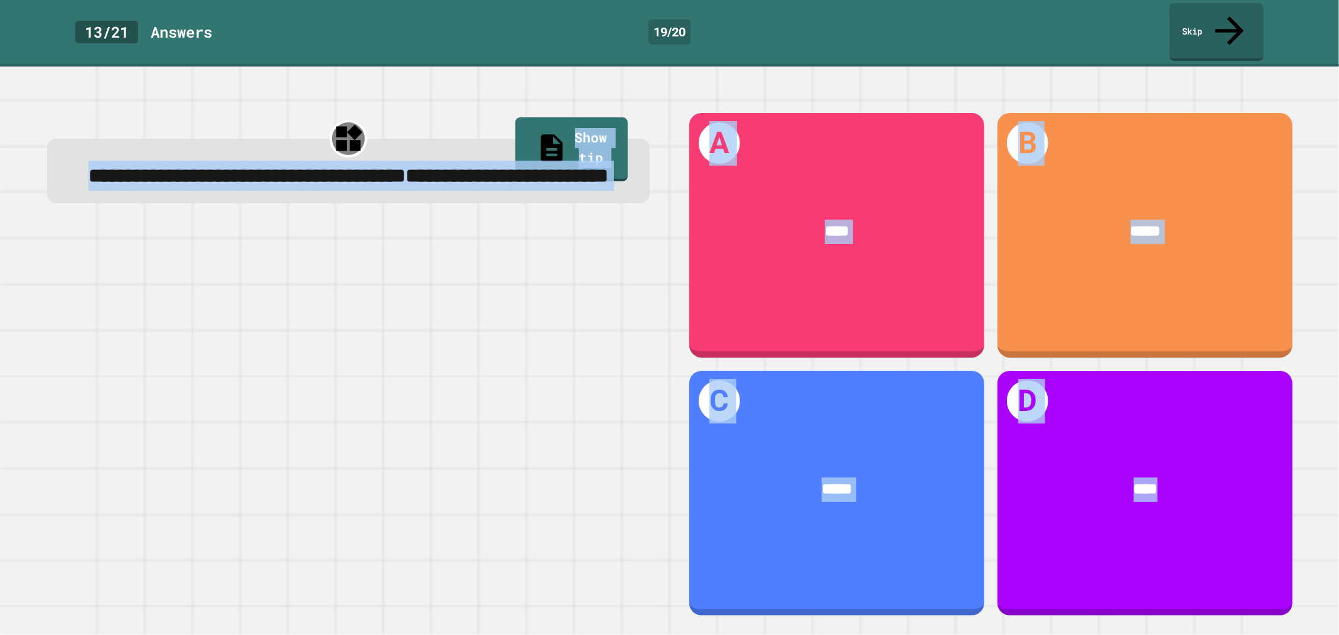
drag, startPoint x: 82, startPoint y: 141, endPoint x: 1308, endPoint y: 510, distance: 1280.0
click at [1308, 510] on div "**********" at bounding box center [669, 351] width 1339 height 569
copy div "**********"
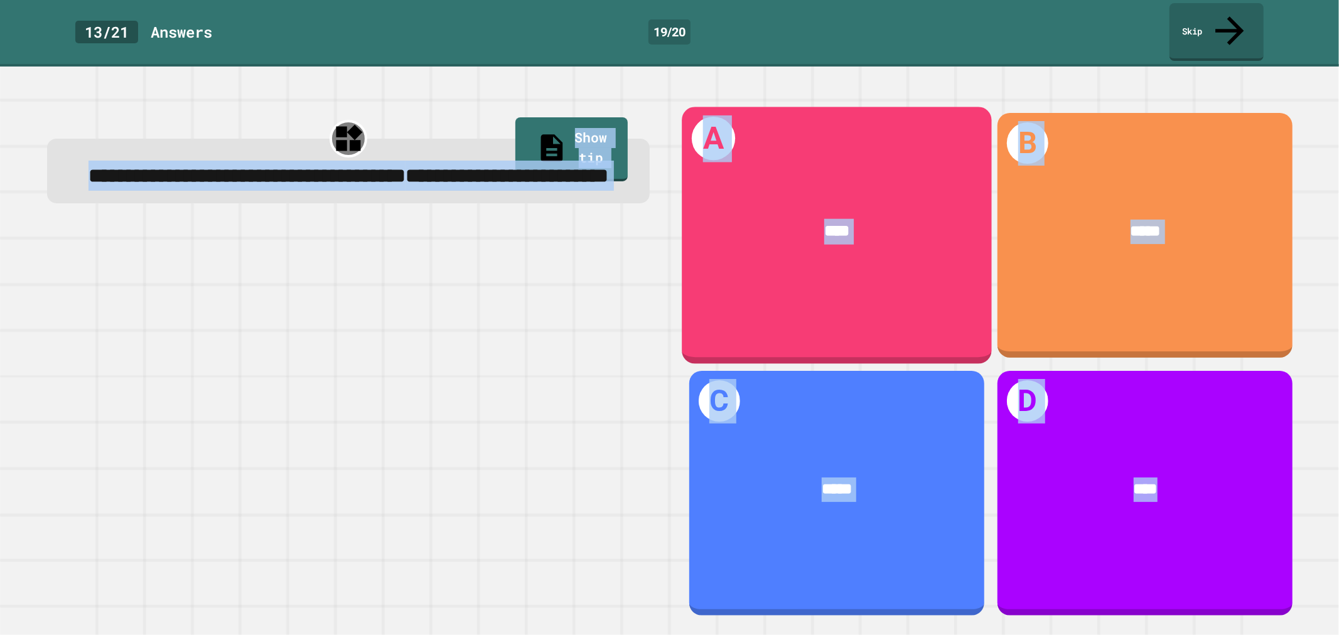
click at [792, 186] on div "****" at bounding box center [837, 231] width 310 height 90
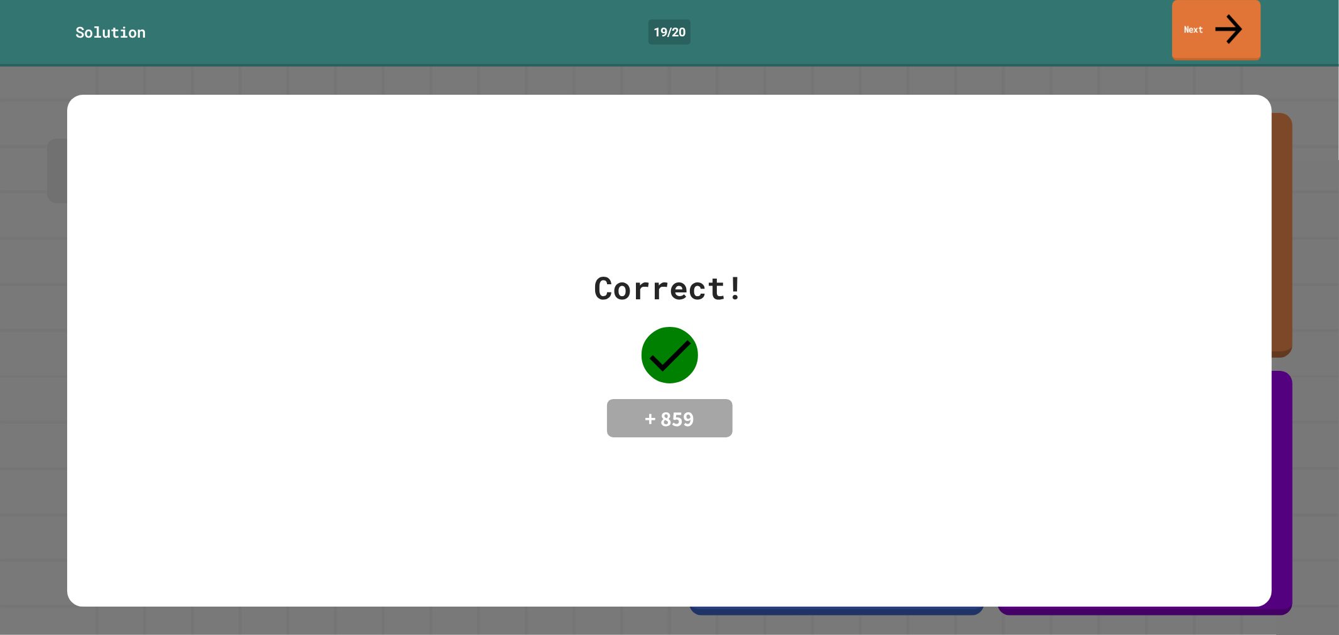
click at [1226, 22] on link "Next" at bounding box center [1216, 30] width 89 height 61
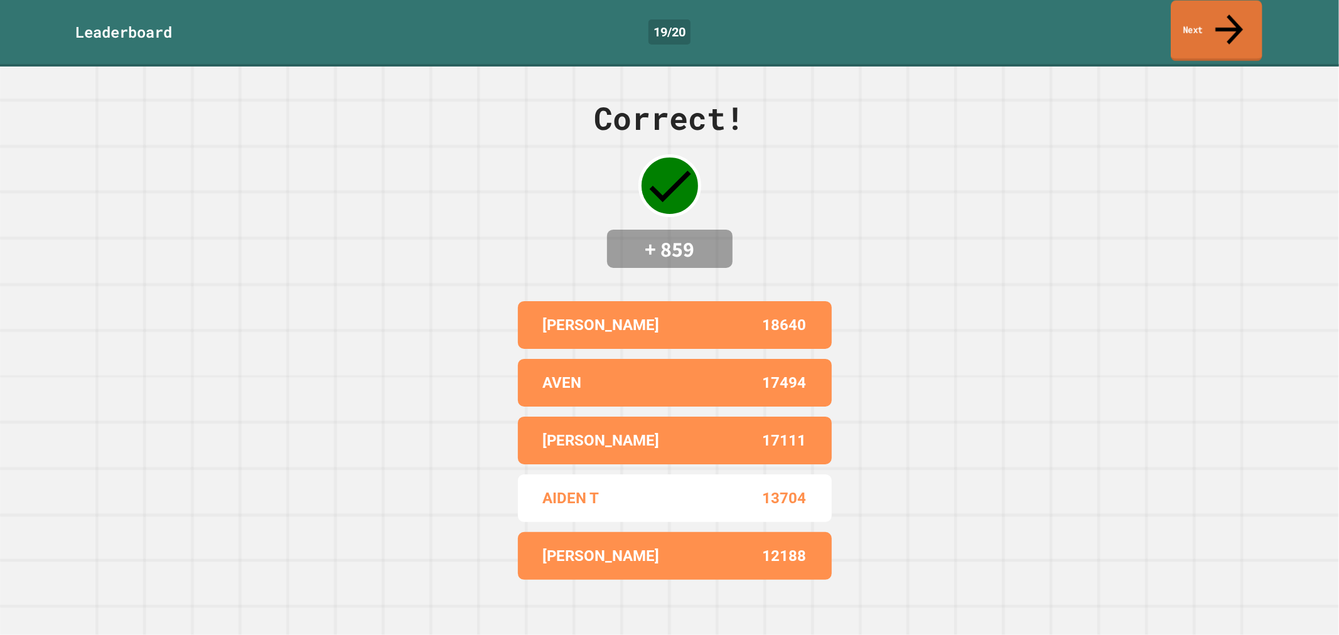
click at [1206, 11] on link "Next" at bounding box center [1216, 31] width 91 height 61
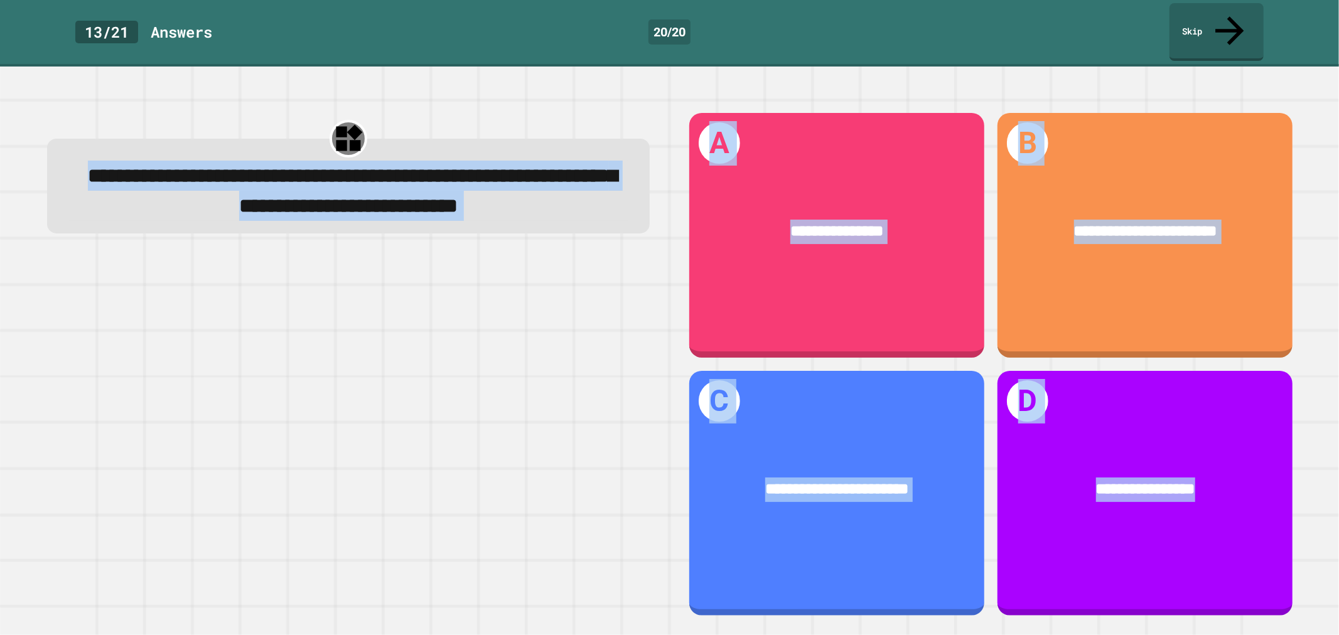
drag, startPoint x: 107, startPoint y: 148, endPoint x: 1339, endPoint y: 473, distance: 1273.6
click at [1339, 473] on div "**********" at bounding box center [669, 351] width 1339 height 569
copy div "**********"
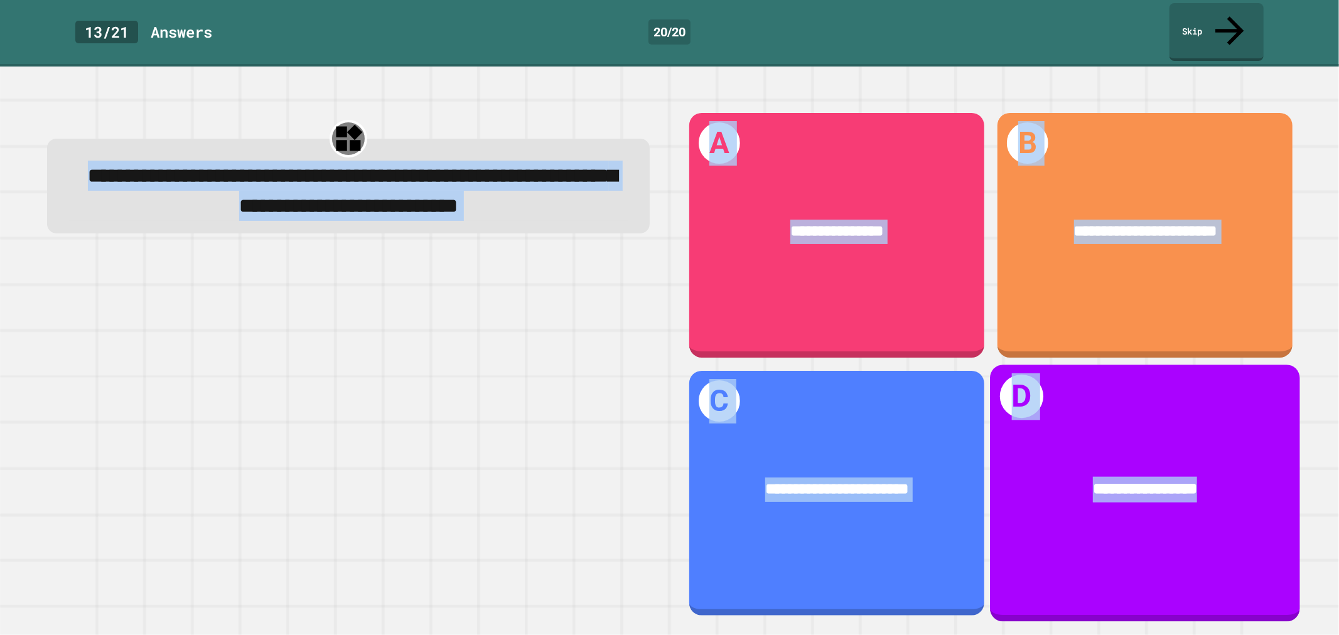
click at [1107, 499] on div "**********" at bounding box center [1145, 490] width 310 height 90
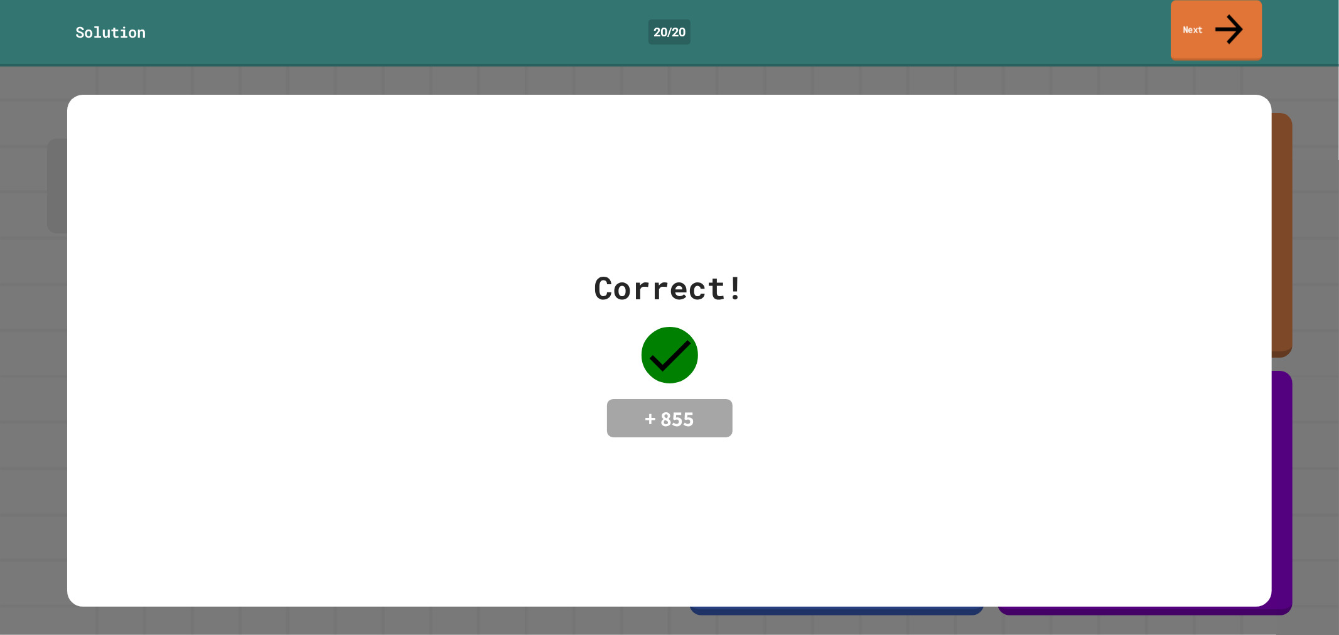
click at [1241, 16] on link "Next" at bounding box center [1216, 30] width 91 height 61
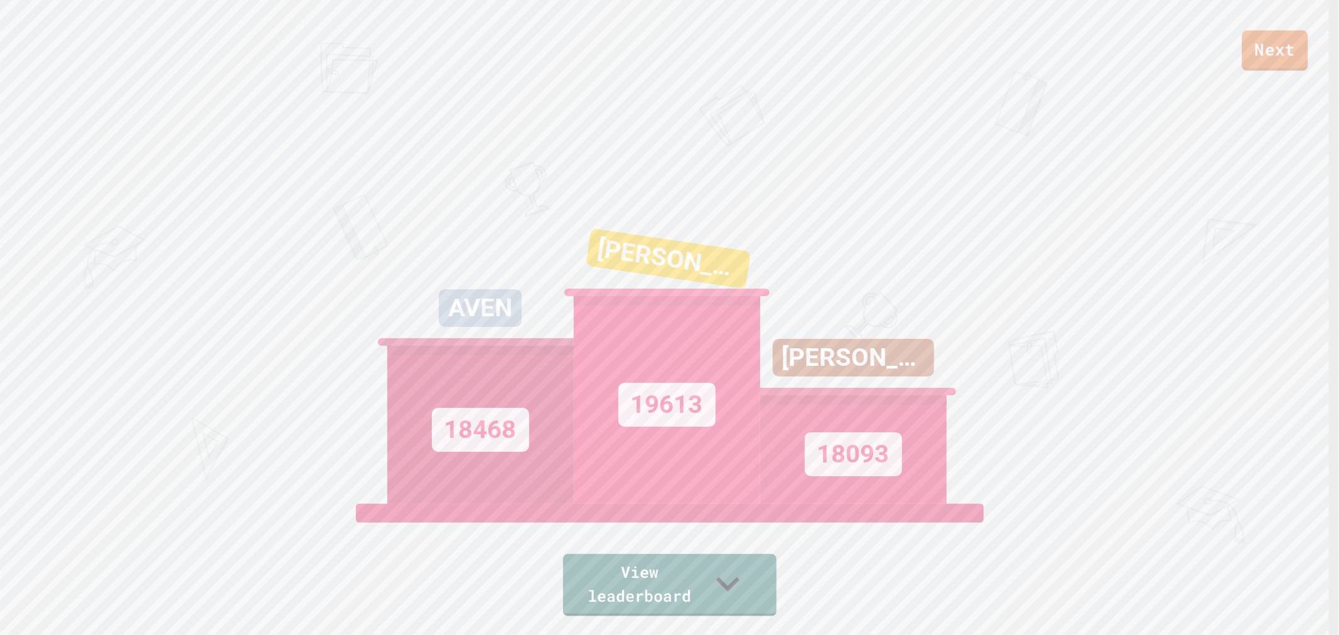
click at [1286, 52] on link "Next" at bounding box center [1275, 51] width 66 height 40
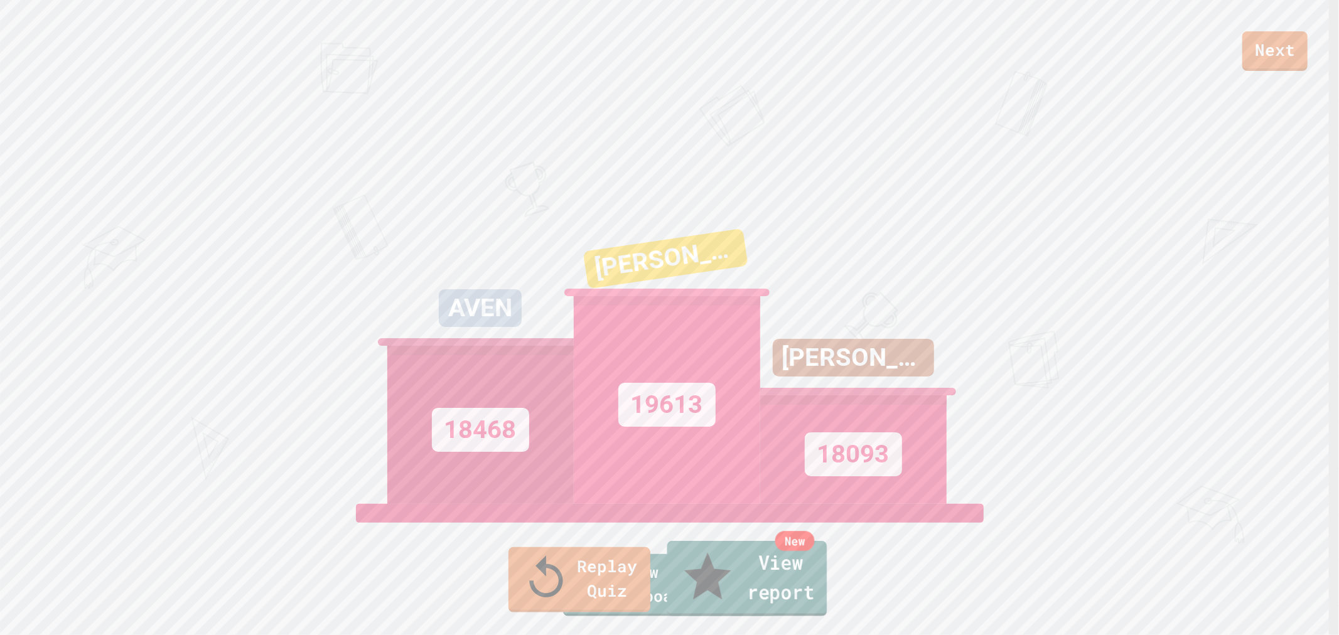
click at [752, 578] on link "New View report" at bounding box center [747, 578] width 160 height 75
